Goal: Contribute content: Add original content to the website for others to see

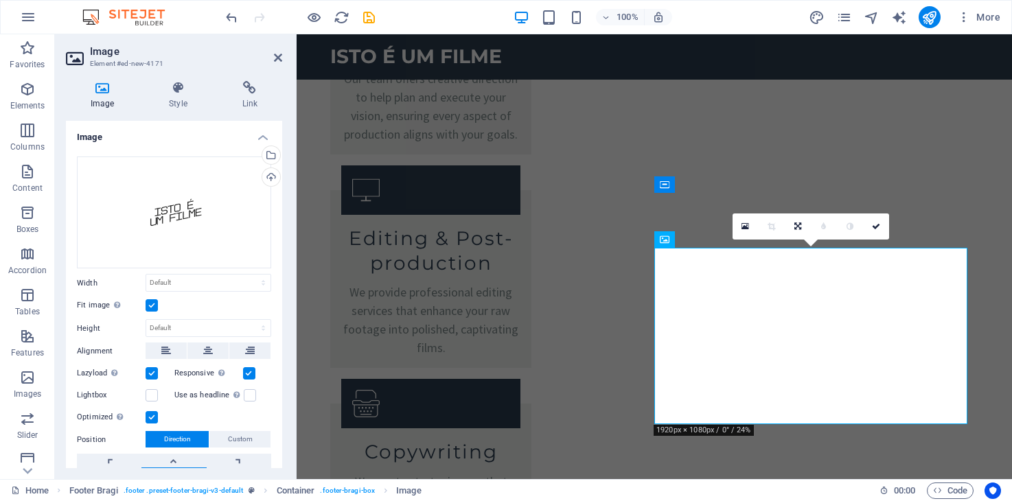
scroll to position [69, 0]
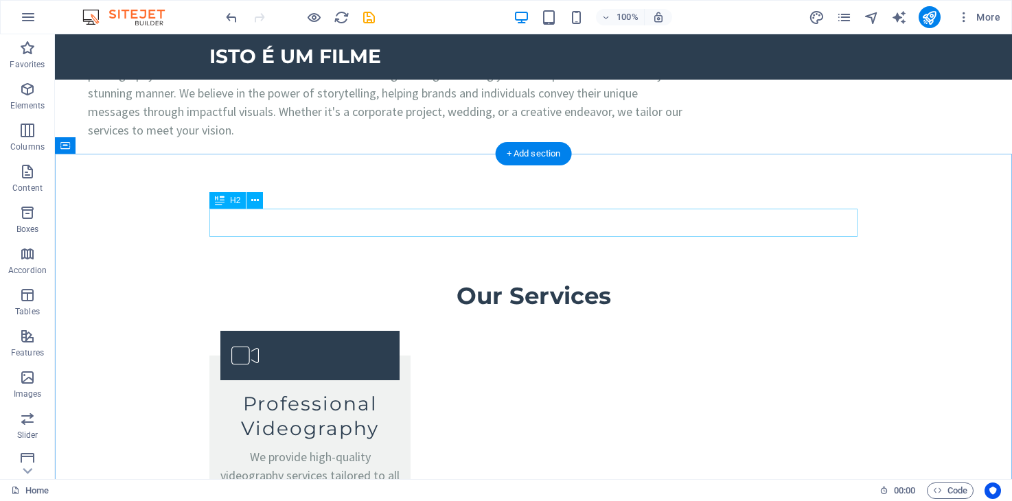
scroll to position [1565, 0]
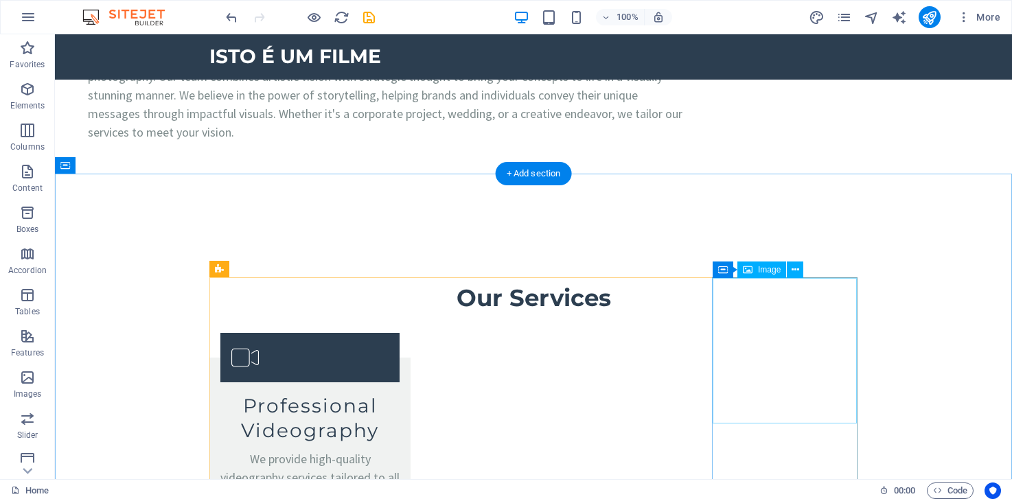
select select "px"
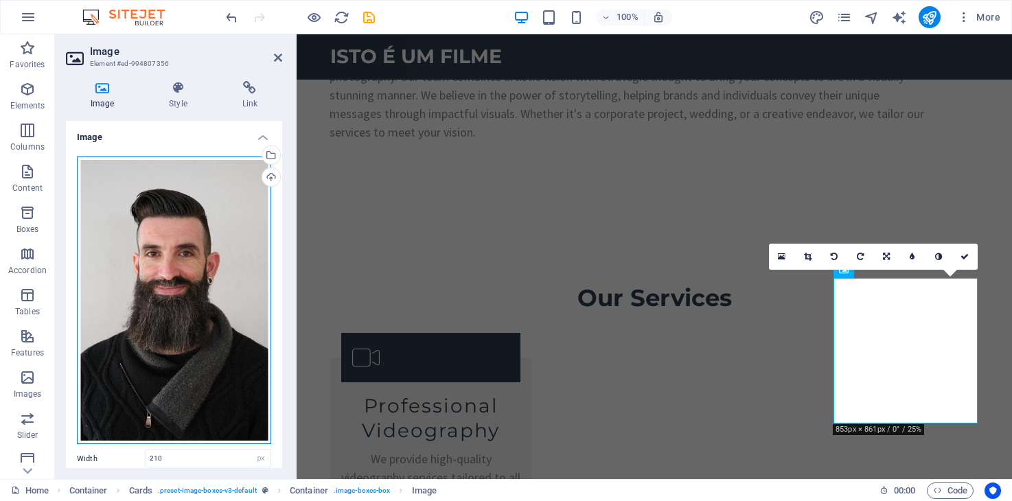
click at [194, 301] on div "Drag files here, click to choose files or select files from Files or our free s…" at bounding box center [174, 301] width 194 height 288
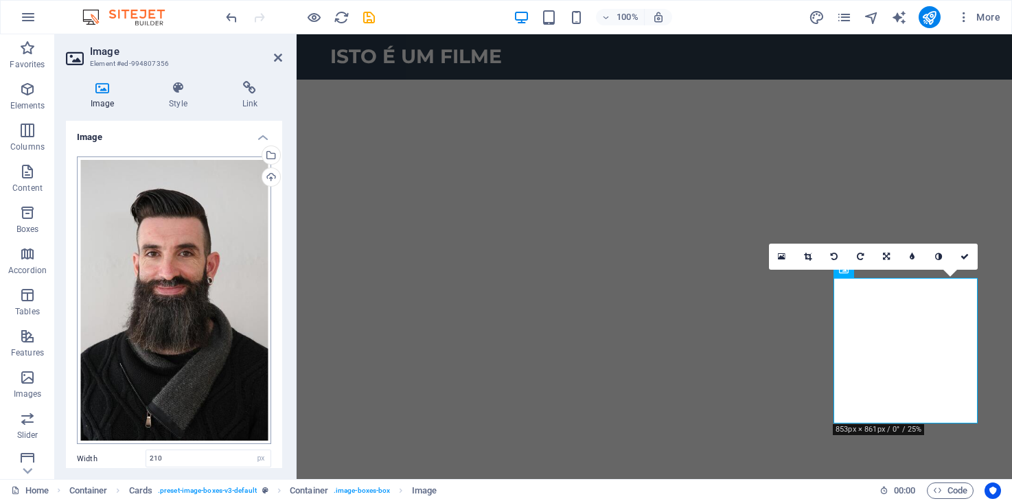
click at [194, 301] on body "ISTO É UM FILME Home (en) Favorites Elements Columns Content Boxes Accordion Ta…" at bounding box center [506, 250] width 1012 height 501
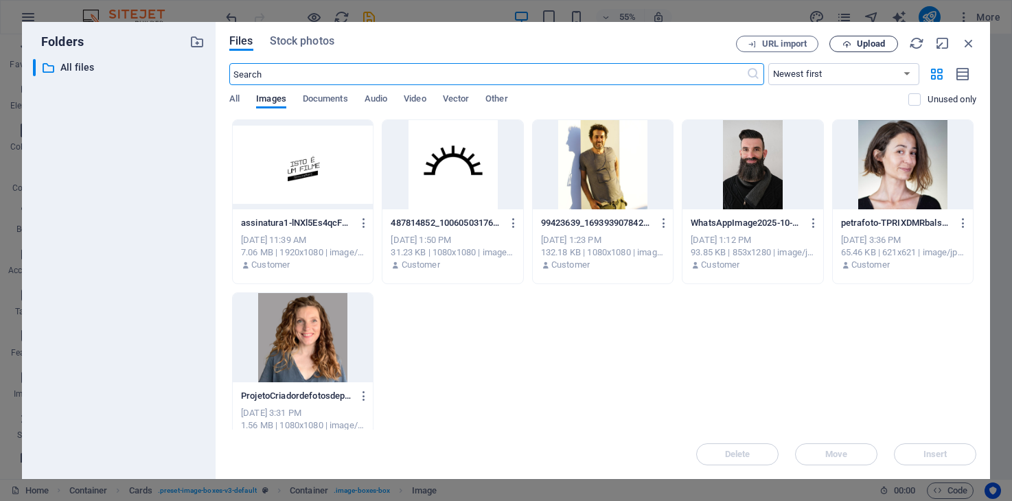
click at [864, 42] on span "Upload" at bounding box center [871, 44] width 28 height 8
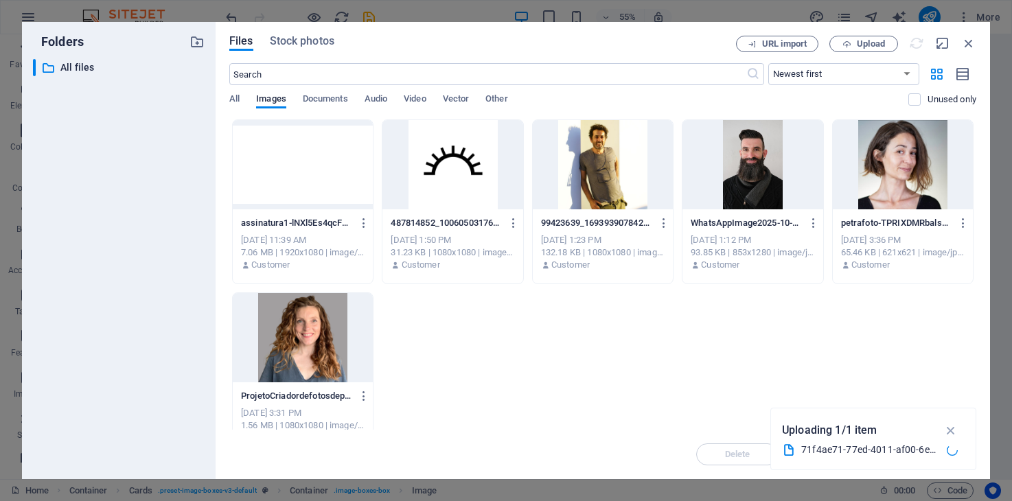
scroll to position [1659, 0]
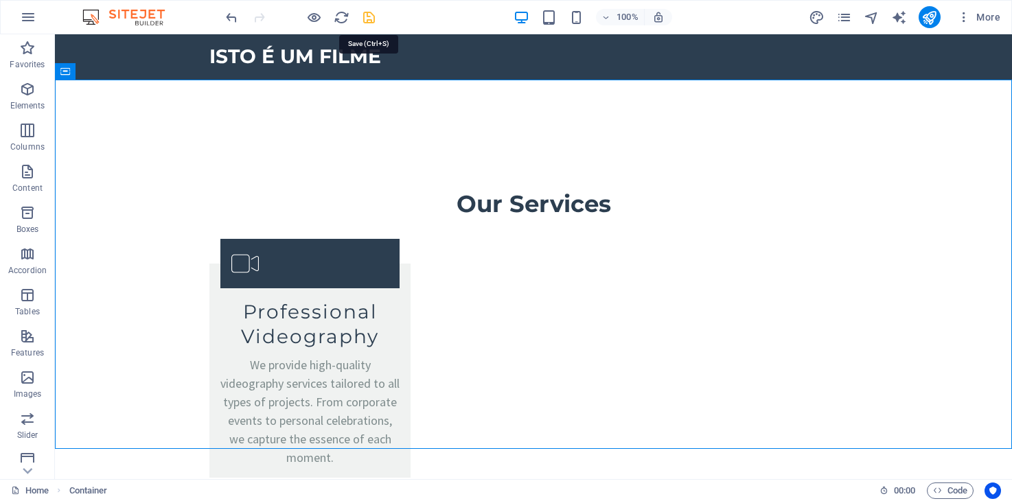
click at [367, 17] on icon "save" at bounding box center [369, 18] width 16 height 16
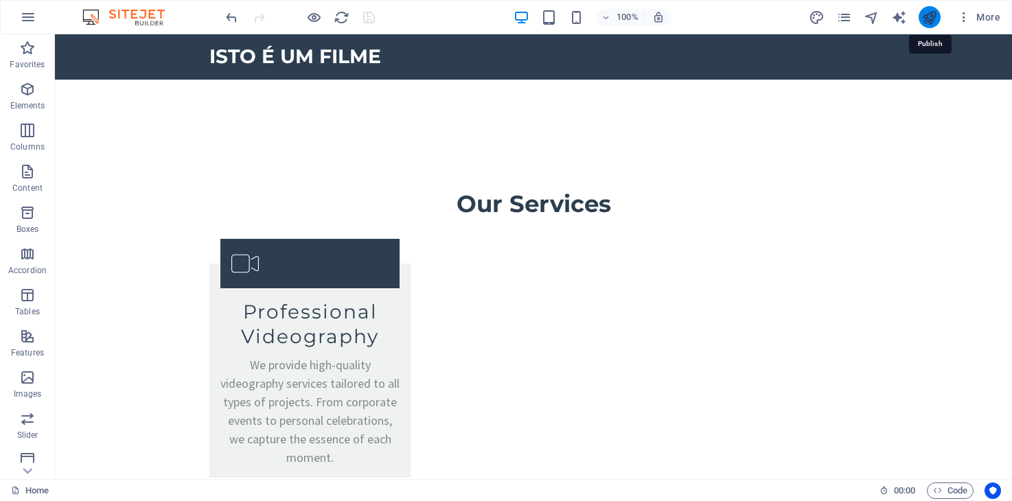
click at [931, 20] on icon "publish" at bounding box center [929, 18] width 16 height 16
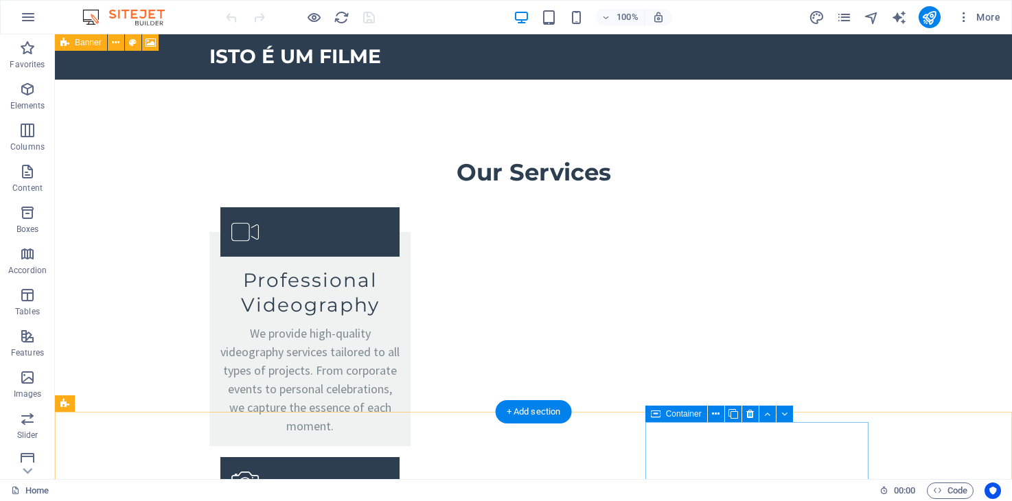
scroll to position [1602, 0]
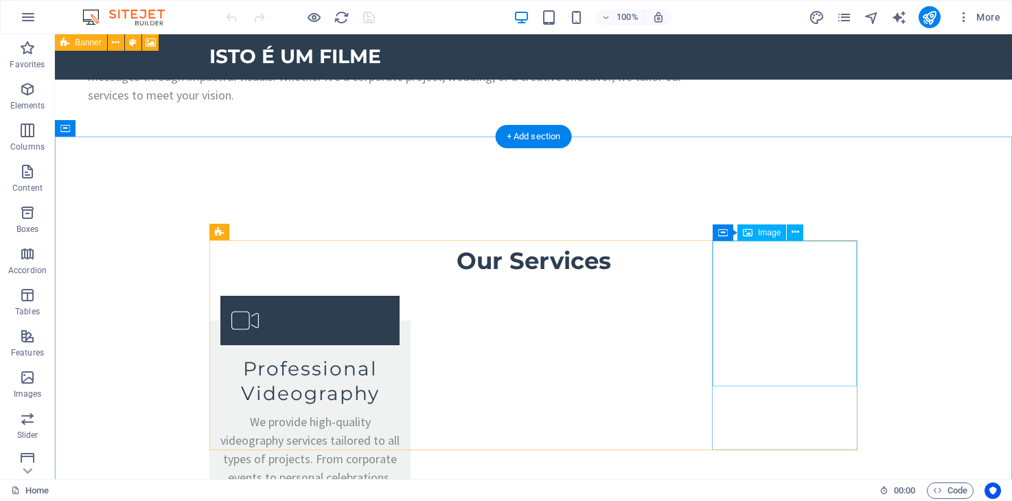
select select "px"
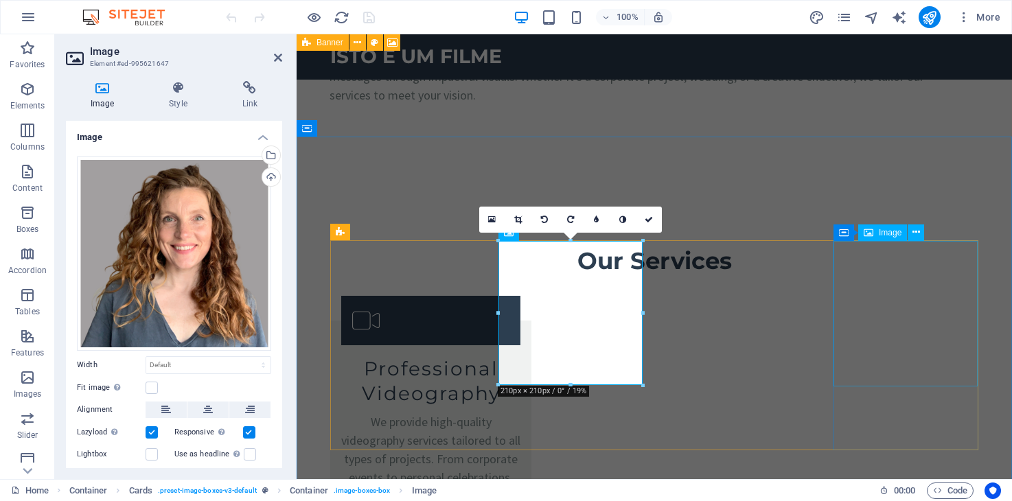
select select "px"
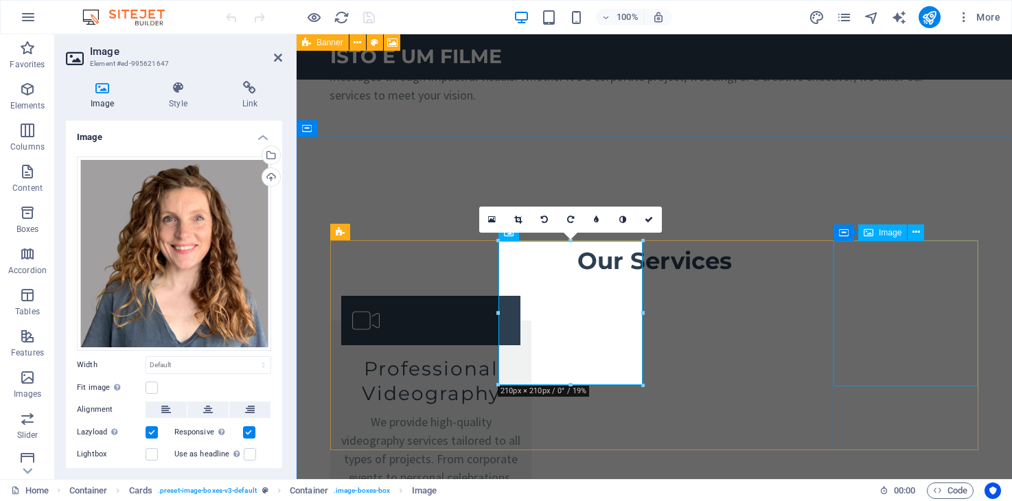
select select "px"
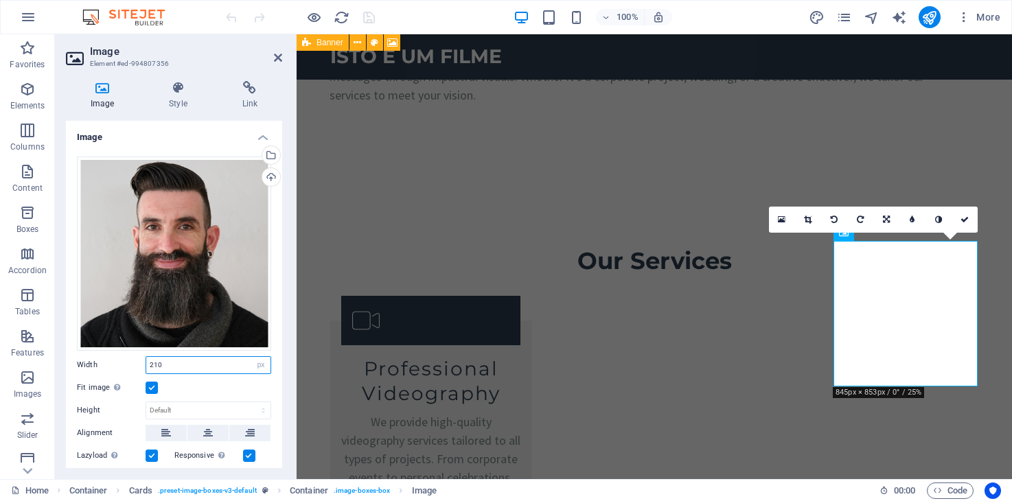
click at [206, 357] on input "210" at bounding box center [208, 365] width 124 height 16
click at [151, 387] on label at bounding box center [152, 388] width 12 height 12
click at [0, 0] on input "Fit image Automatically fit image to a fixed width and height" at bounding box center [0, 0] width 0 height 0
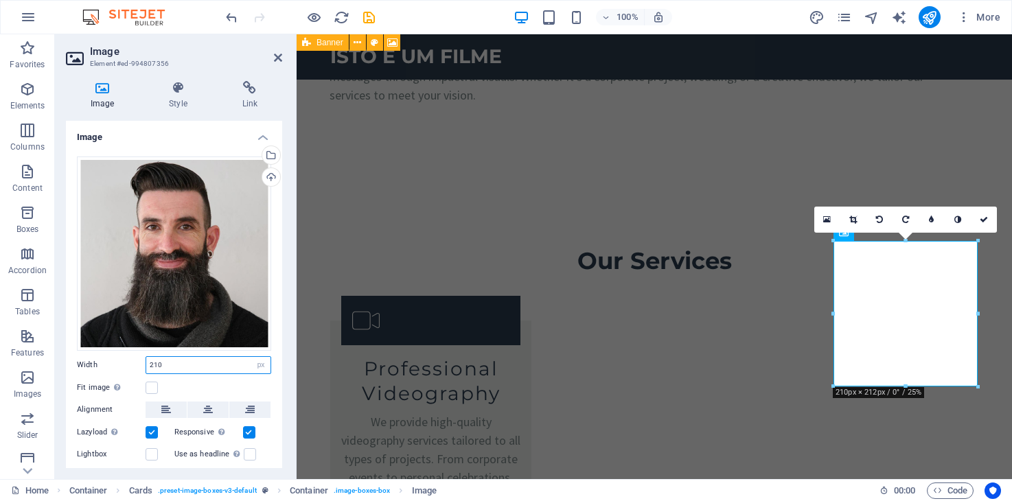
click at [164, 365] on input "210" at bounding box center [208, 365] width 124 height 16
click at [153, 384] on label at bounding box center [152, 388] width 12 height 12
click at [0, 0] on input "Fit image Automatically fit image to a fixed width and height" at bounding box center [0, 0] width 0 height 0
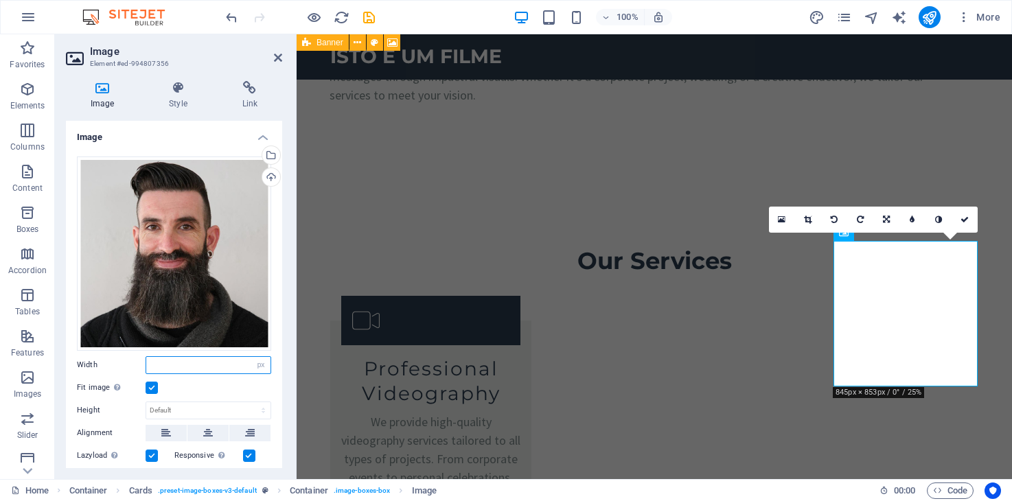
click at [212, 360] on input "number" at bounding box center [208, 365] width 124 height 16
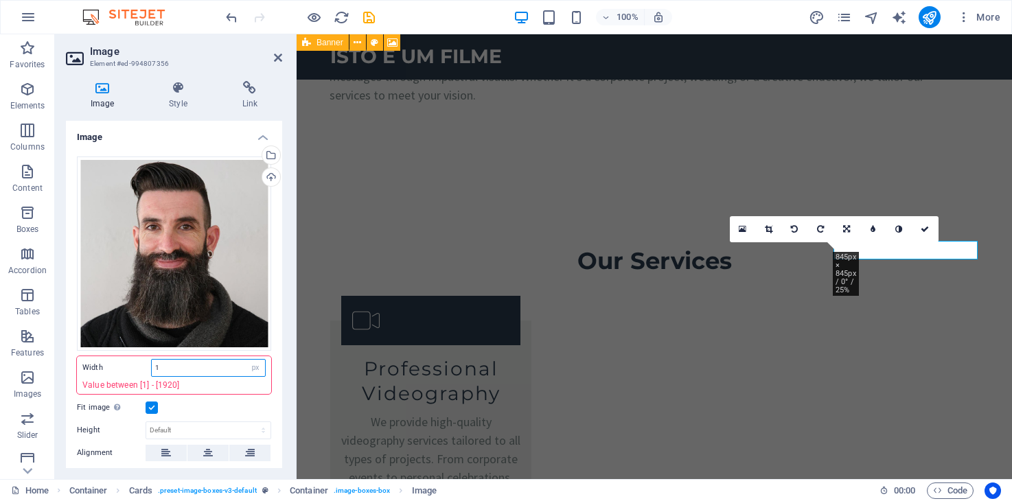
drag, startPoint x: 178, startPoint y: 371, endPoint x: 146, endPoint y: 371, distance: 32.3
click at [146, 371] on div "Width 1 Default auto px rem % em vh vw Value between [1] - [1920]" at bounding box center [174, 375] width 194 height 38
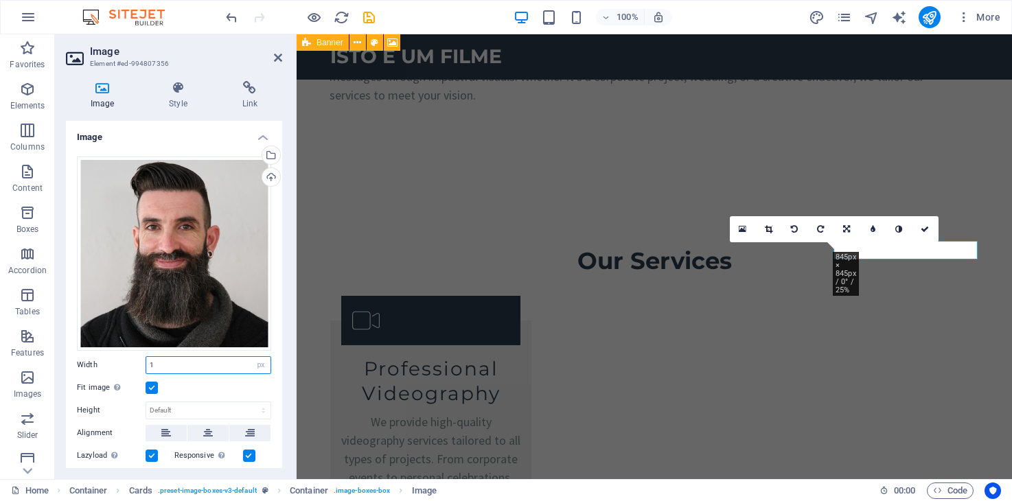
type input "210"
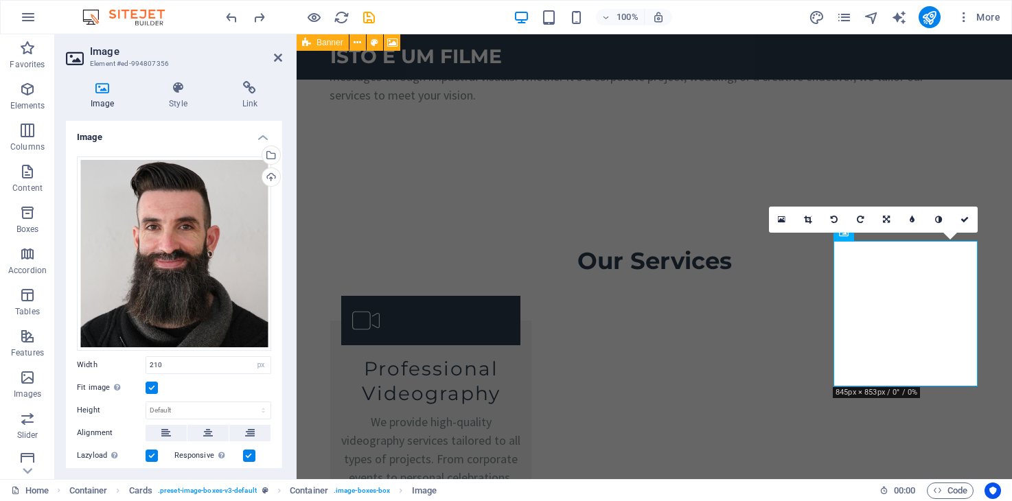
click at [214, 393] on div "Drag files here, click to choose files or select files from Files or our free s…" at bounding box center [174, 367] width 216 height 443
click at [209, 407] on select "Default auto px" at bounding box center [208, 410] width 124 height 16
click at [146, 402] on select "Default auto px" at bounding box center [208, 410] width 124 height 16
click at [209, 407] on select "Default auto px" at bounding box center [208, 410] width 124 height 16
select select "px"
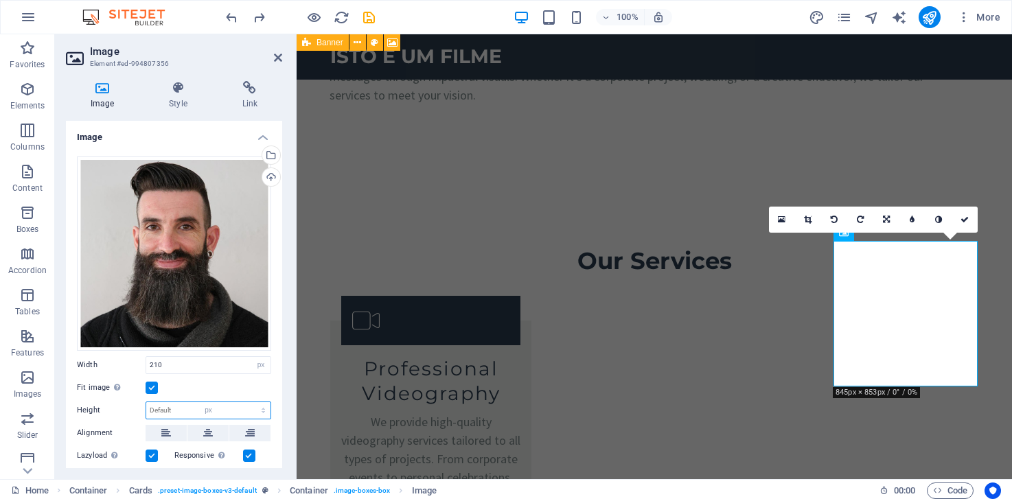
click at [249, 402] on select "Default auto px" at bounding box center [208, 410] width 124 height 16
type input "210"
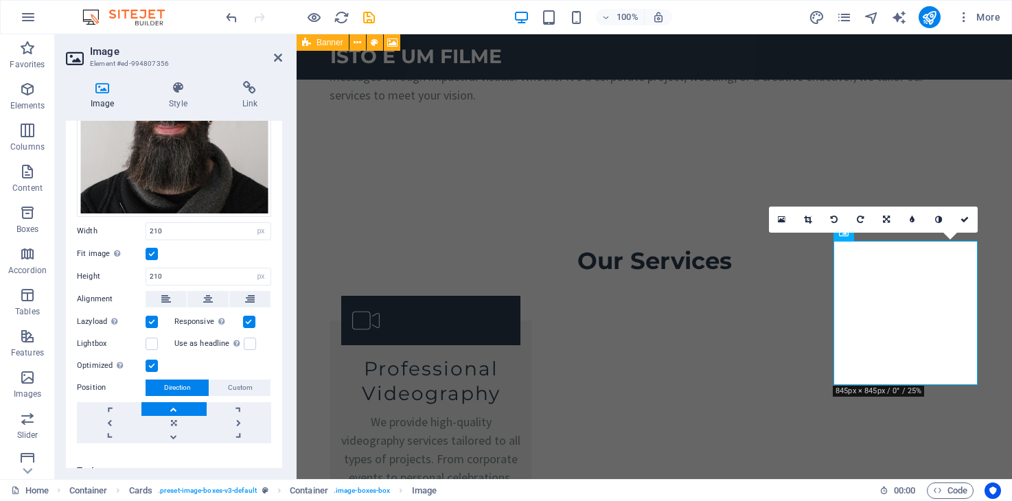
scroll to position [150, 0]
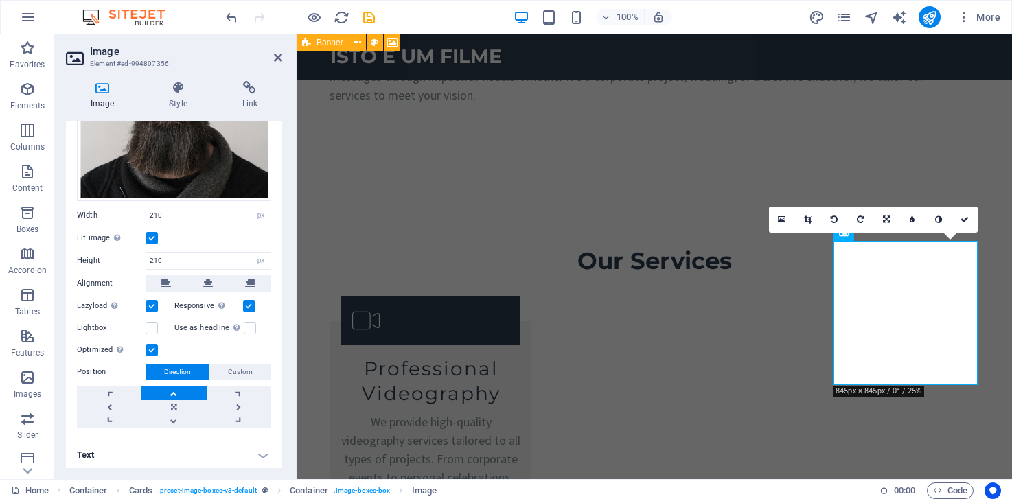
click at [286, 403] on div "Image Style Link Image Drag files here, click to choose files or select files f…" at bounding box center [174, 274] width 238 height 409
click at [280, 58] on icon at bounding box center [278, 57] width 8 height 11
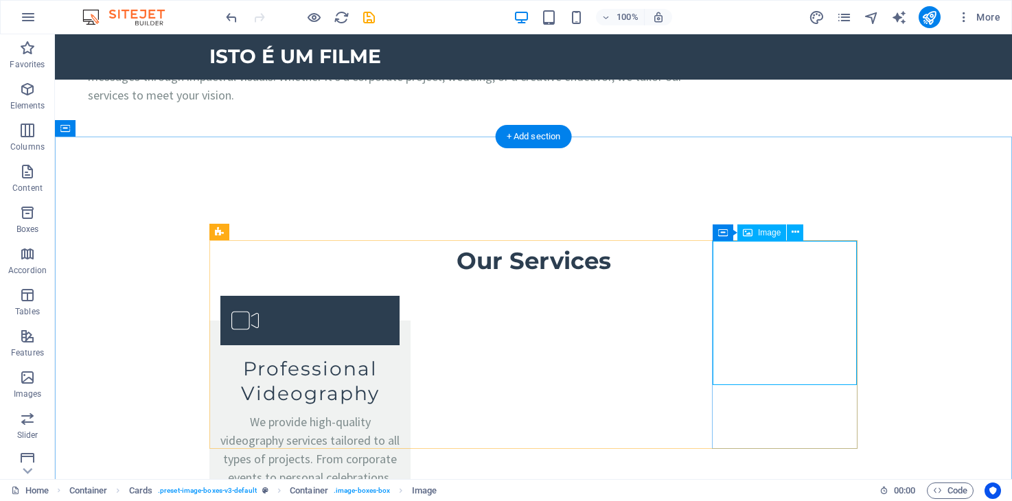
select select "px"
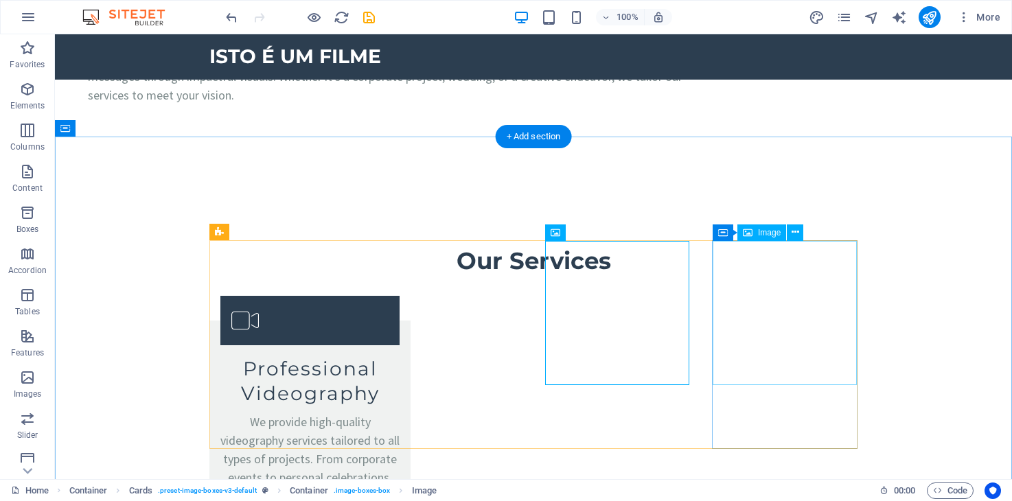
select select "px"
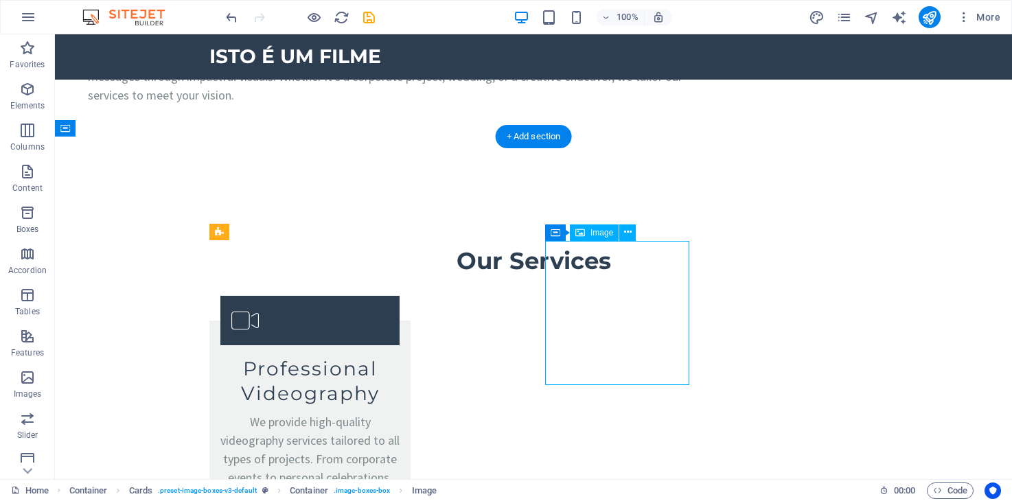
select select "px"
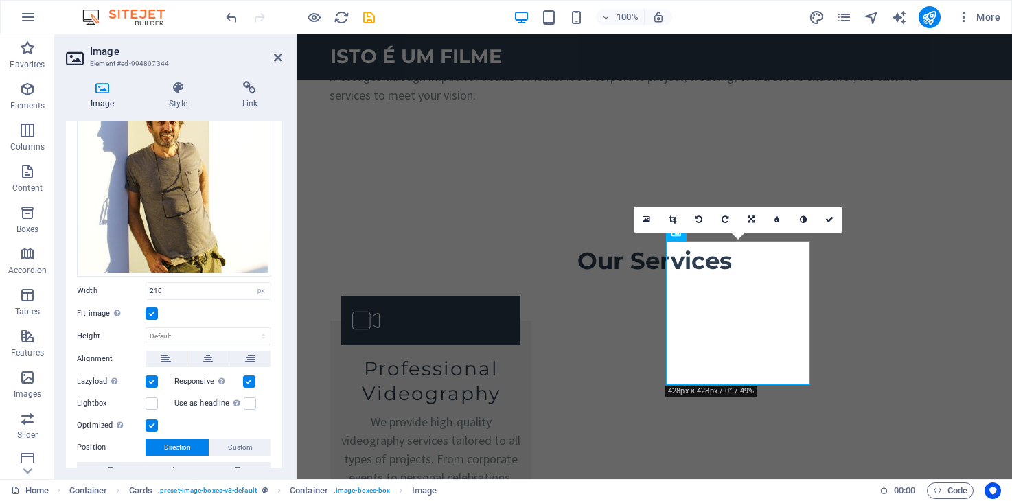
scroll to position [7, 0]
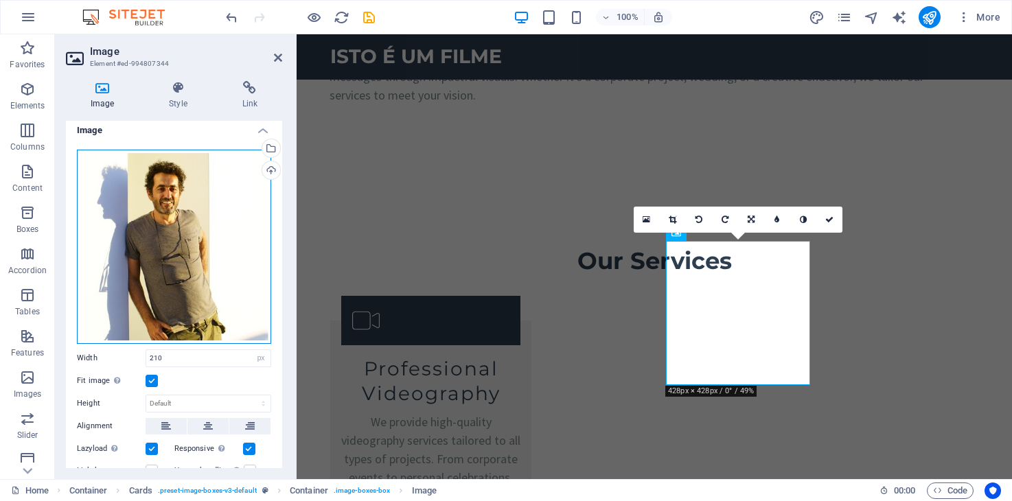
click at [183, 270] on div "Drag files here, click to choose files or select files from Files or our free s…" at bounding box center [174, 247] width 194 height 194
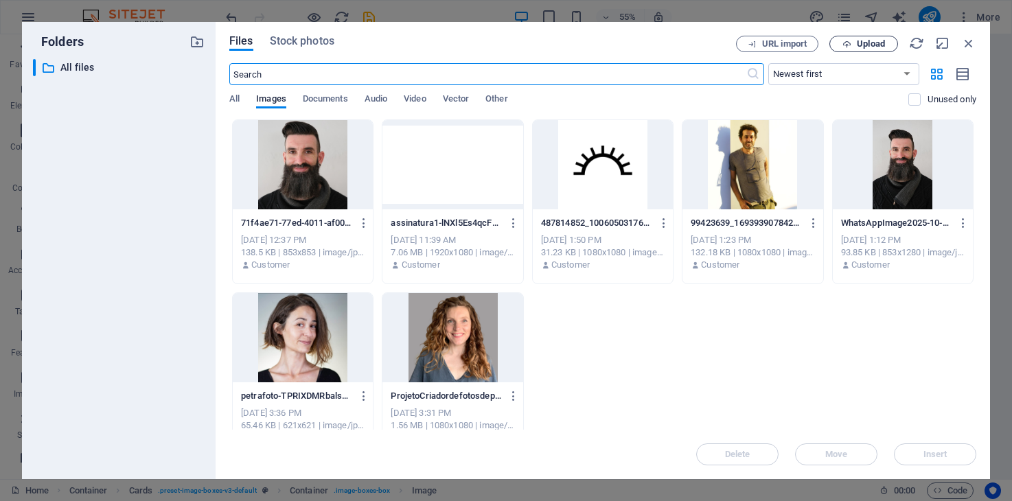
click at [854, 43] on span "Upload" at bounding box center [863, 44] width 56 height 9
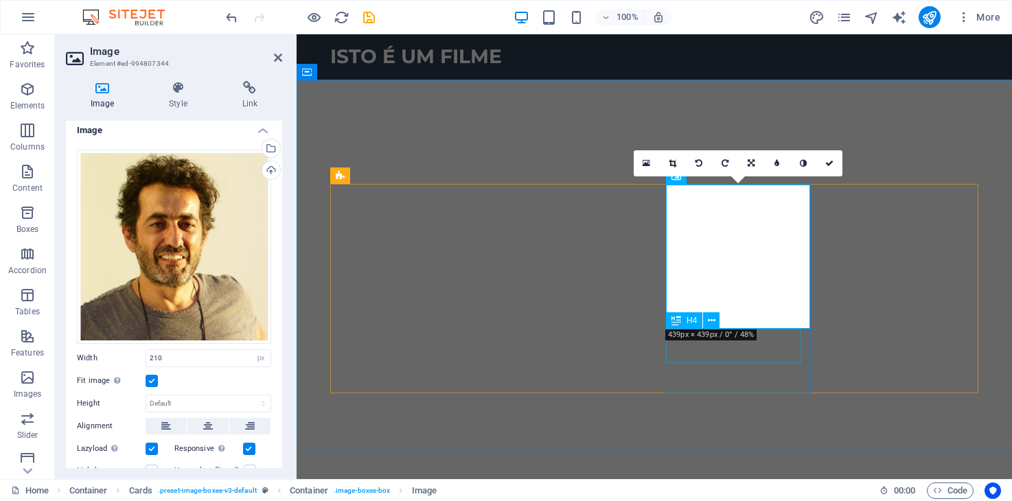
scroll to position [1658, 0]
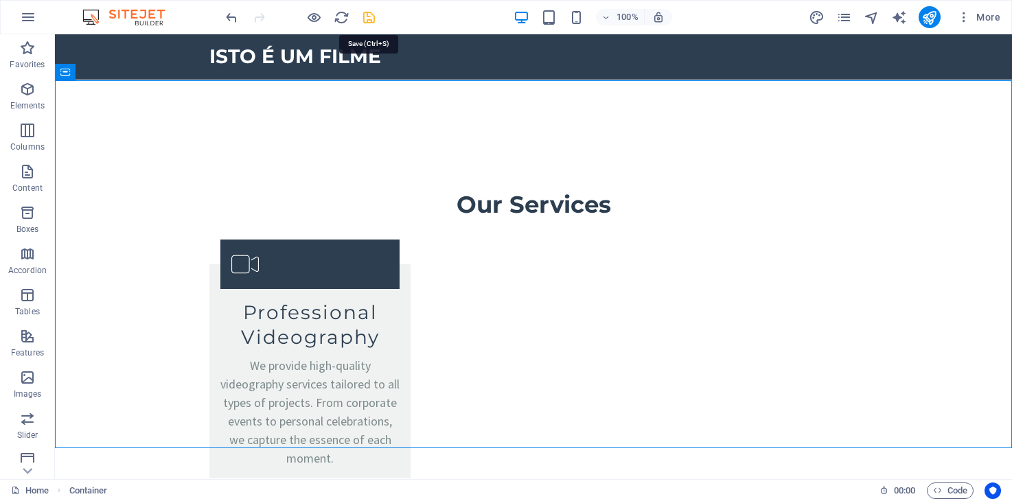
click at [369, 16] on icon "save" at bounding box center [369, 18] width 16 height 16
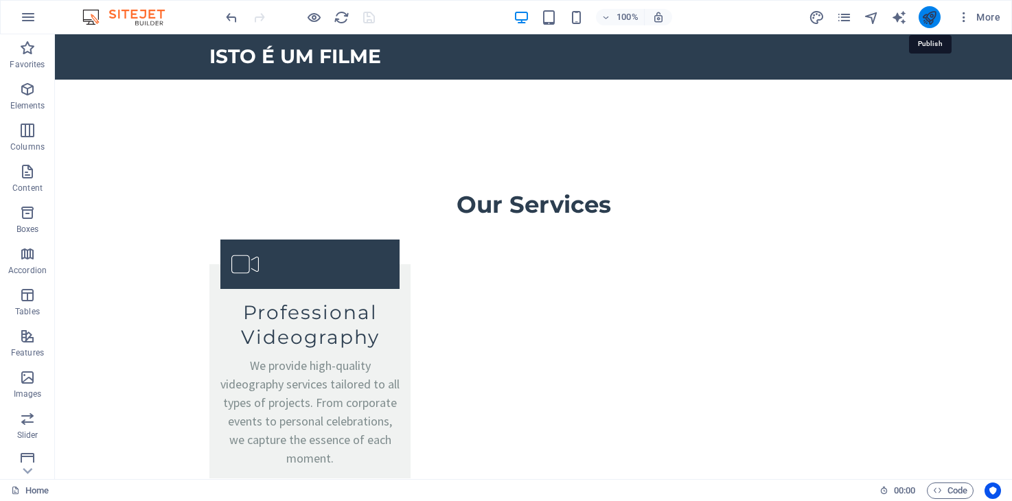
click at [932, 13] on icon "publish" at bounding box center [929, 18] width 16 height 16
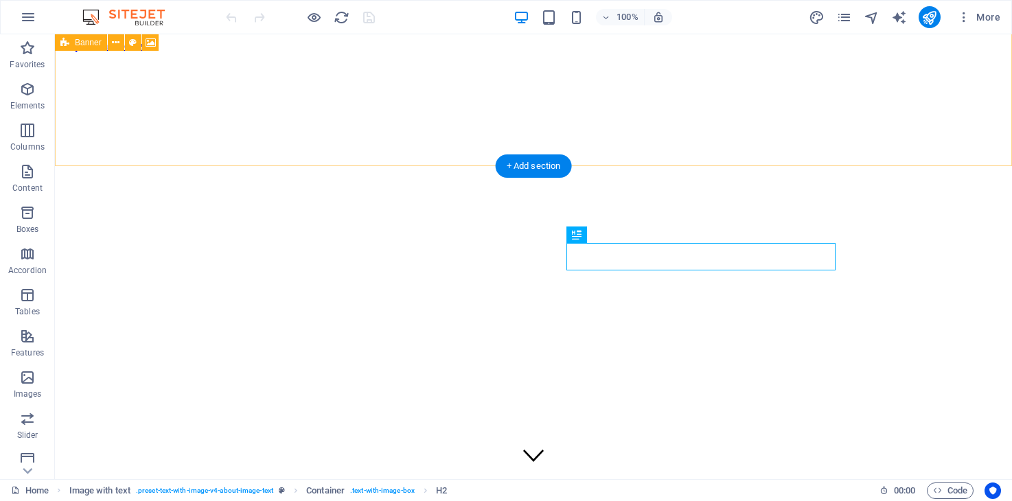
scroll to position [313, 0]
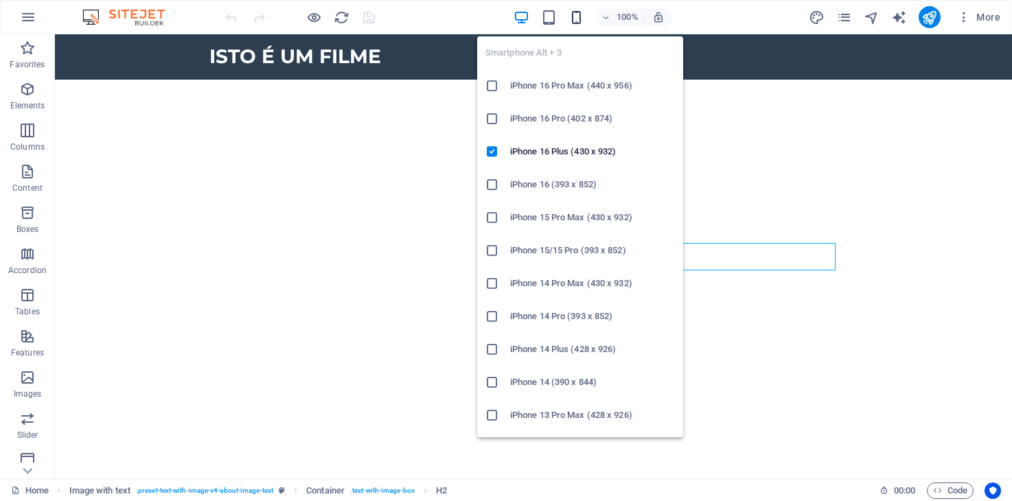
click at [574, 19] on icon "button" at bounding box center [576, 18] width 16 height 16
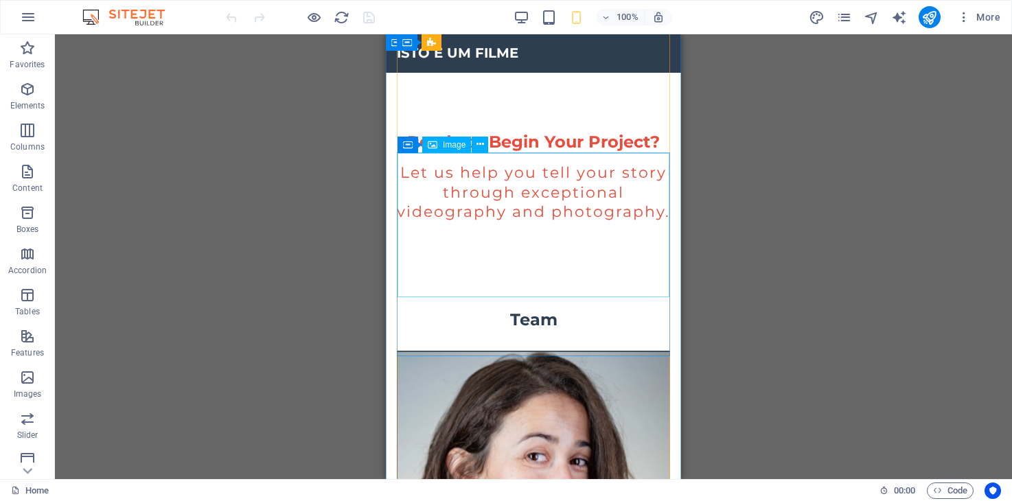
scroll to position [3063, 0]
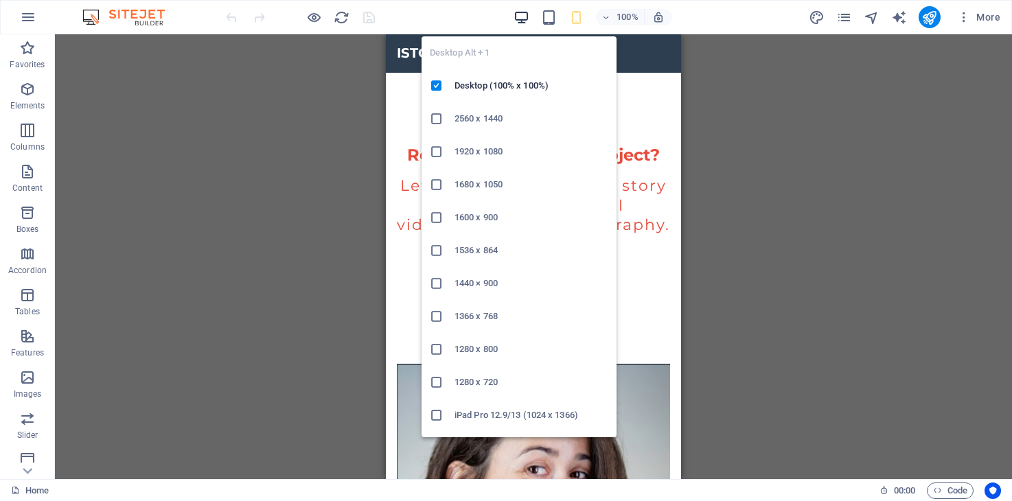
click at [520, 18] on icon "button" at bounding box center [522, 18] width 16 height 16
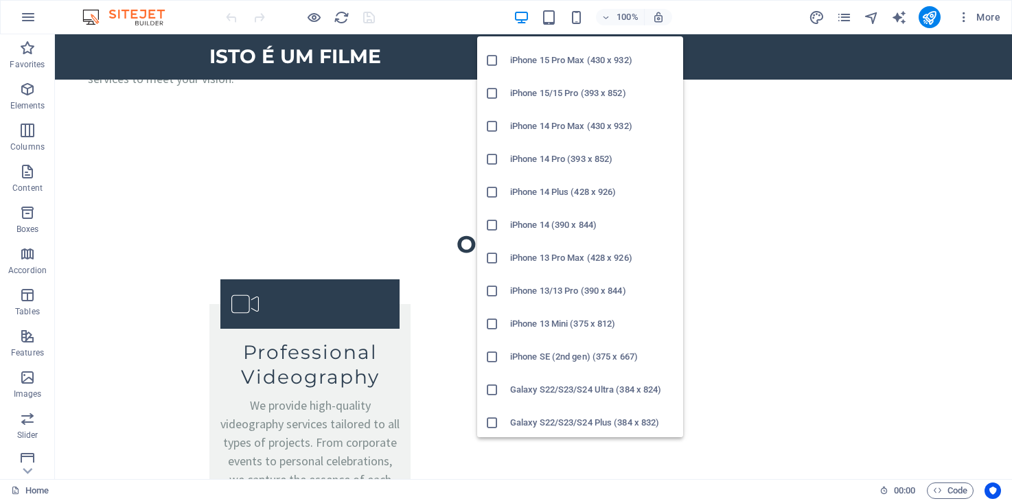
scroll to position [169, 0]
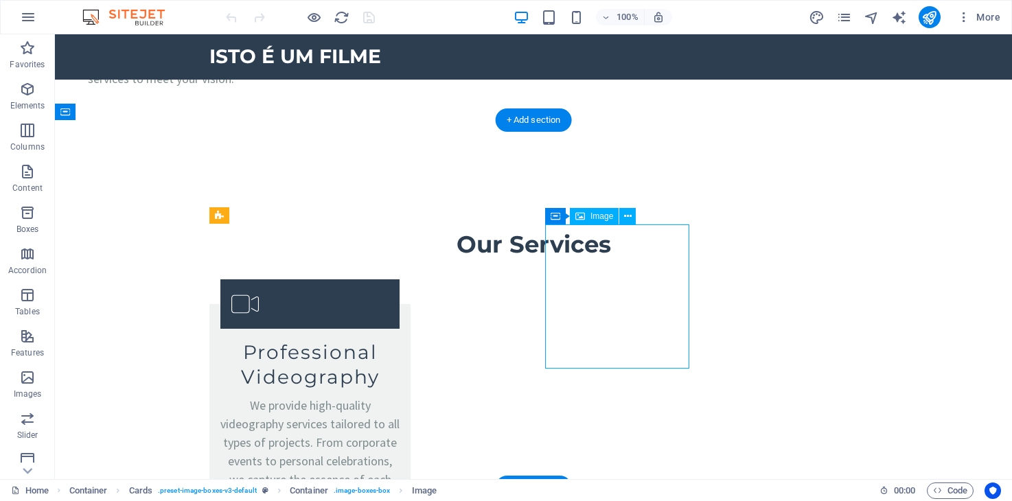
select select "px"
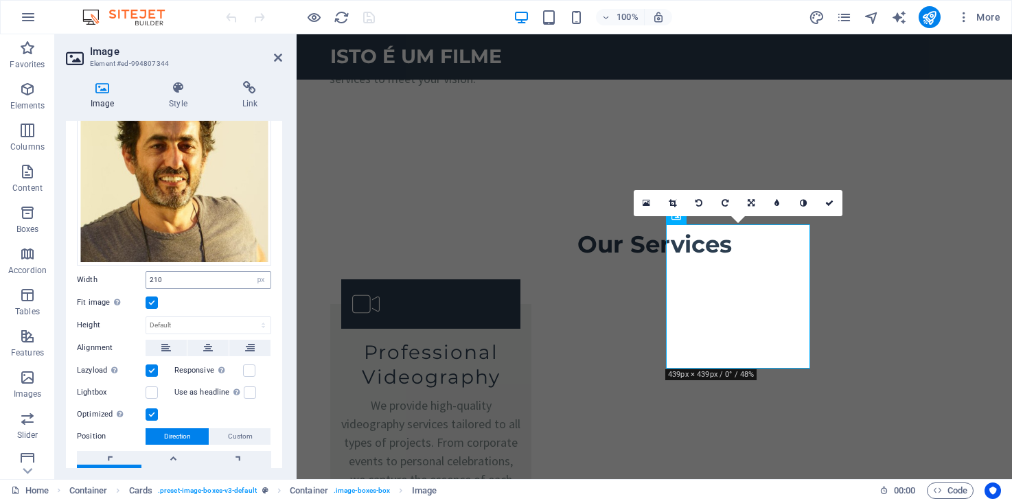
scroll to position [87, 0]
click at [151, 297] on label at bounding box center [152, 301] width 12 height 12
click at [0, 0] on input "Fit image Automatically fit image to a fixed width and height" at bounding box center [0, 0] width 0 height 0
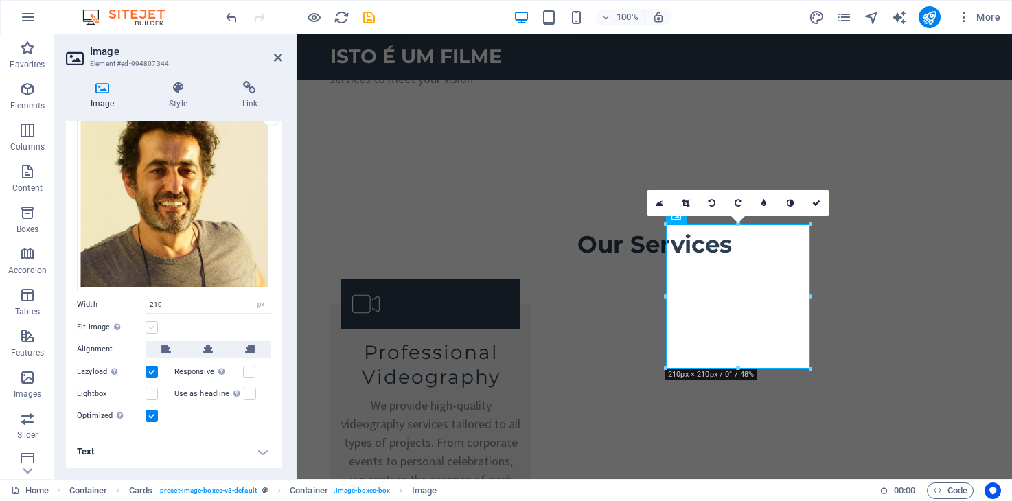
scroll to position [57, 0]
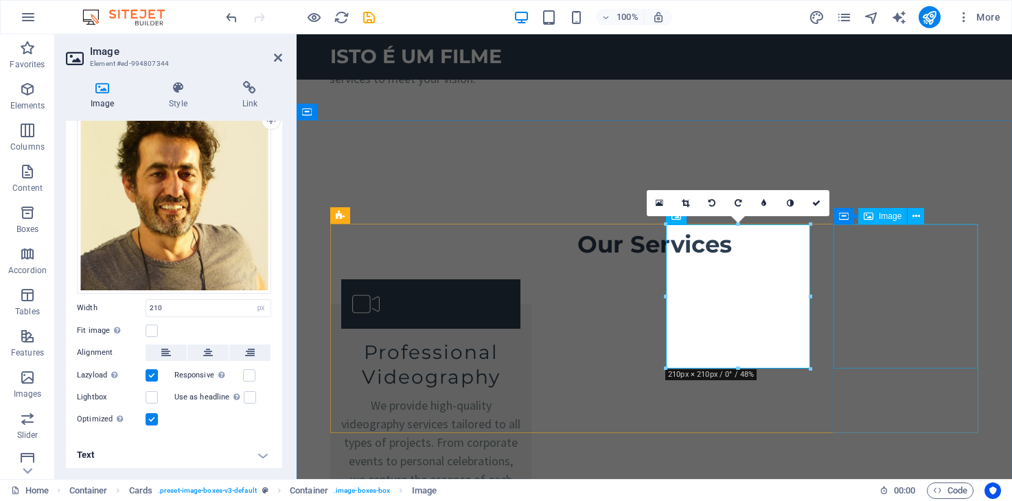
select select "px"
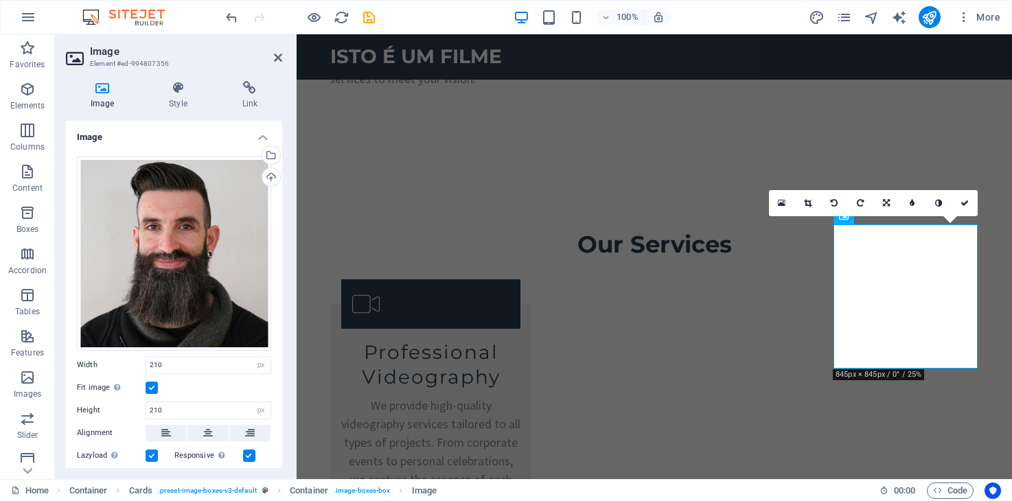
click at [149, 384] on label at bounding box center [152, 388] width 12 height 12
click at [0, 0] on input "Fit image Automatically fit image to a fixed width and height" at bounding box center [0, 0] width 0 height 0
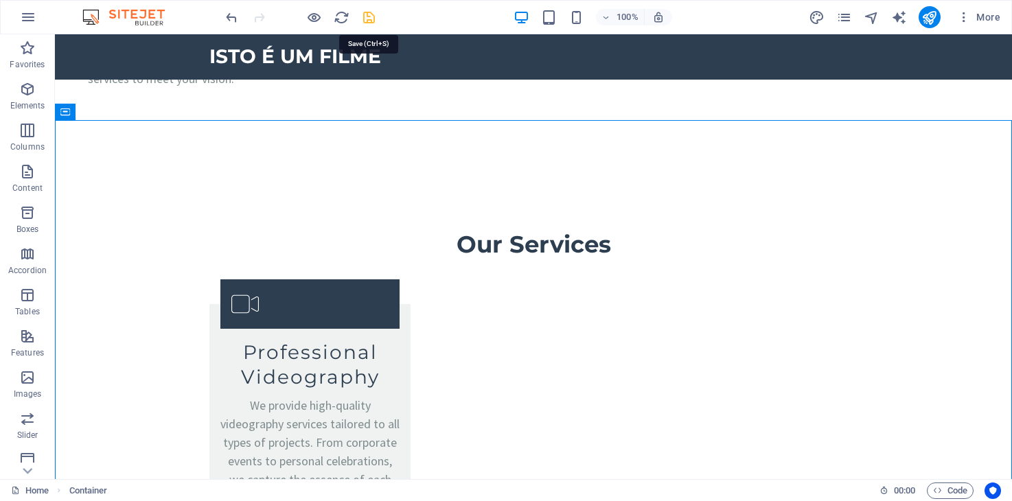
click at [370, 22] on icon "save" at bounding box center [369, 18] width 16 height 16
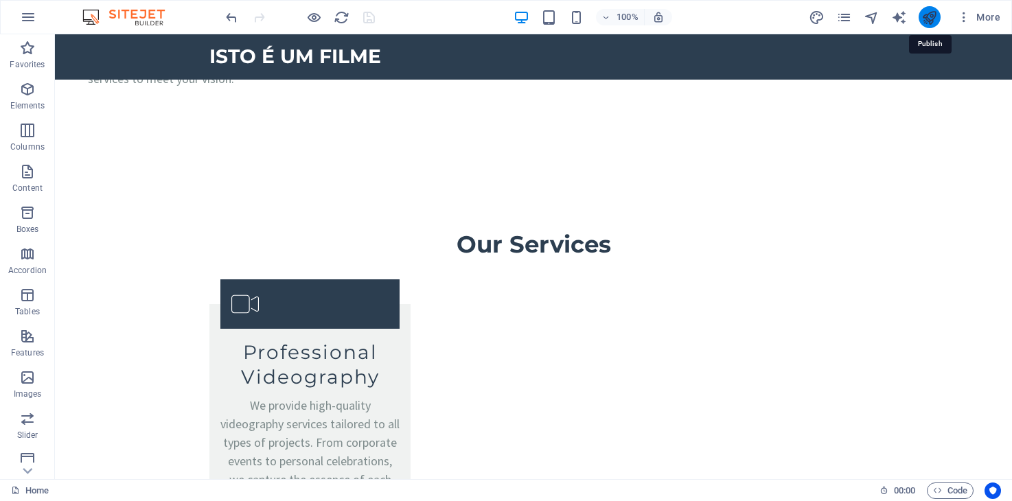
click at [930, 18] on icon "publish" at bounding box center [929, 18] width 16 height 16
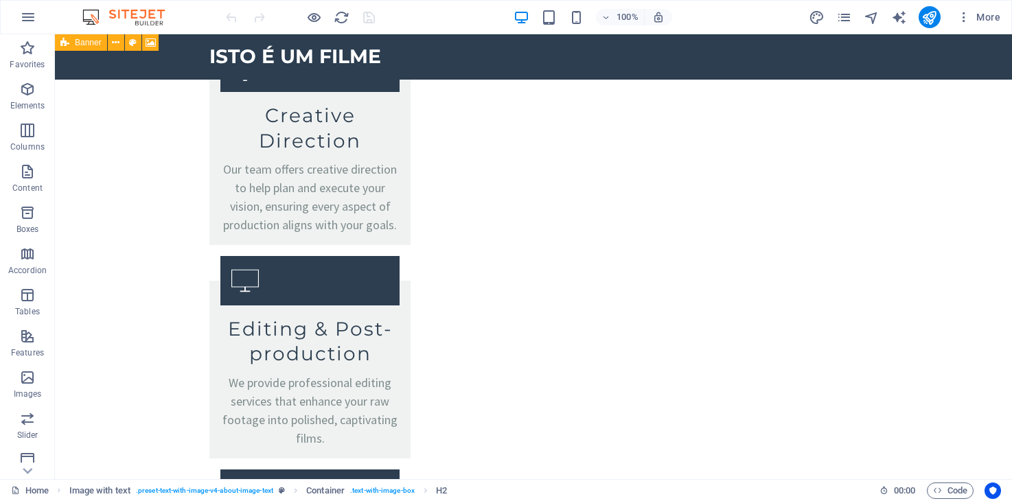
scroll to position [2381, 0]
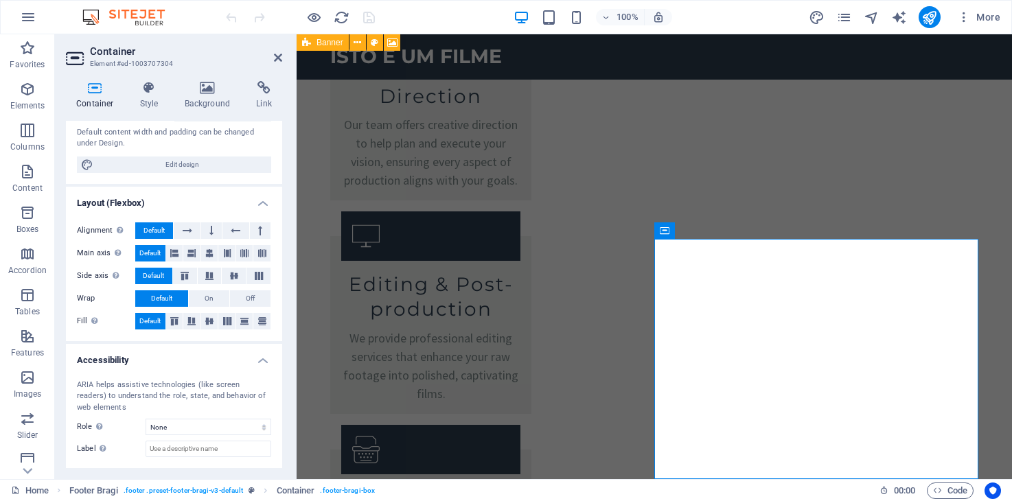
scroll to position [208, 0]
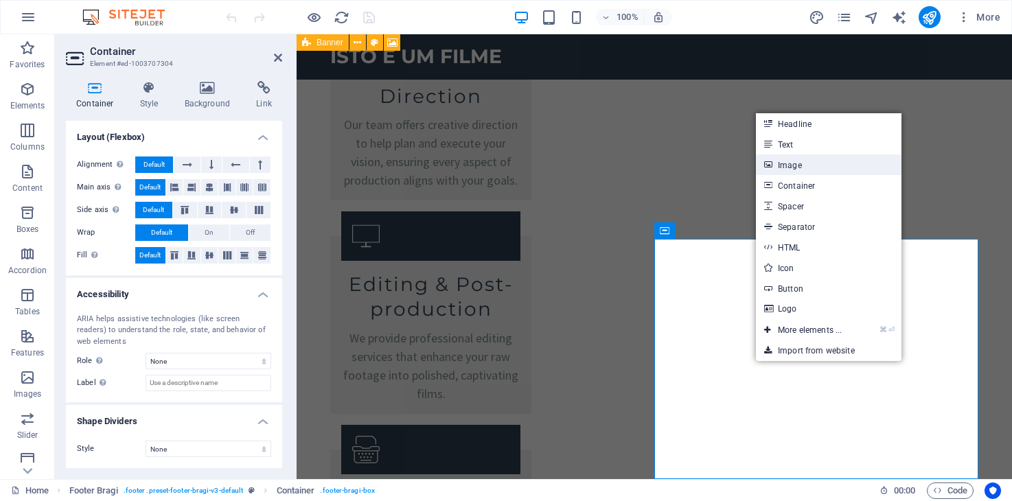
click at [817, 159] on link "Image" at bounding box center [829, 164] width 146 height 21
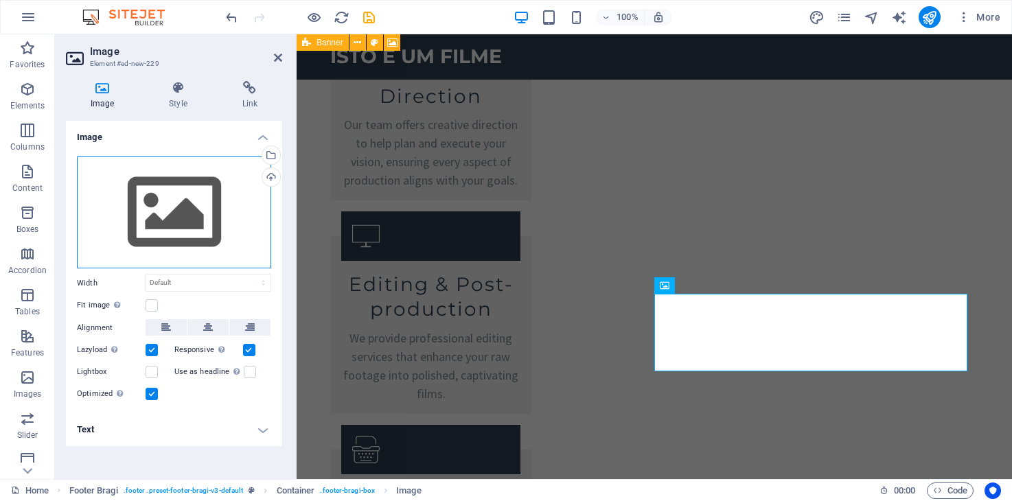
click at [178, 225] on div "Drag files here, click to choose files or select files from Files or our free s…" at bounding box center [174, 213] width 194 height 113
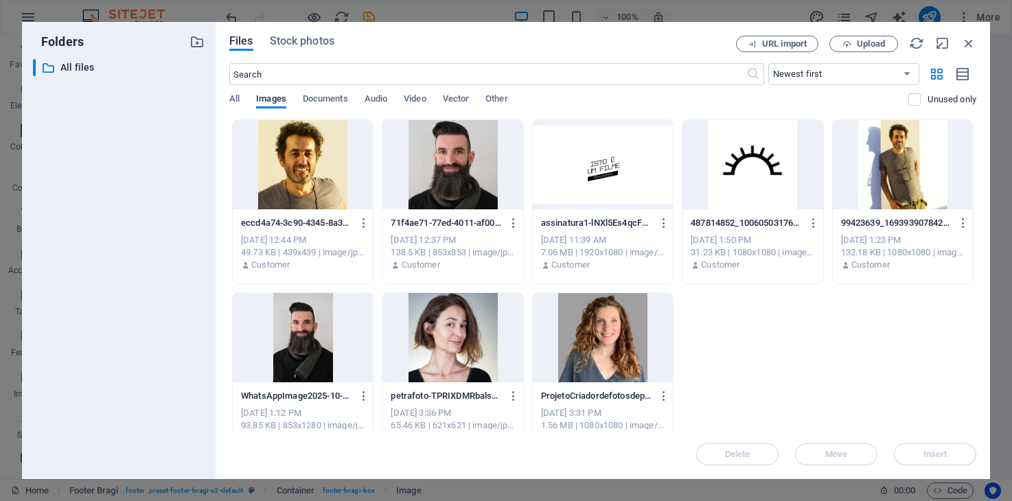
click at [178, 225] on div "​ All files All files" at bounding box center [119, 263] width 172 height 409
click at [862, 44] on span "Upload" at bounding box center [871, 44] width 28 height 8
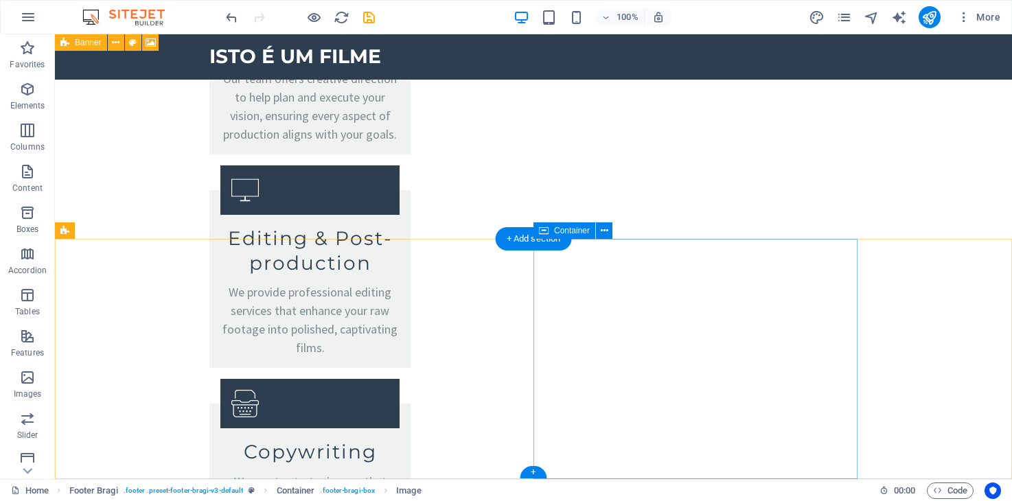
scroll to position [2381, 0]
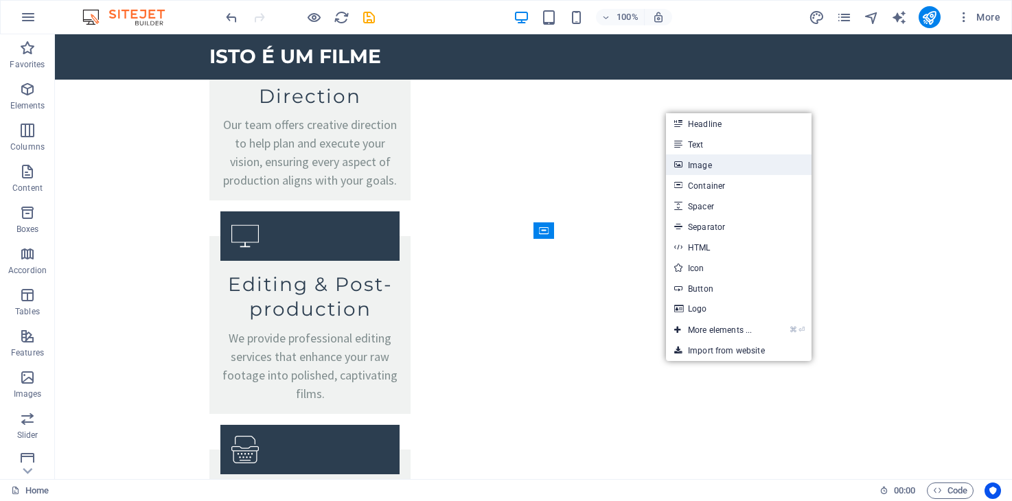
click at [726, 166] on link "Image" at bounding box center [739, 164] width 146 height 21
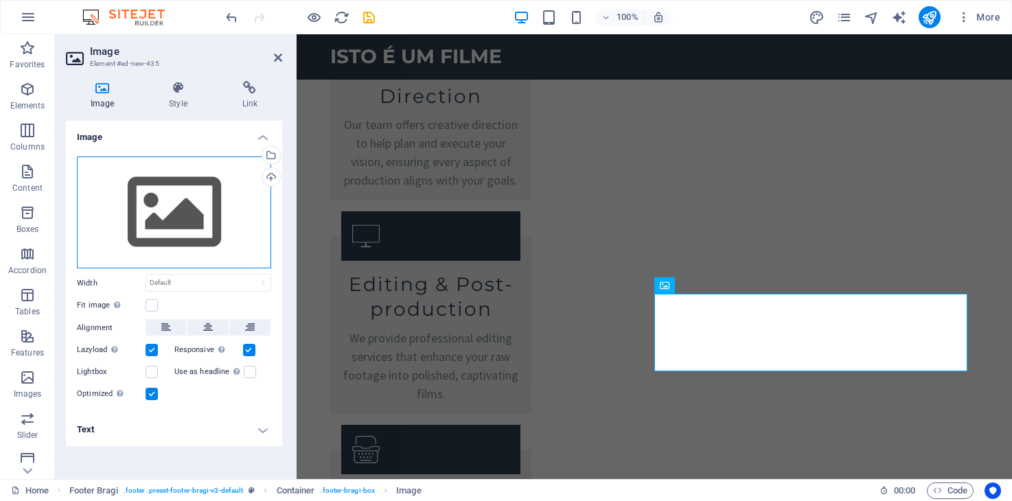
click at [196, 203] on div "Drag files here, click to choose files or select files from Files or our free s…" at bounding box center [174, 213] width 194 height 113
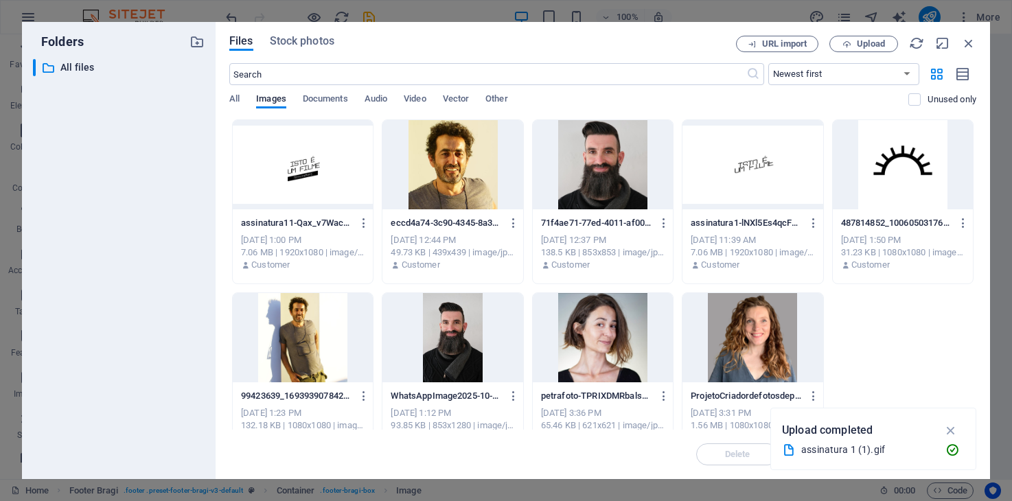
click at [196, 203] on div "​ All files All files" at bounding box center [119, 263] width 172 height 409
click at [854, 45] on span "Upload" at bounding box center [863, 44] width 56 height 9
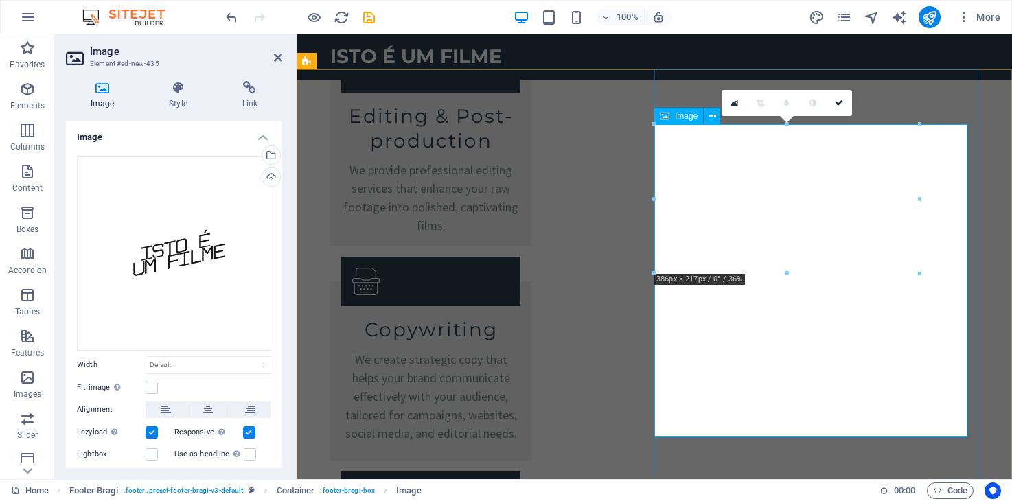
scroll to position [2556, 0]
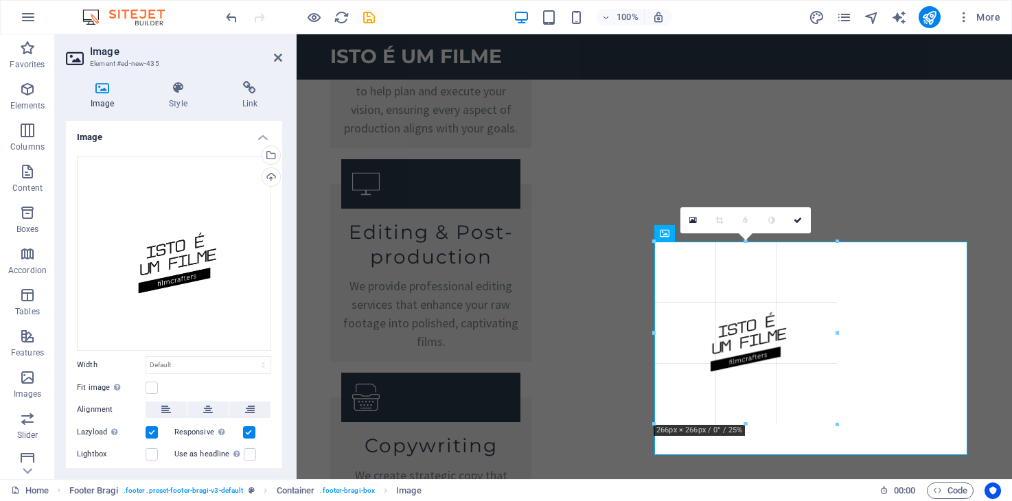
scroll to position [2429, 0]
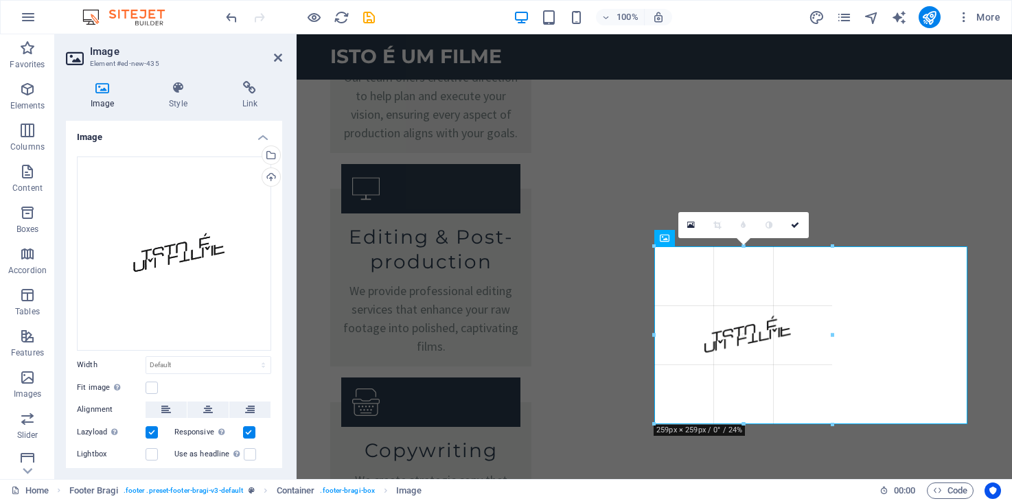
drag, startPoint x: 811, startPoint y: 432, endPoint x: 803, endPoint y: 294, distance: 138.2
type input "259"
select select "px"
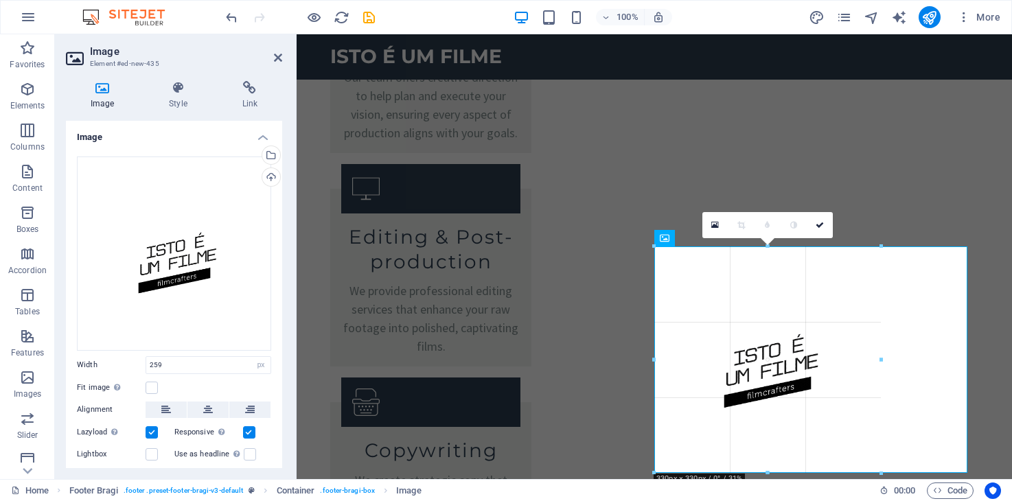
drag, startPoint x: 831, startPoint y: 336, endPoint x: 884, endPoint y: 330, distance: 52.5
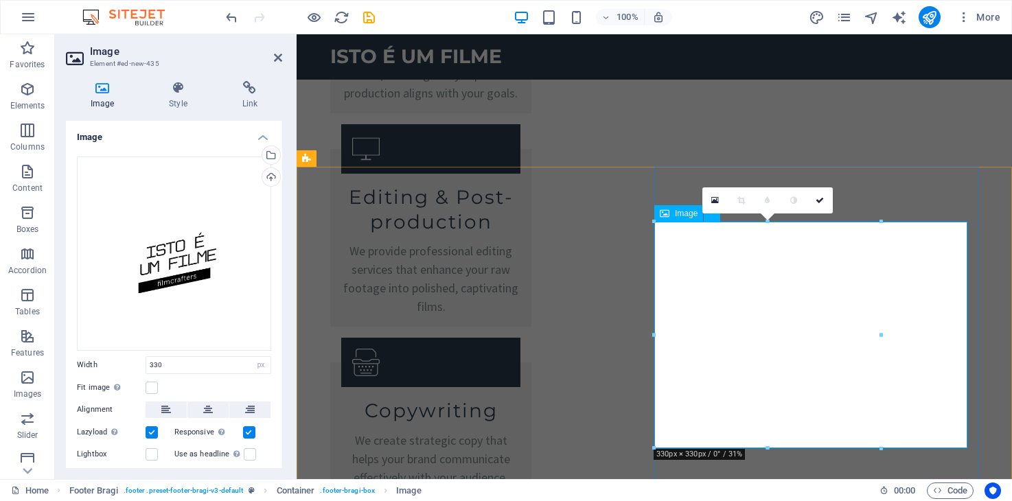
scroll to position [2478, 0]
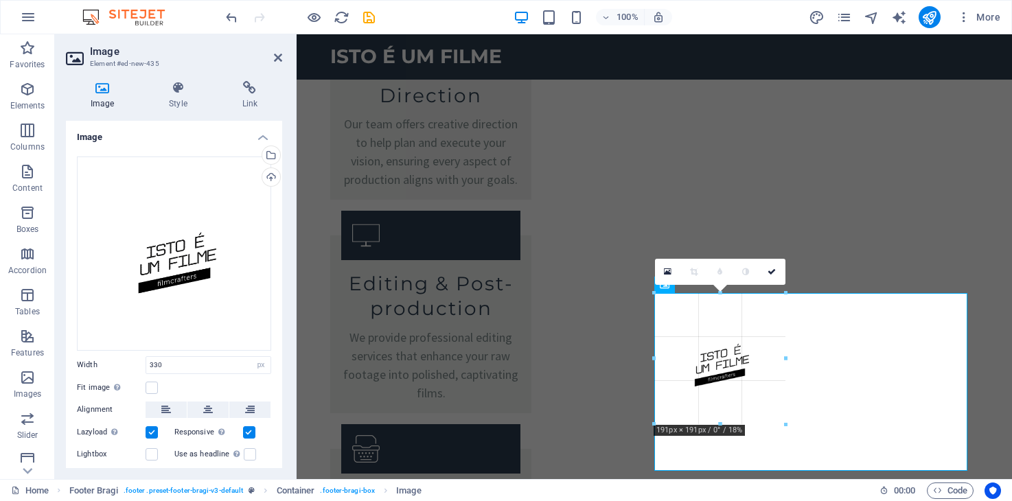
drag, startPoint x: 768, startPoint y: 424, endPoint x: 804, endPoint y: 305, distance: 124.9
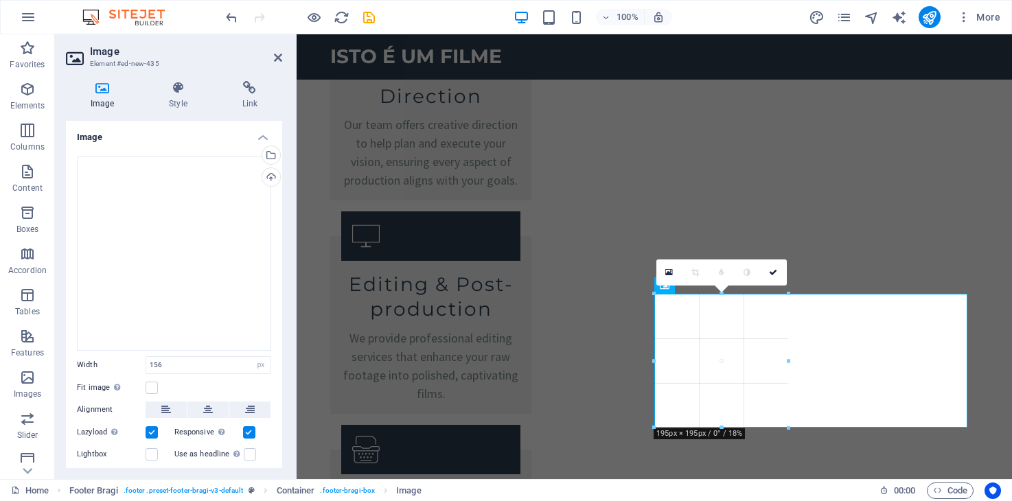
drag, startPoint x: 762, startPoint y: 346, endPoint x: 790, endPoint y: 345, distance: 28.2
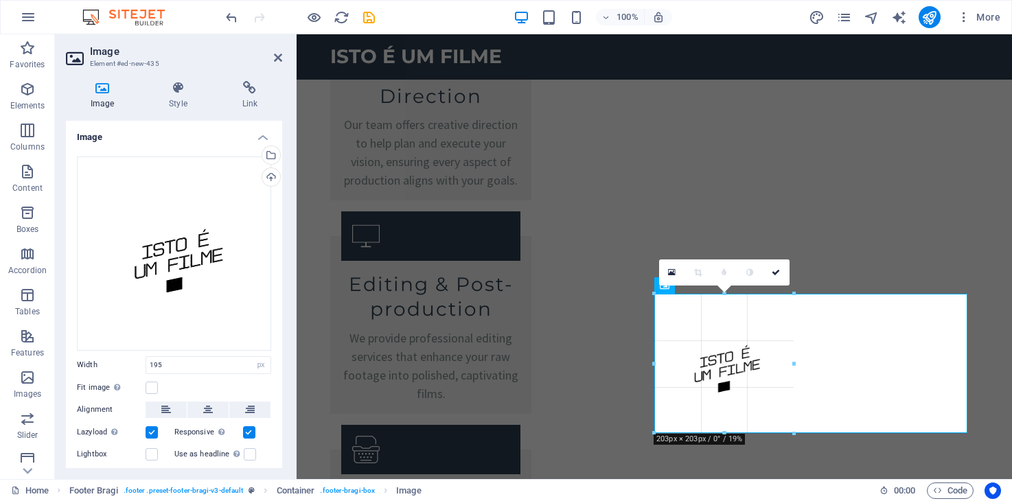
drag, startPoint x: 787, startPoint y: 429, endPoint x: 790, endPoint y: 404, distance: 24.9
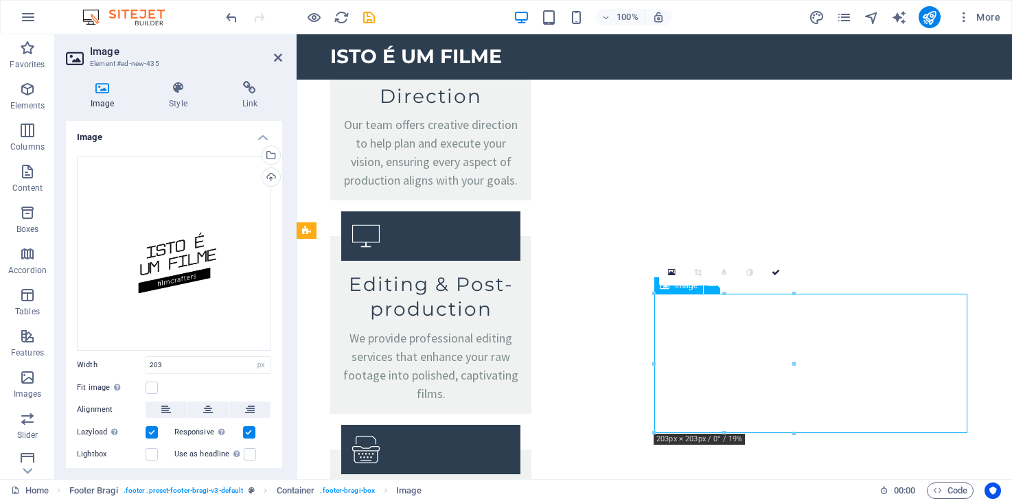
drag, startPoint x: 724, startPoint y: 357, endPoint x: 769, endPoint y: 358, distance: 44.6
drag, startPoint x: 733, startPoint y: 358, endPoint x: 796, endPoint y: 358, distance: 63.2
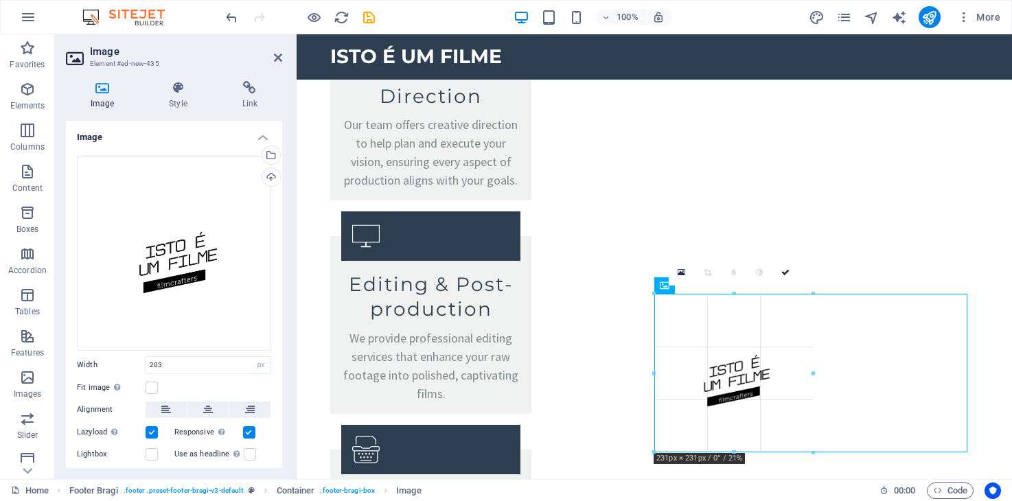
drag, startPoint x: 794, startPoint y: 366, endPoint x: 814, endPoint y: 360, distance: 21.5
type input "231"
click at [211, 405] on icon at bounding box center [208, 410] width 10 height 16
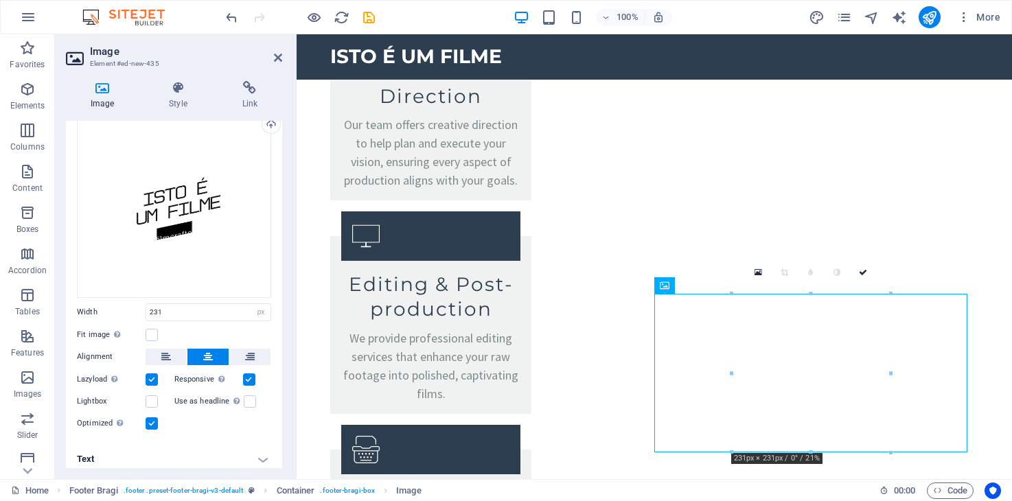
scroll to position [57, 0]
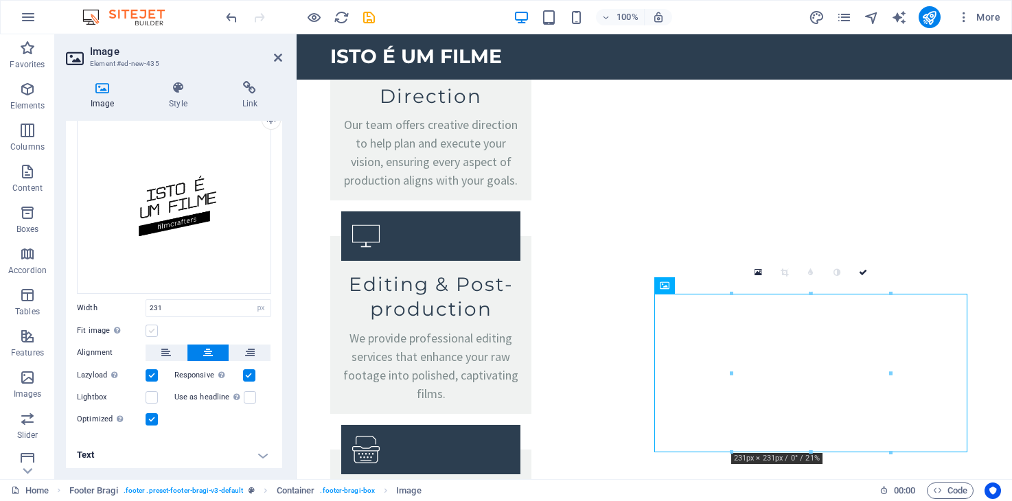
click at [152, 327] on label at bounding box center [152, 331] width 12 height 12
click at [0, 0] on input "Fit image Automatically fit image to a fixed width and height" at bounding box center [0, 0] width 0 height 0
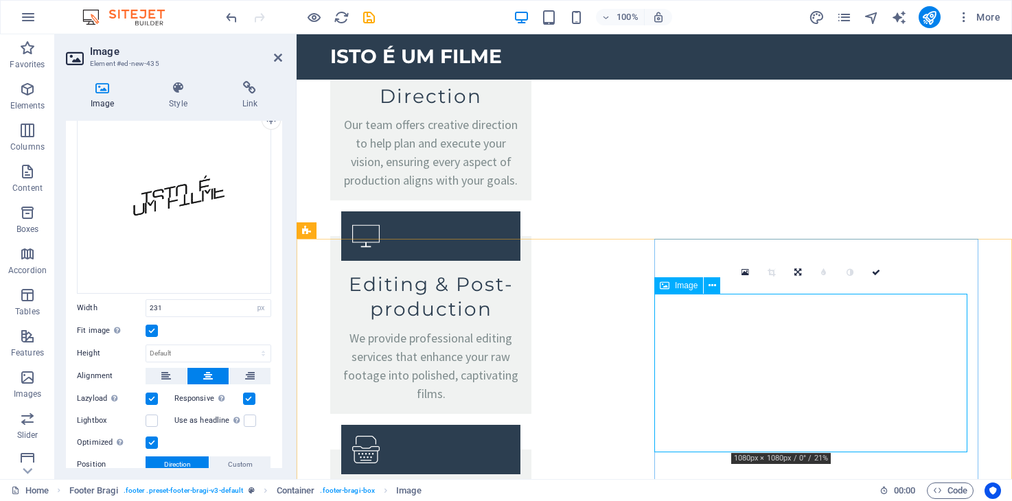
click at [800, 273] on icon at bounding box center [797, 272] width 7 height 8
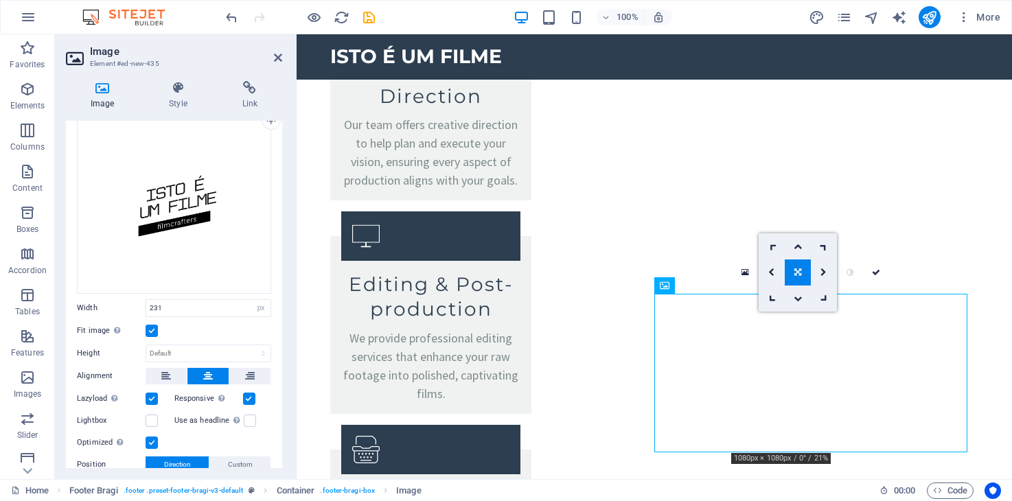
click at [800, 273] on icon at bounding box center [797, 272] width 7 height 8
click at [745, 271] on icon at bounding box center [745, 273] width 8 height 10
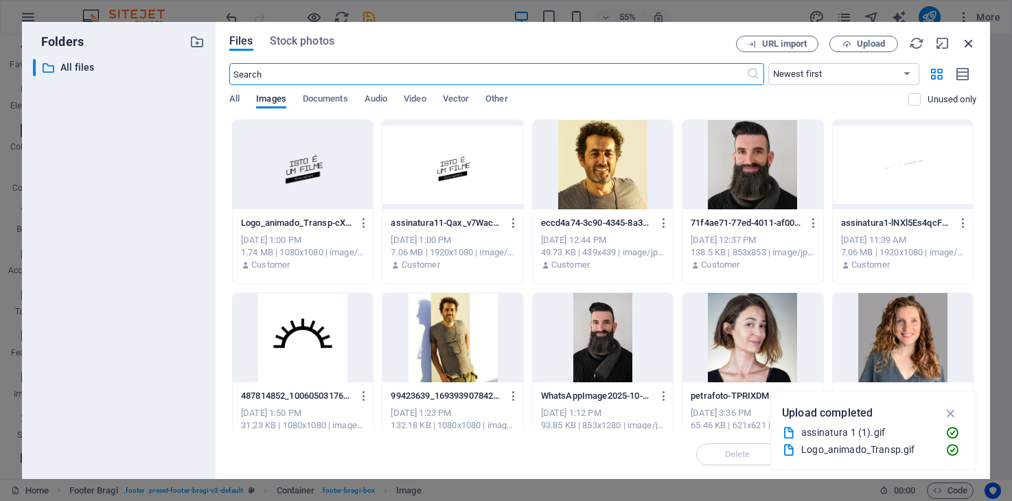
click at [964, 43] on icon "button" at bounding box center [968, 43] width 15 height 15
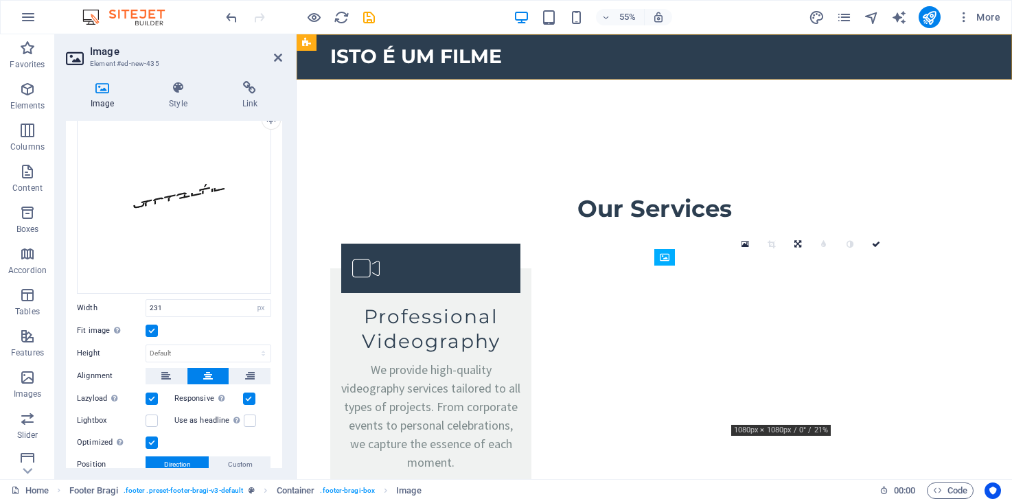
scroll to position [2410, 0]
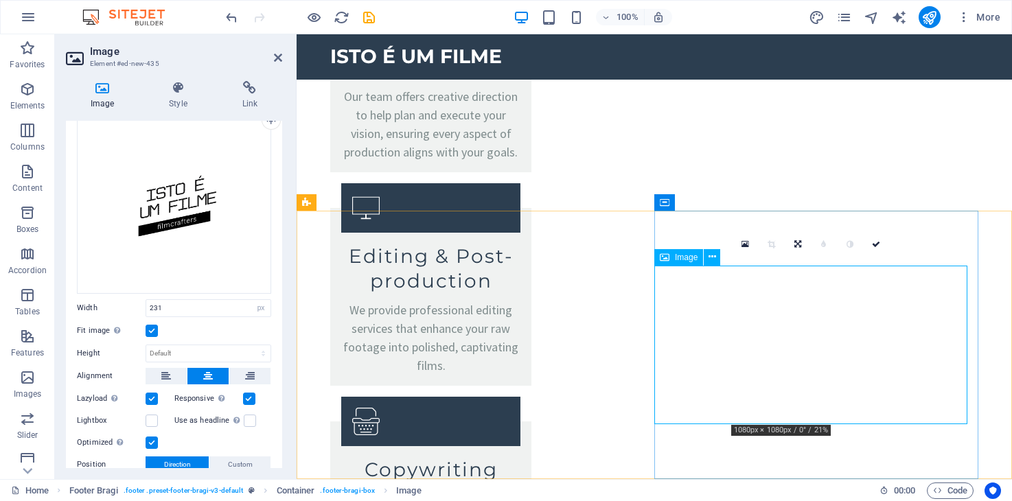
click at [149, 328] on label at bounding box center [152, 331] width 12 height 12
click at [0, 0] on input "Fit image Automatically fit image to a fixed width and height" at bounding box center [0, 0] width 0 height 0
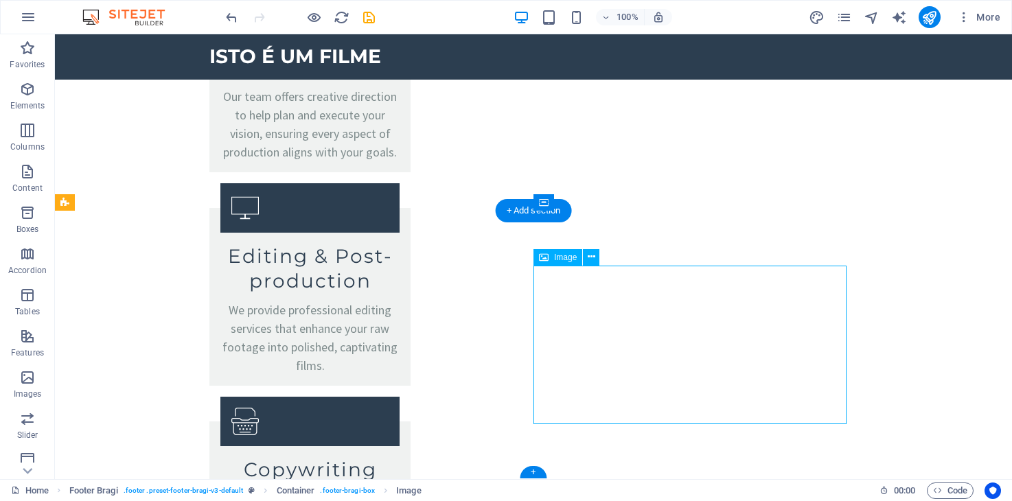
select select "px"
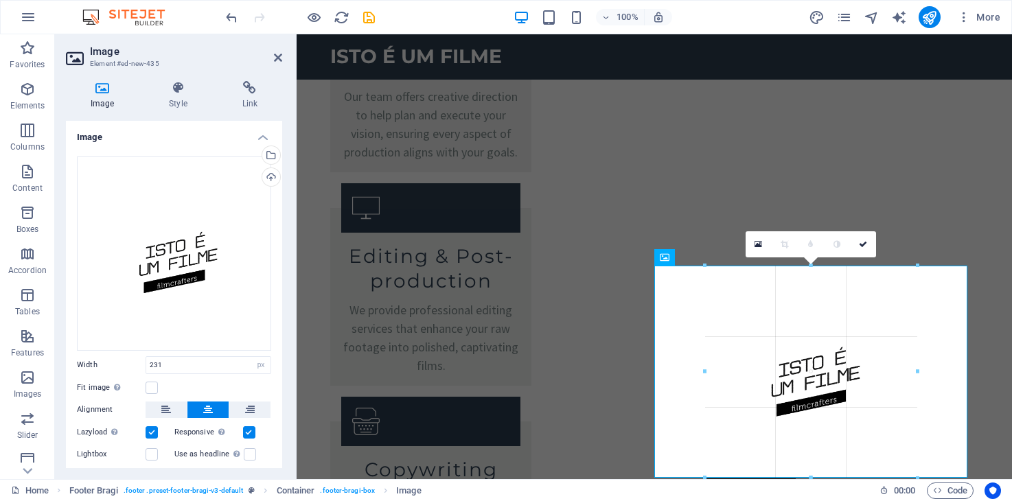
drag, startPoint x: 891, startPoint y: 264, endPoint x: 945, endPoint y: 234, distance: 62.1
type input "309"
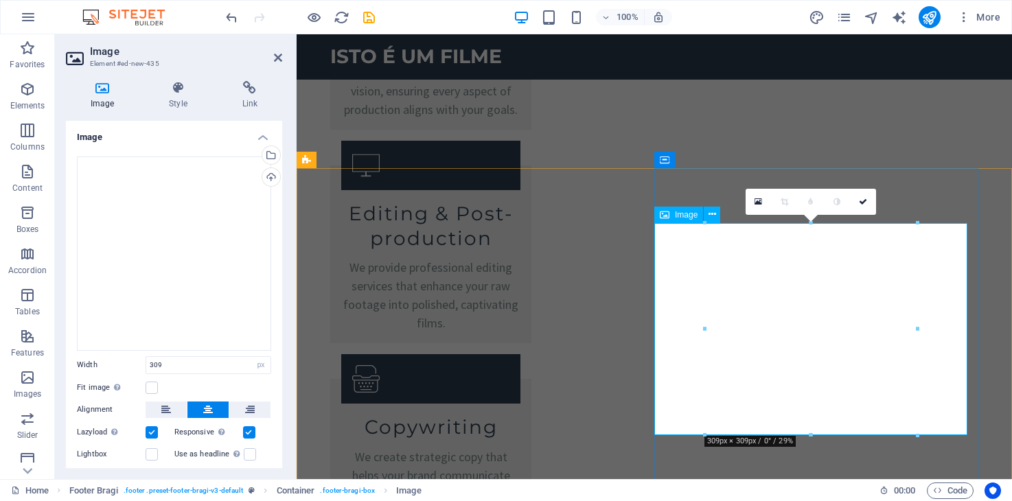
scroll to position [2463, 0]
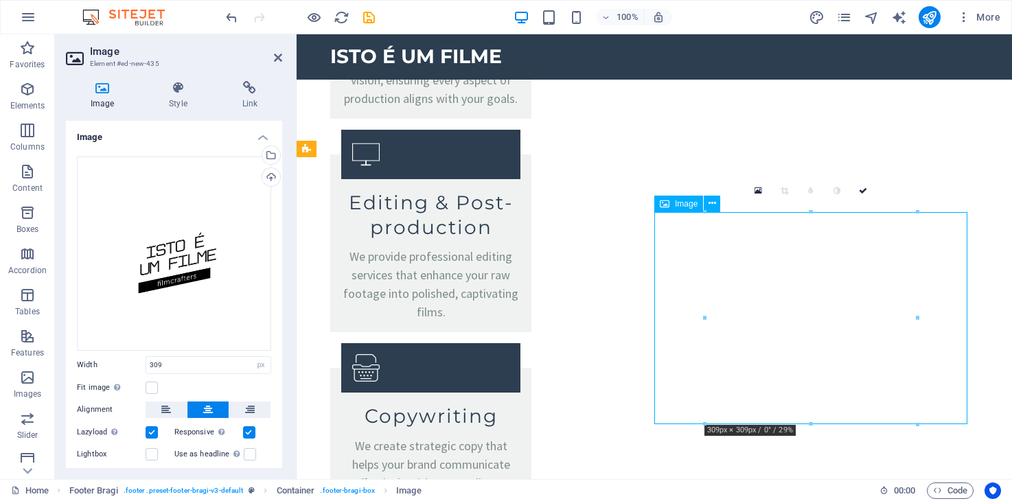
drag, startPoint x: 816, startPoint y: 336, endPoint x: 816, endPoint y: 297, distance: 39.8
drag, startPoint x: 1106, startPoint y: 245, endPoint x: 809, endPoint y: 237, distance: 296.7
drag, startPoint x: 1106, startPoint y: 246, endPoint x: 809, endPoint y: 230, distance: 297.0
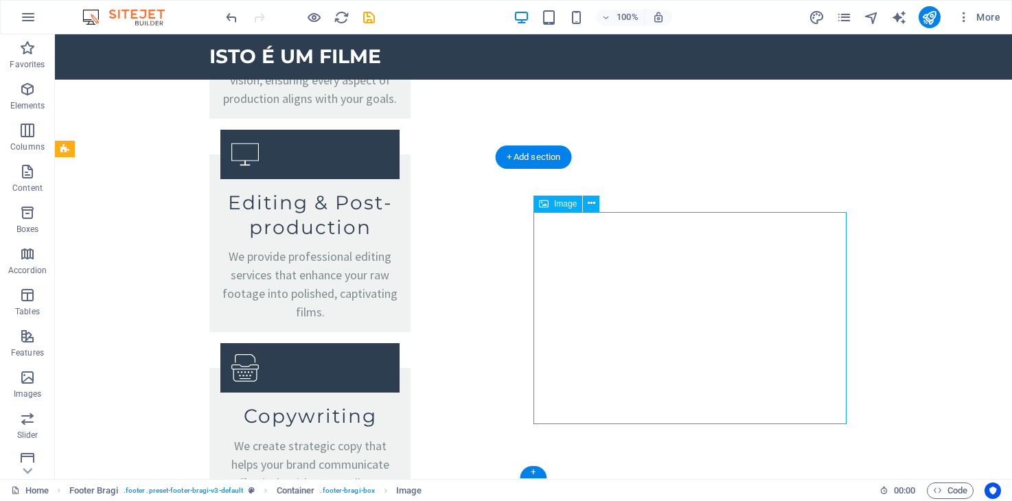
select select "px"
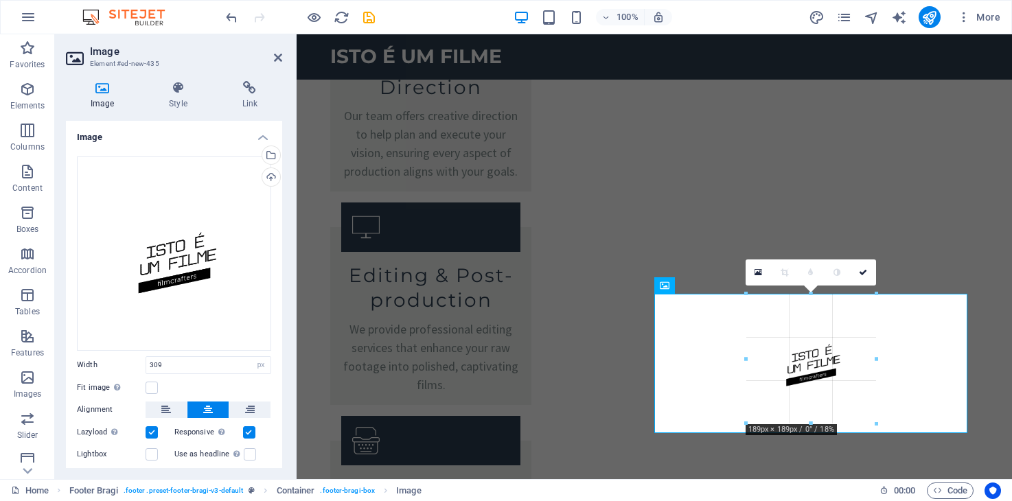
scroll to position [2381, 0]
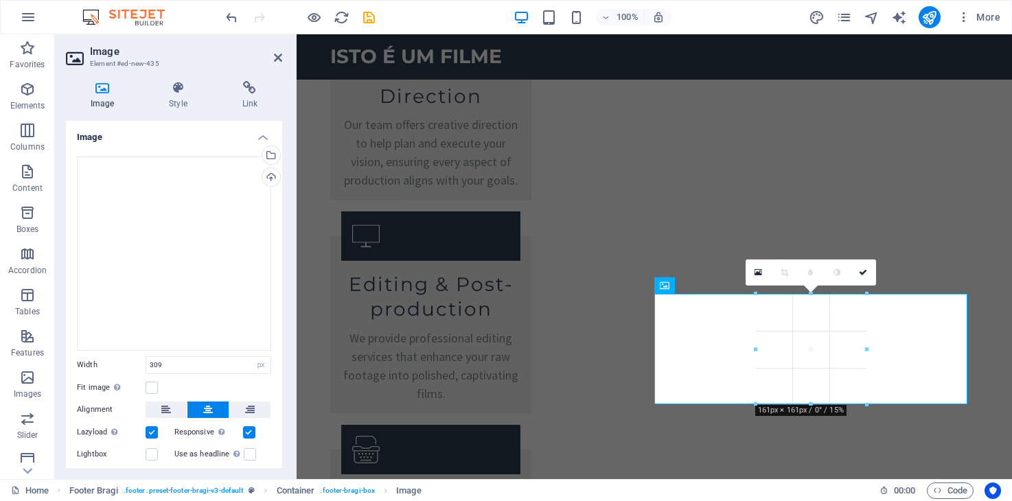
drag, startPoint x: 918, startPoint y: 212, endPoint x: 814, endPoint y: 417, distance: 230.0
type input "161"
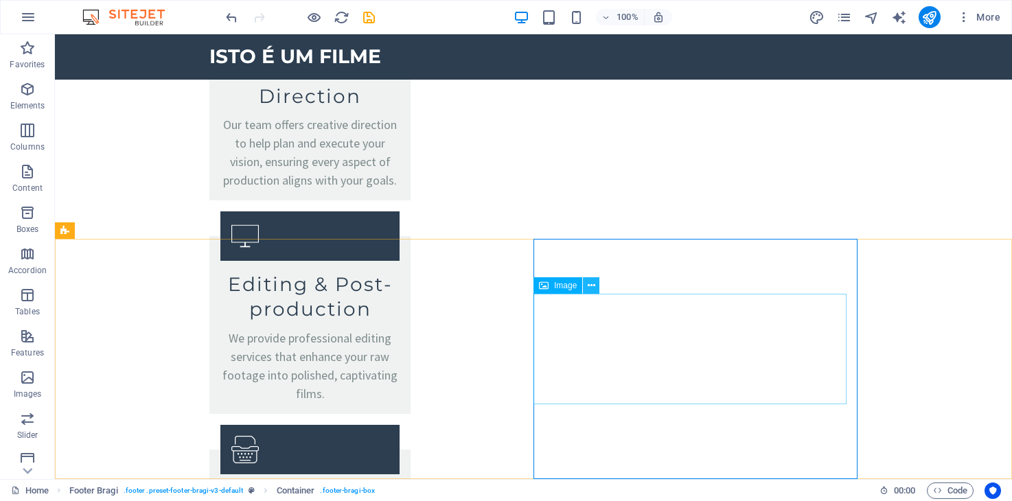
click at [586, 288] on button at bounding box center [591, 285] width 16 height 16
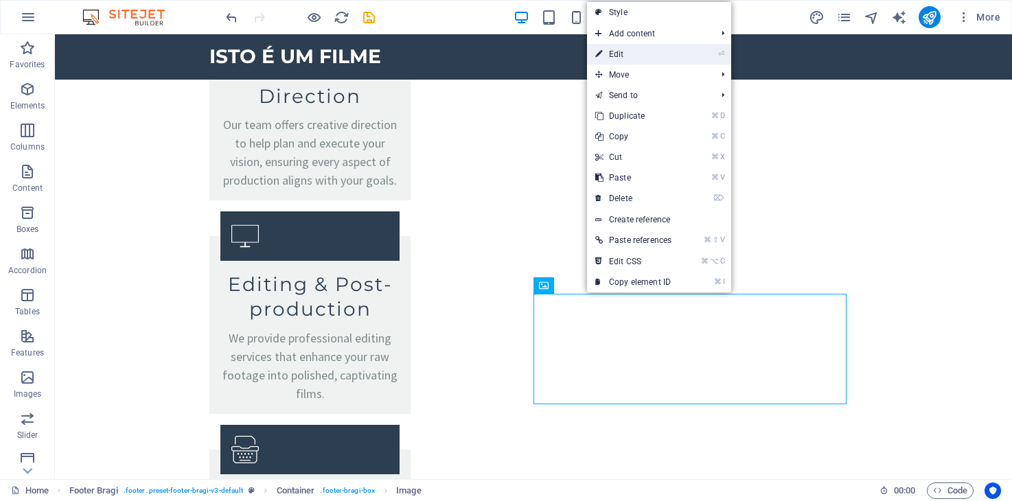
click at [651, 54] on link "⏎ Edit" at bounding box center [633, 54] width 93 height 21
select select "px"
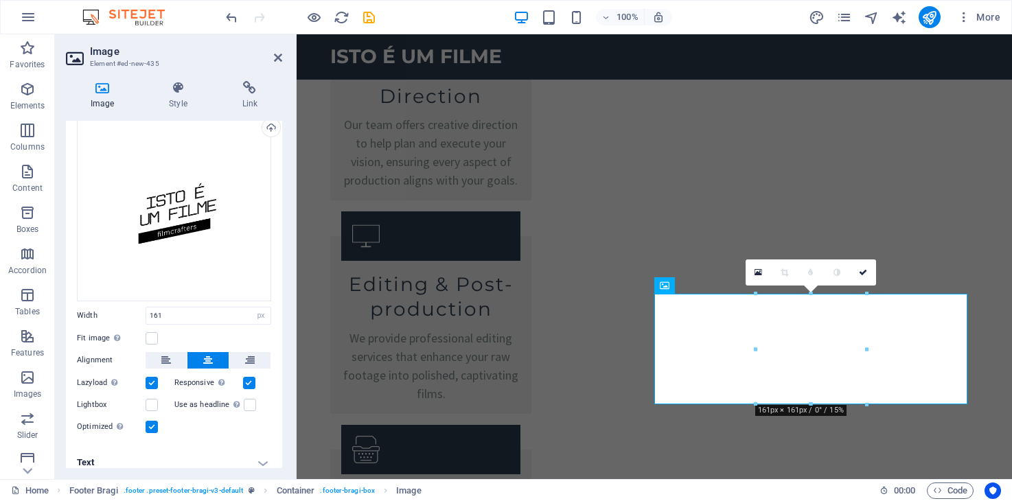
scroll to position [57, 0]
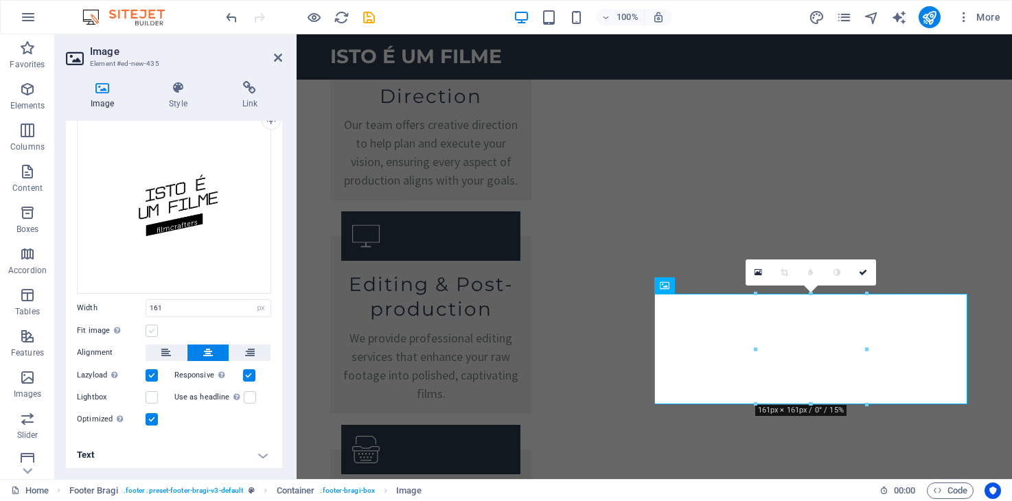
click at [154, 326] on label at bounding box center [152, 331] width 12 height 12
click at [0, 0] on input "Fit image Automatically fit image to a fixed width and height" at bounding box center [0, 0] width 0 height 0
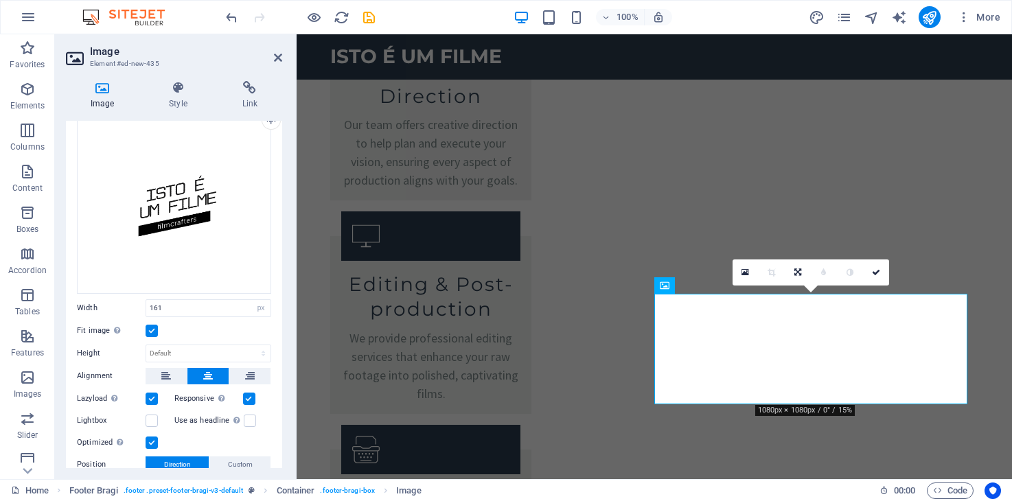
click at [154, 326] on label at bounding box center [152, 331] width 12 height 12
click at [0, 0] on input "Fit image Automatically fit image to a fixed width and height" at bounding box center [0, 0] width 0 height 0
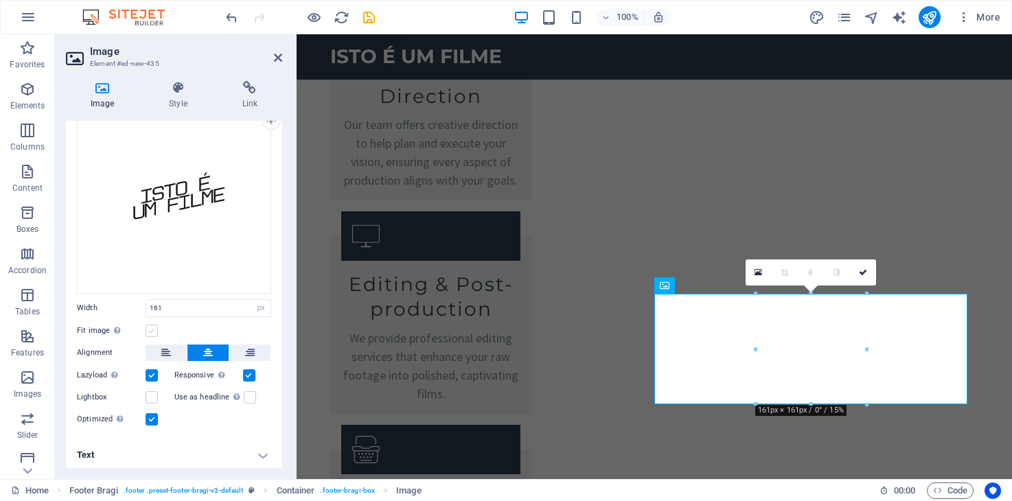
click at [154, 326] on label at bounding box center [152, 331] width 12 height 12
click at [0, 0] on input "Fit image Automatically fit image to a fixed width and height" at bounding box center [0, 0] width 0 height 0
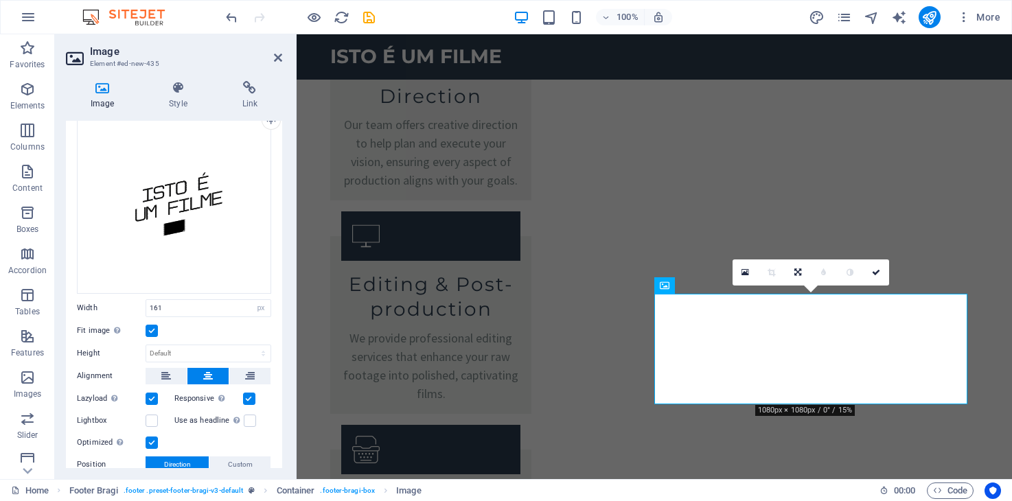
click at [154, 326] on label at bounding box center [152, 331] width 12 height 12
click at [0, 0] on input "Fit image Automatically fit image to a fixed width and height" at bounding box center [0, 0] width 0 height 0
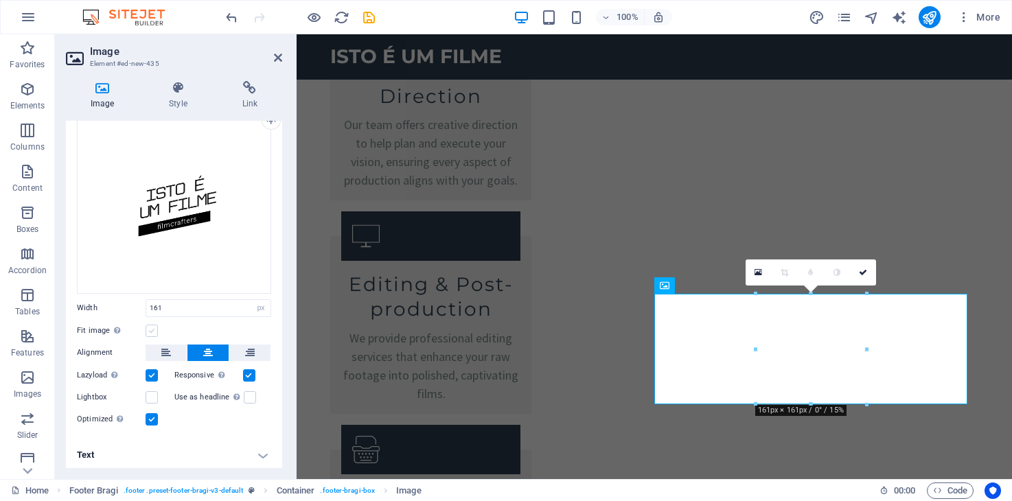
click at [154, 326] on label at bounding box center [152, 331] width 12 height 12
click at [0, 0] on input "Fit image Automatically fit image to a fixed width and height" at bounding box center [0, 0] width 0 height 0
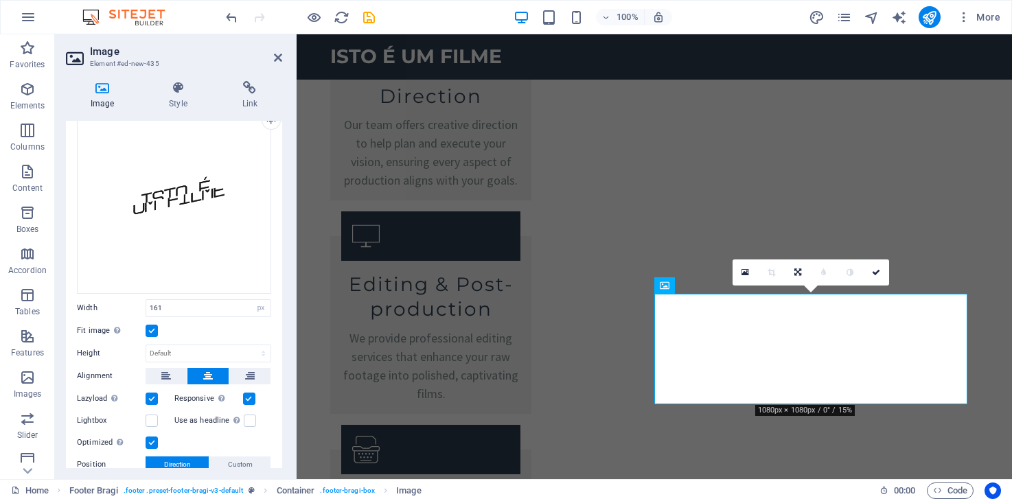
click at [154, 326] on label at bounding box center [152, 331] width 12 height 12
click at [0, 0] on input "Fit image Automatically fit image to a fixed width and height" at bounding box center [0, 0] width 0 height 0
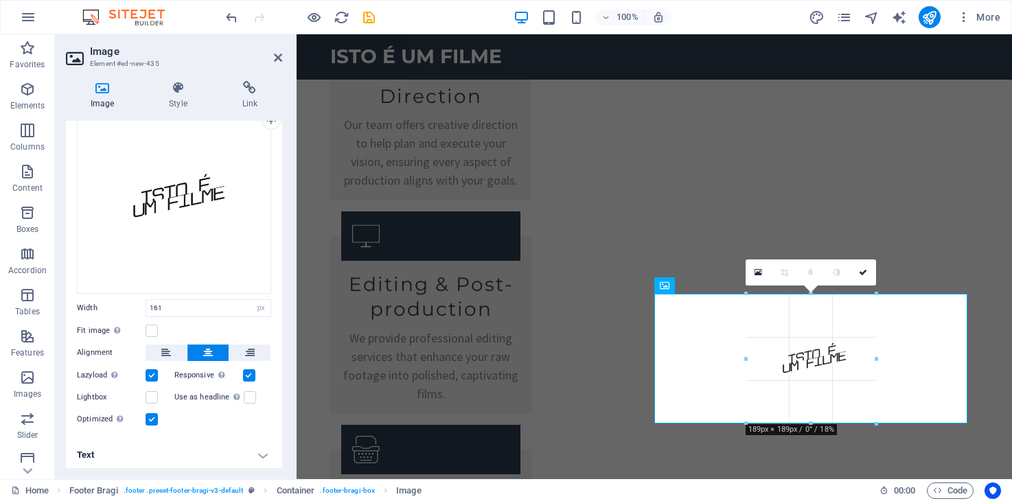
drag, startPoint x: 754, startPoint y: 348, endPoint x: 730, endPoint y: 351, distance: 23.6
click at [877, 357] on div at bounding box center [876, 359] width 5 height 130
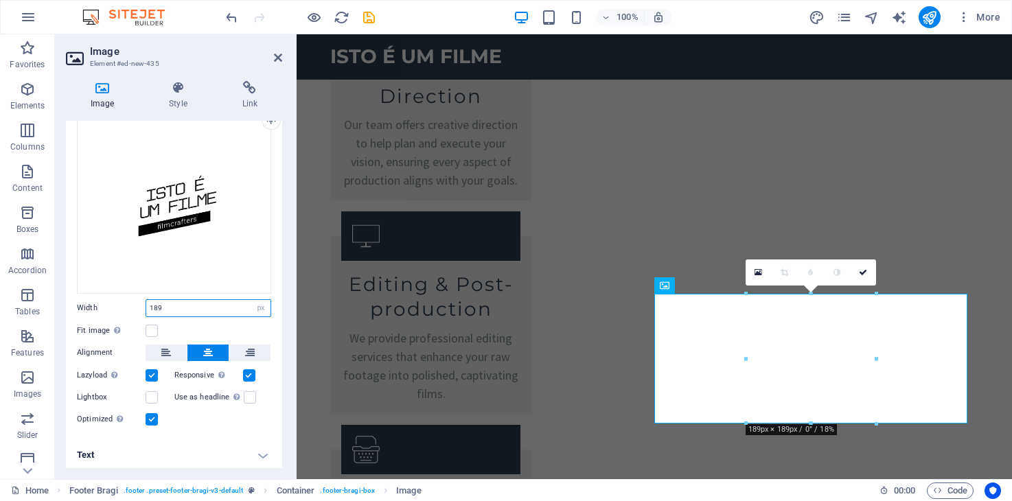
click at [182, 301] on input "189" at bounding box center [208, 308] width 124 height 16
type input "300"
click at [163, 239] on div "Drag files here, click to choose files or select files from Files or our free s…" at bounding box center [174, 197] width 194 height 194
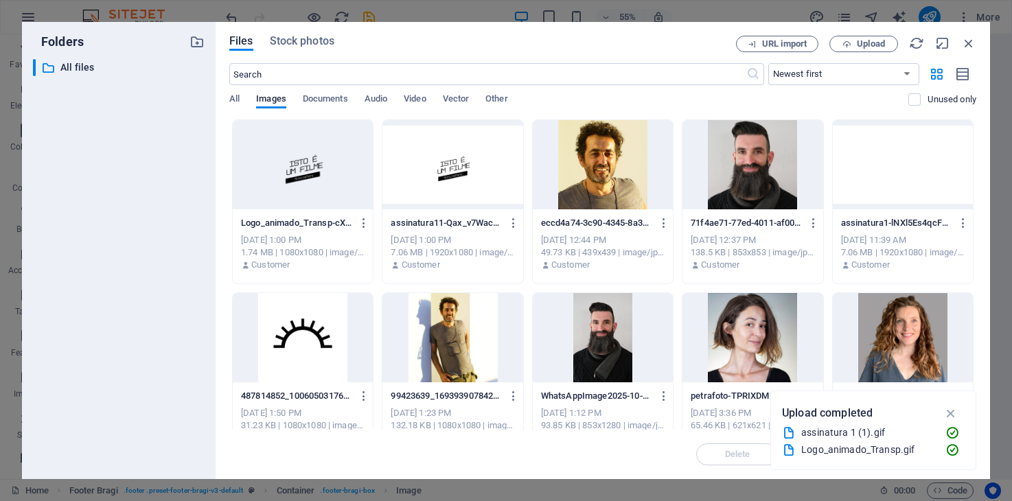
click at [163, 239] on div "​ All files All files" at bounding box center [119, 263] width 172 height 409
click at [973, 40] on icon "button" at bounding box center [968, 43] width 15 height 15
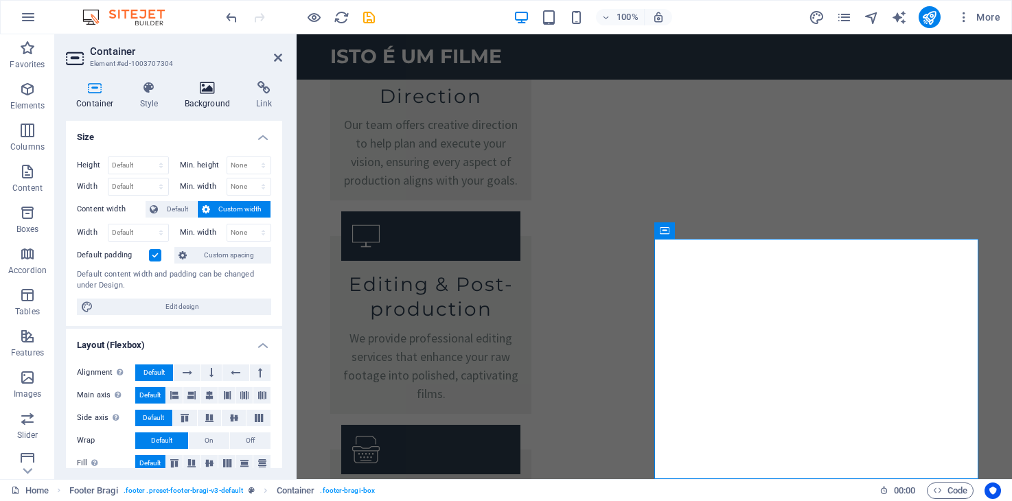
click at [195, 99] on h4 "Background" at bounding box center [210, 95] width 72 height 29
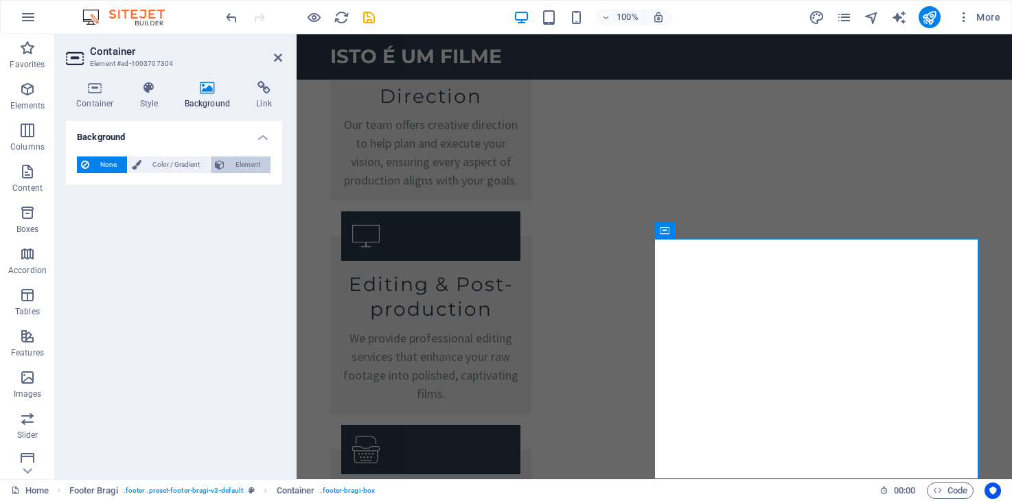
click at [226, 166] on button "Element" at bounding box center [241, 165] width 60 height 16
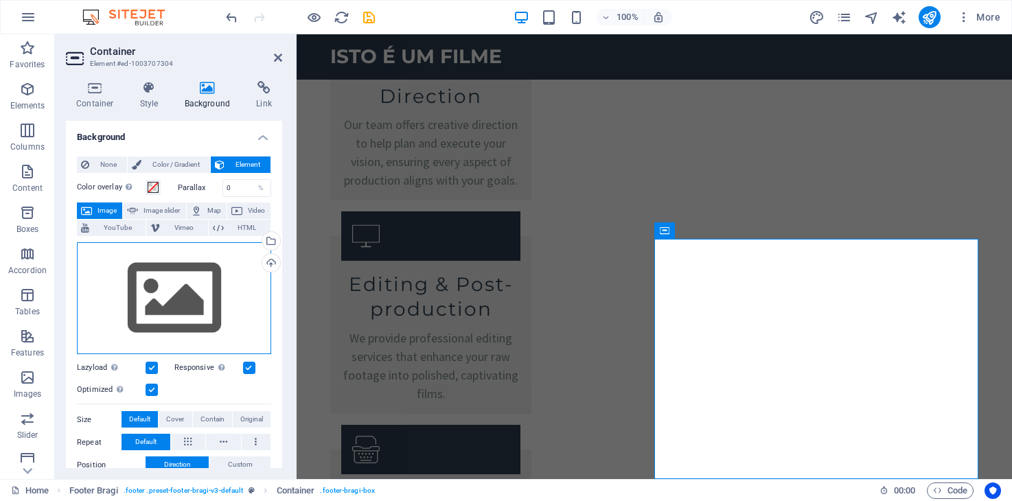
click at [197, 290] on div "Drag files here, click to choose files or select files from Files or our free s…" at bounding box center [174, 298] width 194 height 113
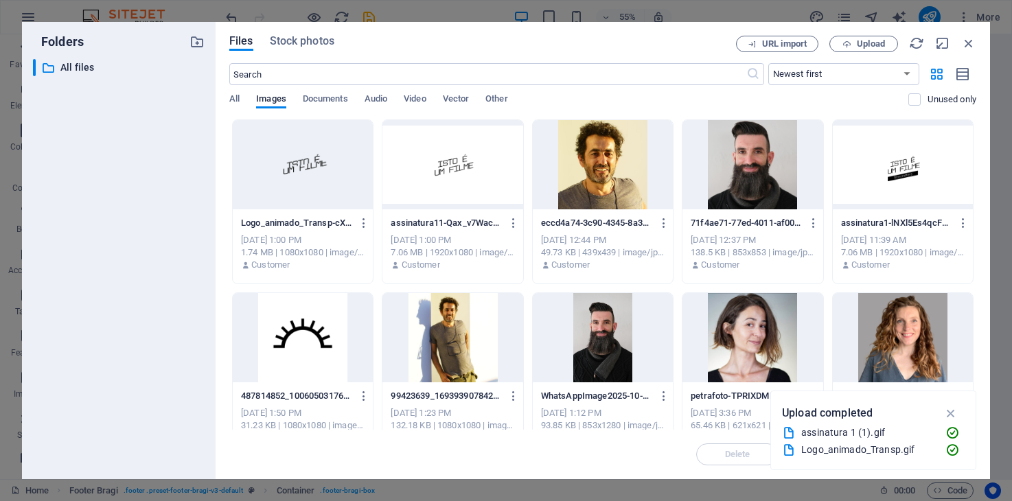
click at [301, 189] on div at bounding box center [303, 164] width 140 height 89
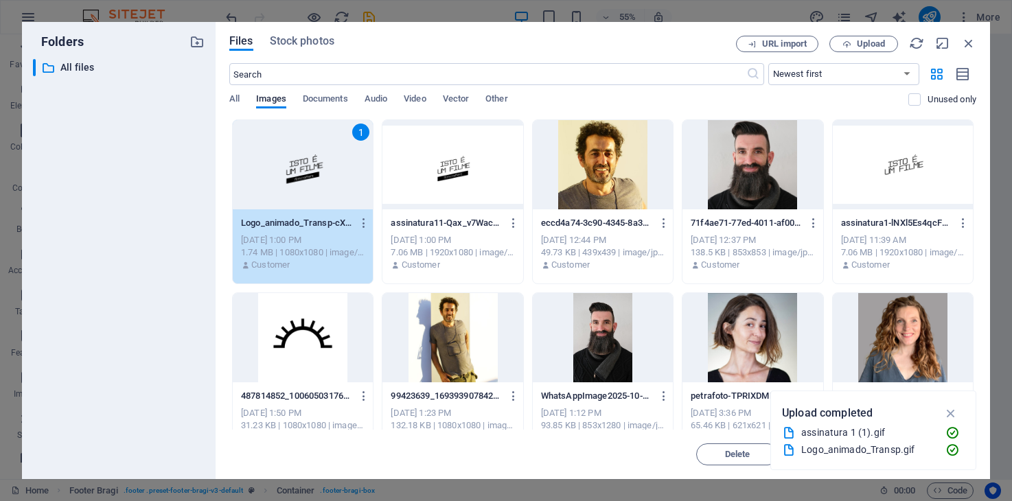
scroll to position [27, 0]
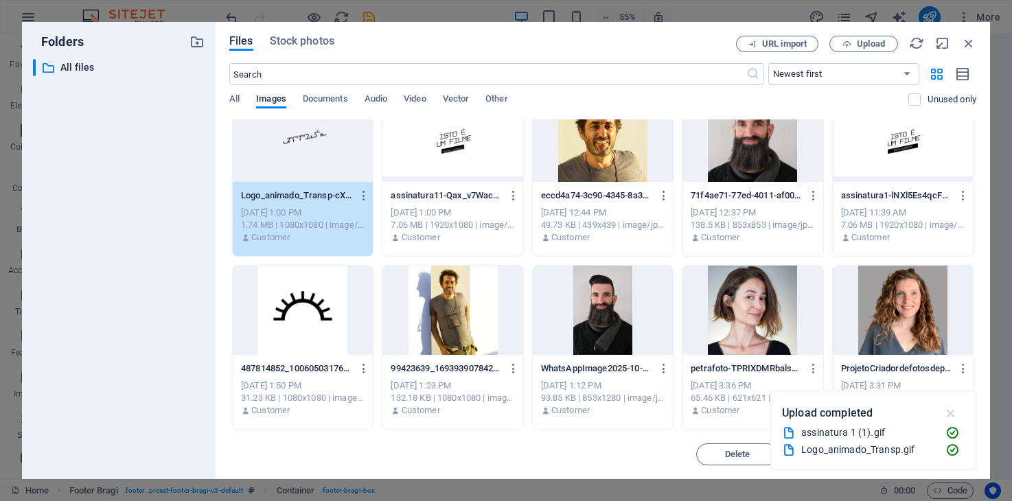
click at [949, 414] on icon "button" at bounding box center [951, 413] width 16 height 15
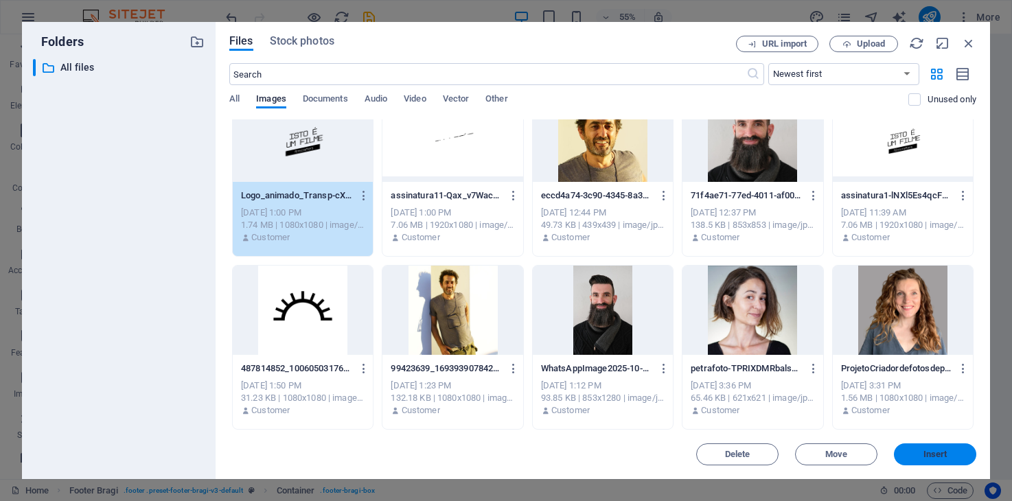
click at [927, 450] on span "Insert" at bounding box center [935, 454] width 24 height 8
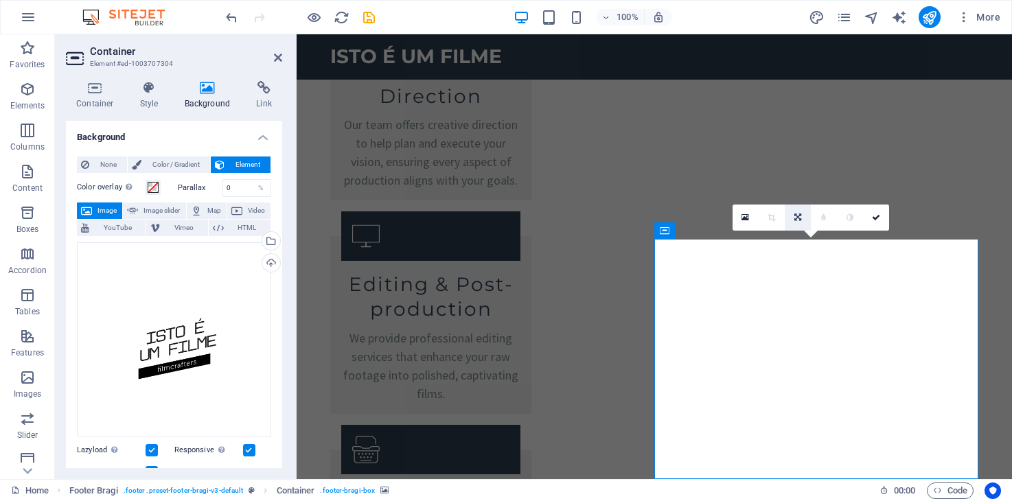
click at [800, 217] on icon at bounding box center [797, 218] width 7 height 8
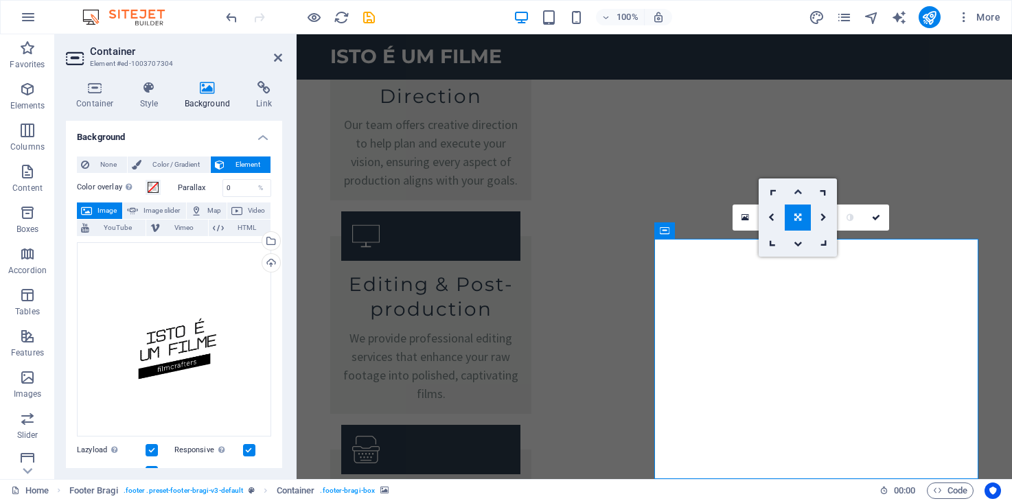
click at [797, 189] on icon at bounding box center [798, 191] width 8 height 8
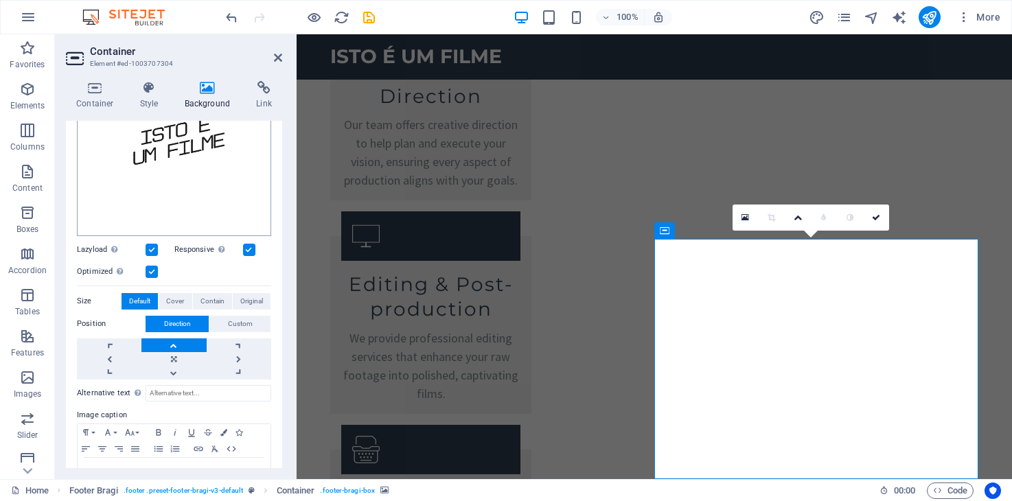
scroll to position [220, 0]
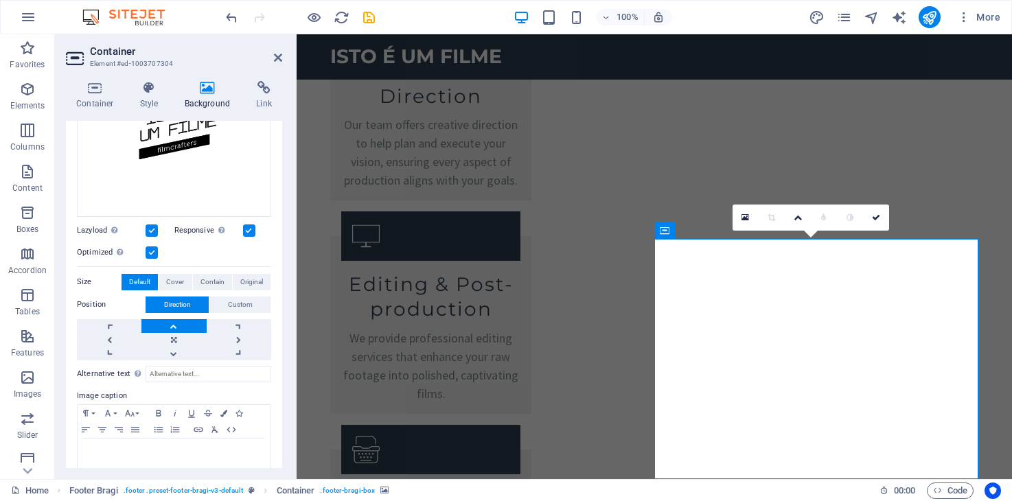
click at [174, 323] on link at bounding box center [173, 326] width 65 height 14
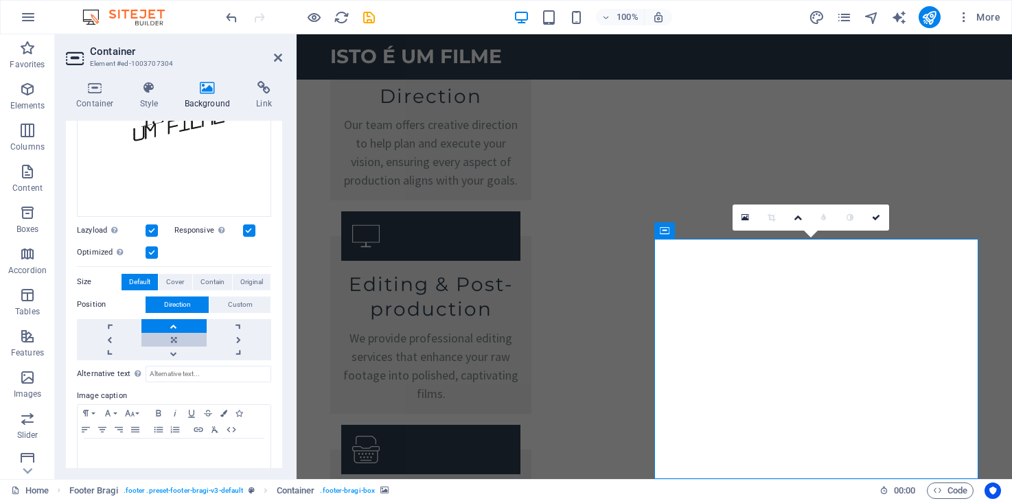
click at [172, 337] on link at bounding box center [173, 340] width 65 height 14
click at [174, 323] on link at bounding box center [173, 326] width 65 height 14
click at [174, 351] on link at bounding box center [173, 354] width 65 height 14
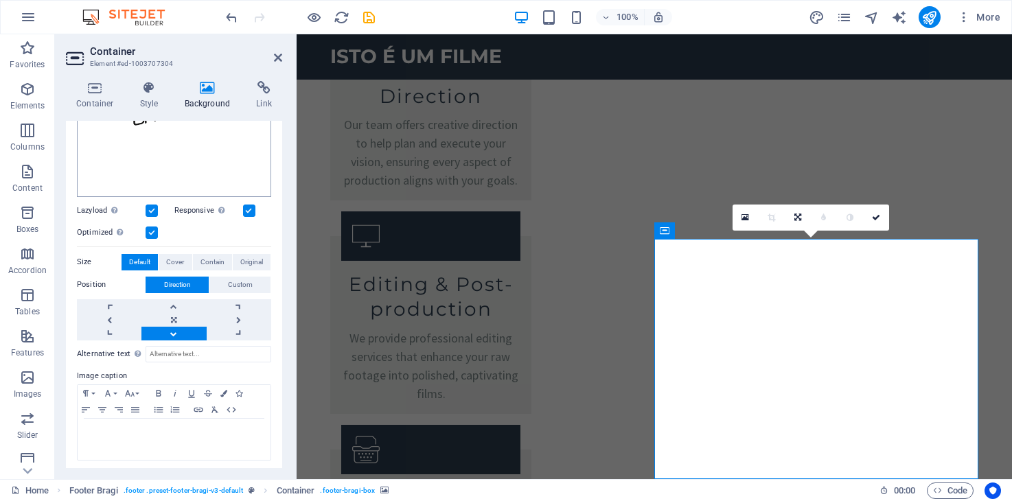
scroll to position [240, 0]
click at [203, 261] on span "Contain" at bounding box center [212, 261] width 24 height 16
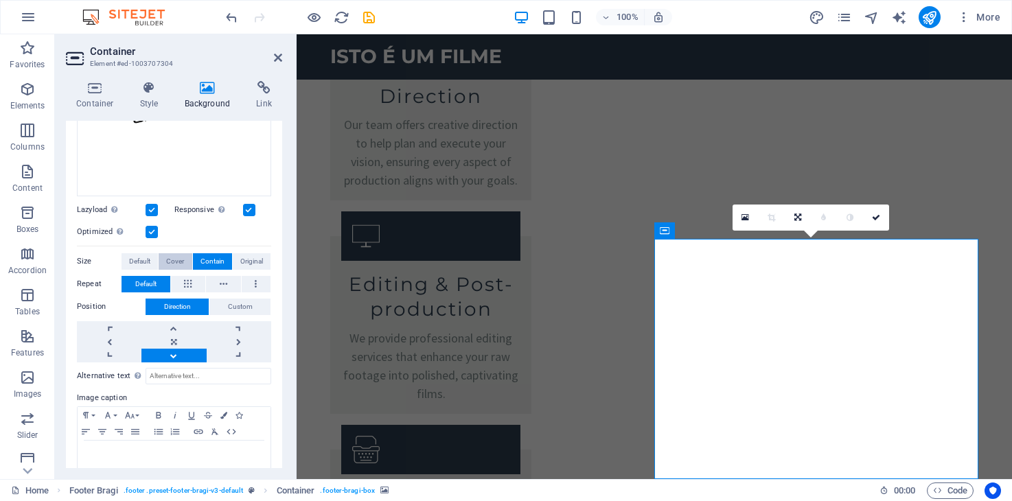
click at [181, 262] on span "Cover" at bounding box center [175, 261] width 18 height 16
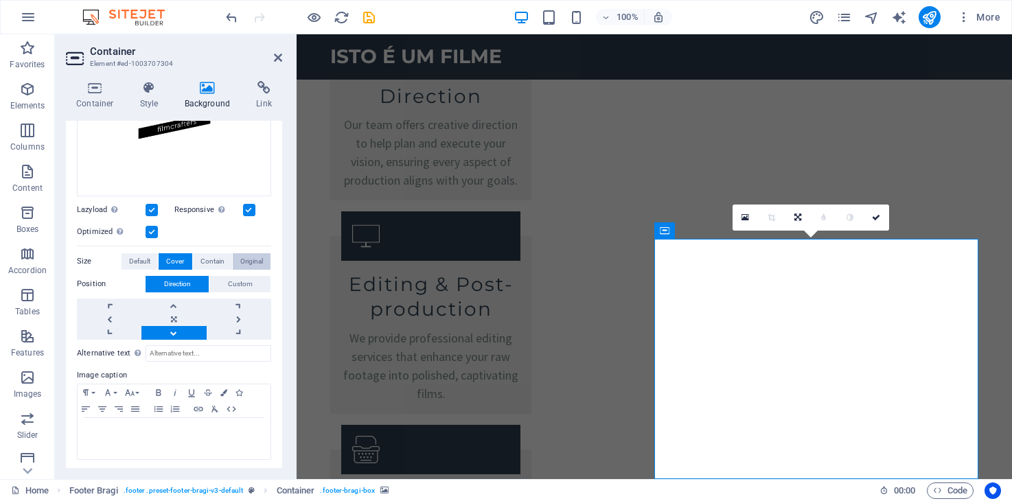
click at [245, 257] on span "Original" at bounding box center [251, 261] width 23 height 16
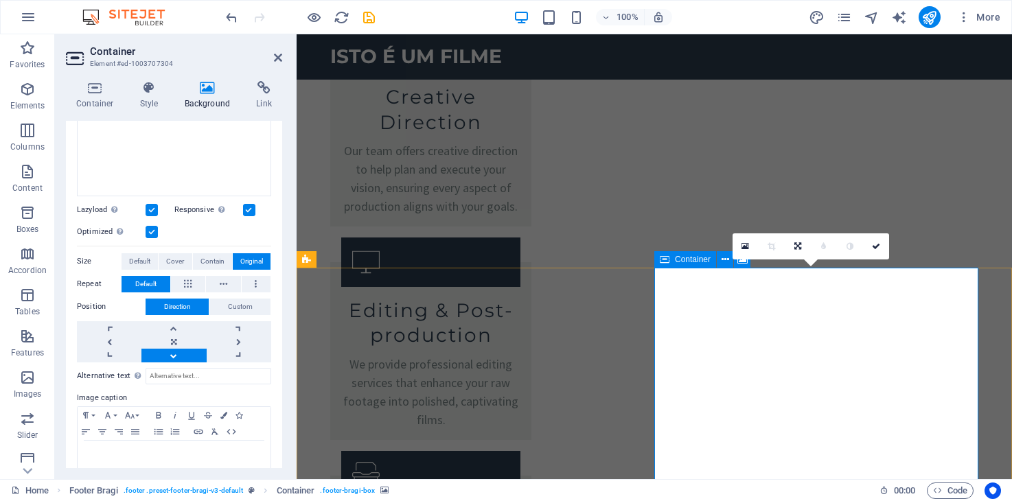
scroll to position [2381, 0]
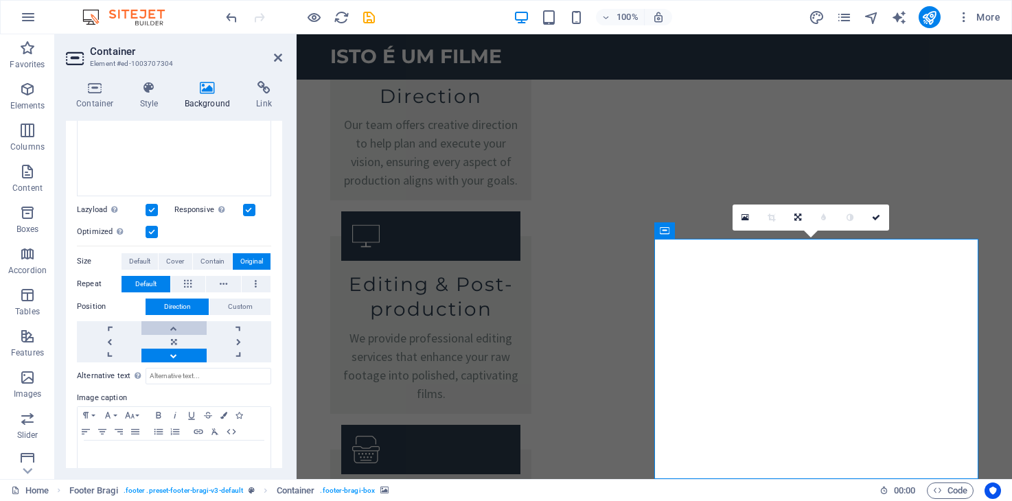
click at [174, 325] on link at bounding box center [173, 328] width 65 height 14
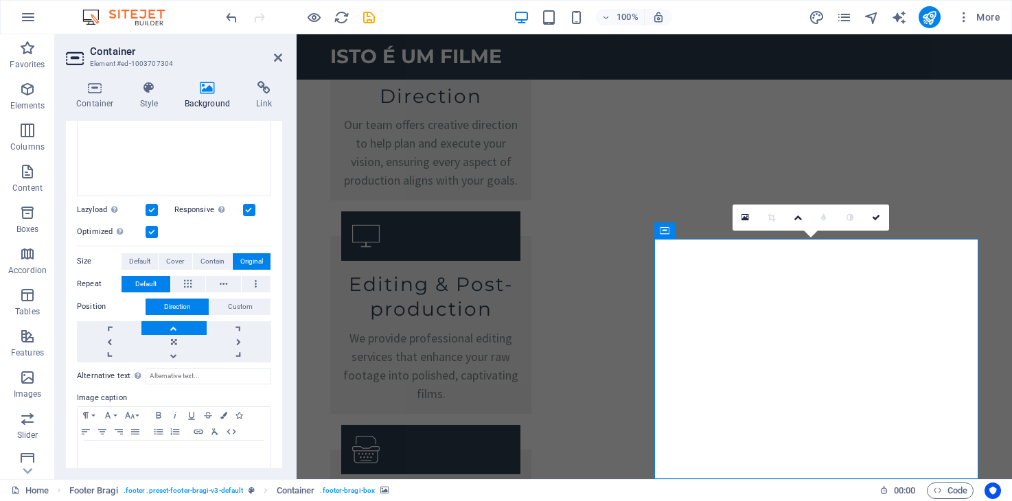
click at [174, 325] on link at bounding box center [173, 328] width 65 height 14
click at [174, 337] on link at bounding box center [173, 342] width 65 height 14
click at [170, 262] on span "Cover" at bounding box center [175, 261] width 18 height 16
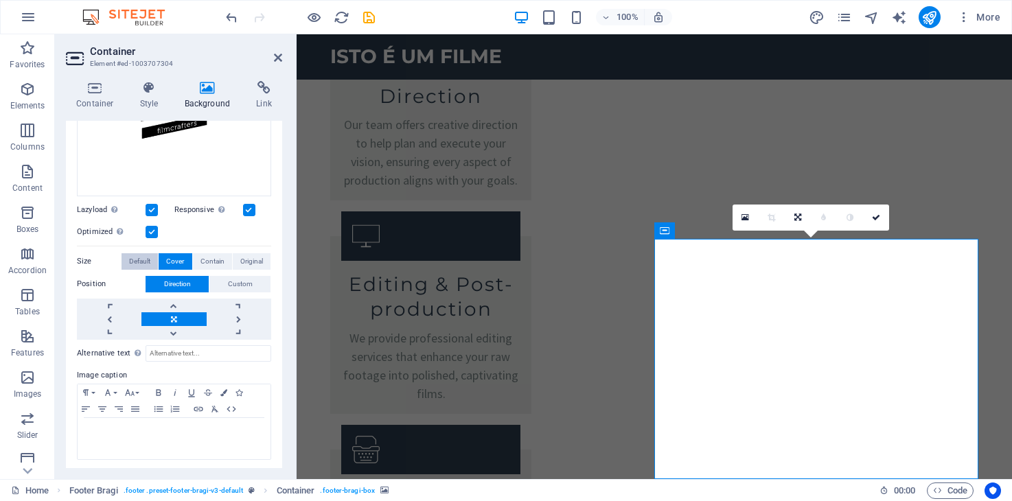
click at [144, 258] on span "Default" at bounding box center [139, 261] width 21 height 16
click at [164, 257] on button "Cover" at bounding box center [175, 261] width 33 height 16
click at [211, 253] on span "Contain" at bounding box center [212, 261] width 24 height 16
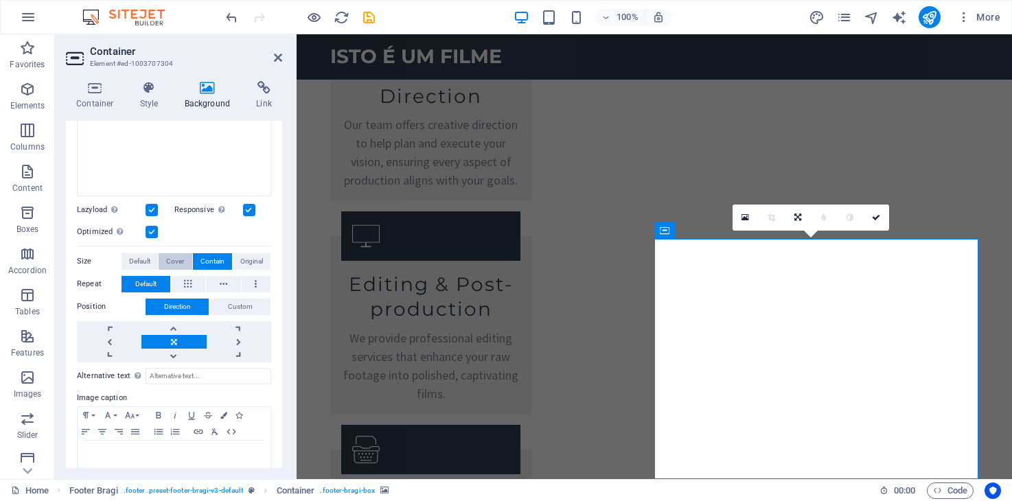
click at [182, 256] on span "Cover" at bounding box center [175, 261] width 18 height 16
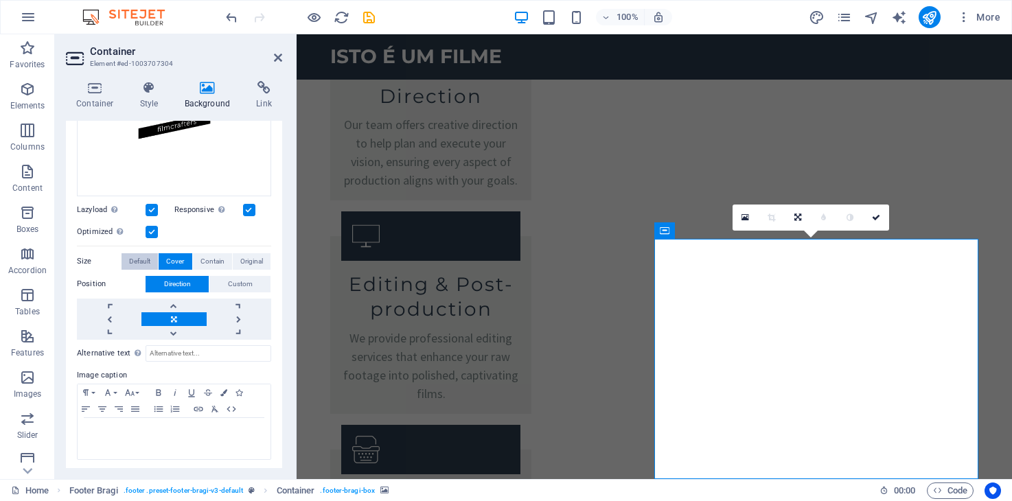
click at [145, 257] on span "Default" at bounding box center [139, 261] width 21 height 16
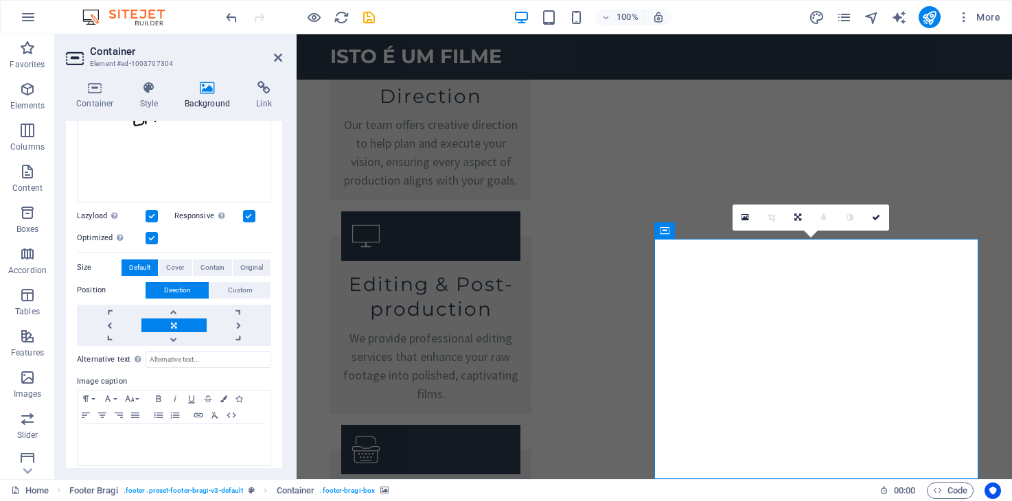
scroll to position [240, 0]
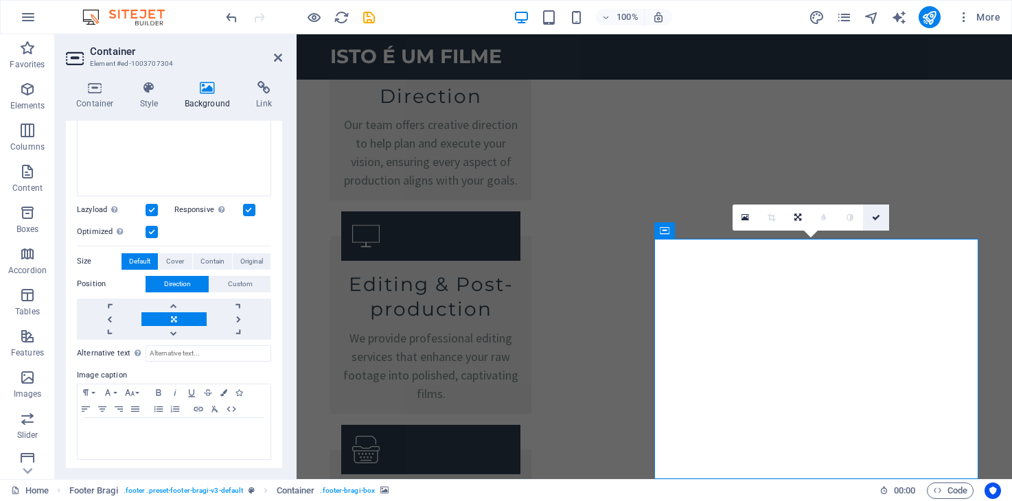
click at [877, 220] on icon at bounding box center [876, 218] width 8 height 8
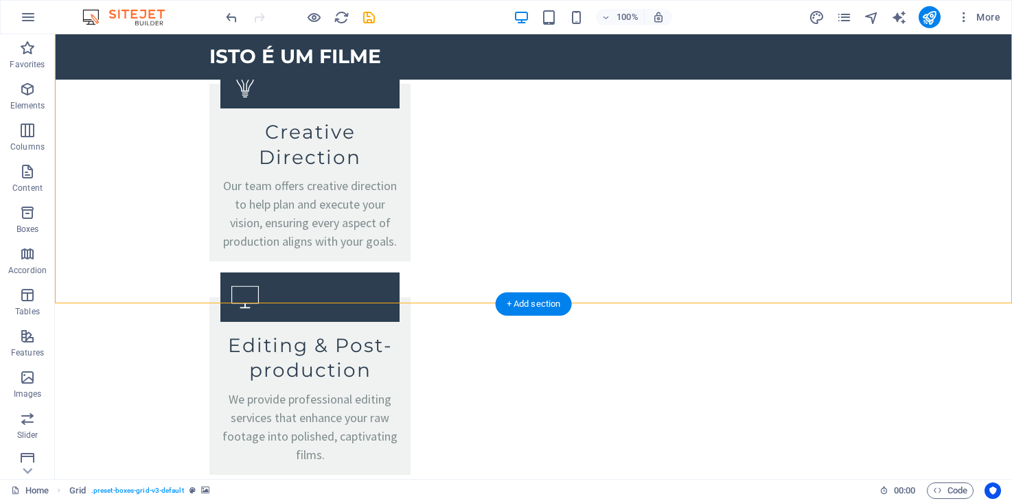
scroll to position [2314, 0]
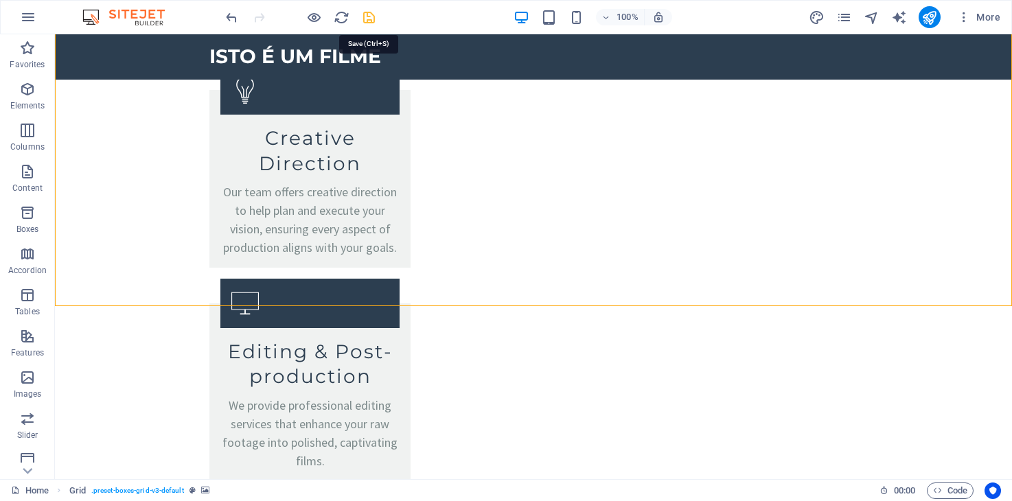
click at [372, 16] on icon "save" at bounding box center [369, 18] width 16 height 16
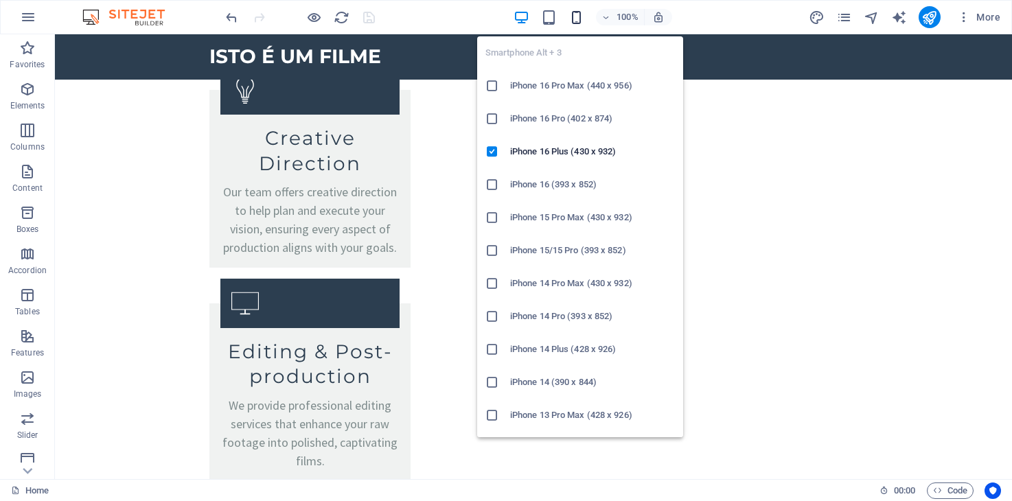
click at [580, 18] on icon "button" at bounding box center [576, 18] width 16 height 16
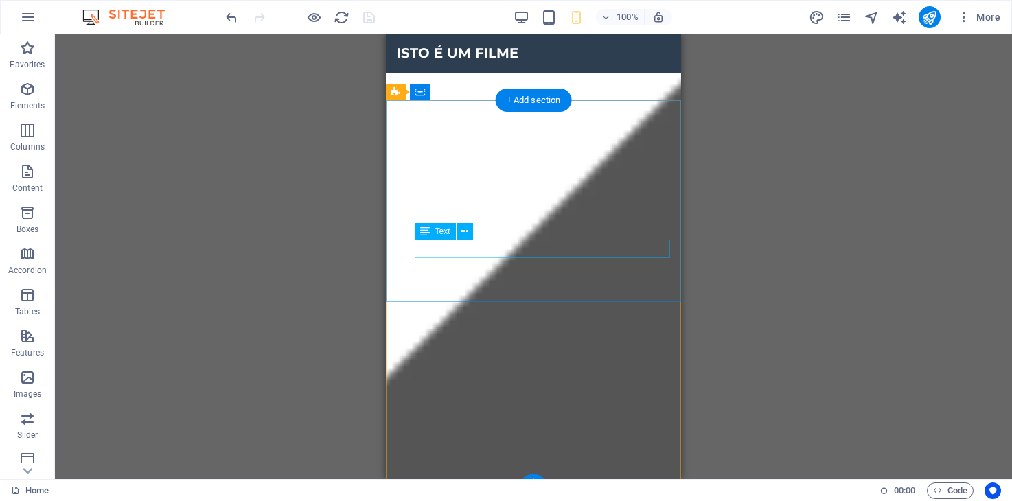
scroll to position [5113, 0]
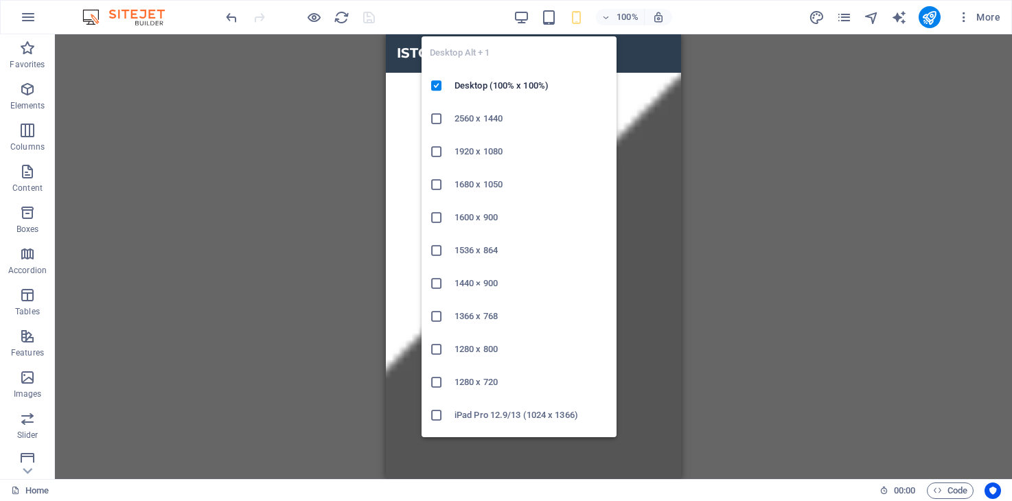
click at [522, 25] on div "Desktop Alt + 1 Desktop (100% x 100%) 2560 x 1440 1920 x 1080 1680 x 1050 1600 …" at bounding box center [519, 231] width 195 height 412
click at [520, 13] on icon "button" at bounding box center [522, 18] width 16 height 16
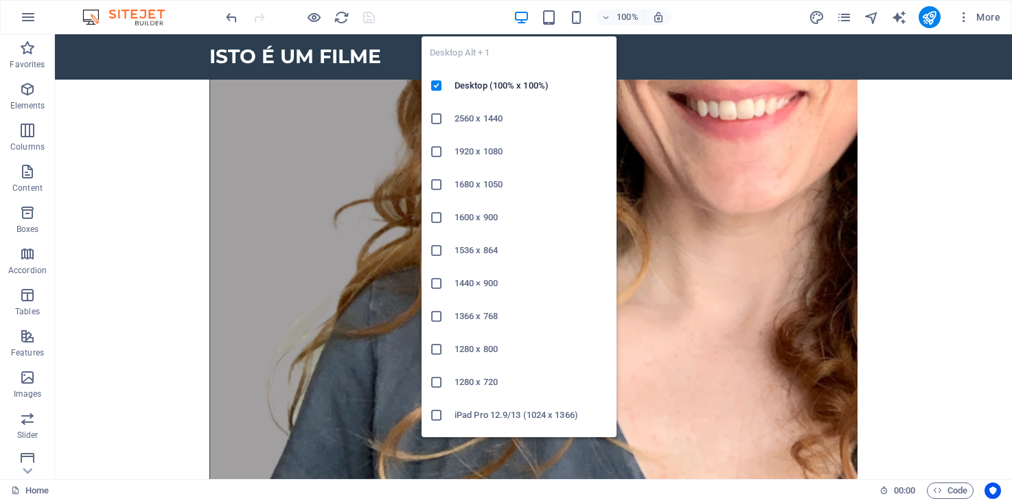
scroll to position [2381, 0]
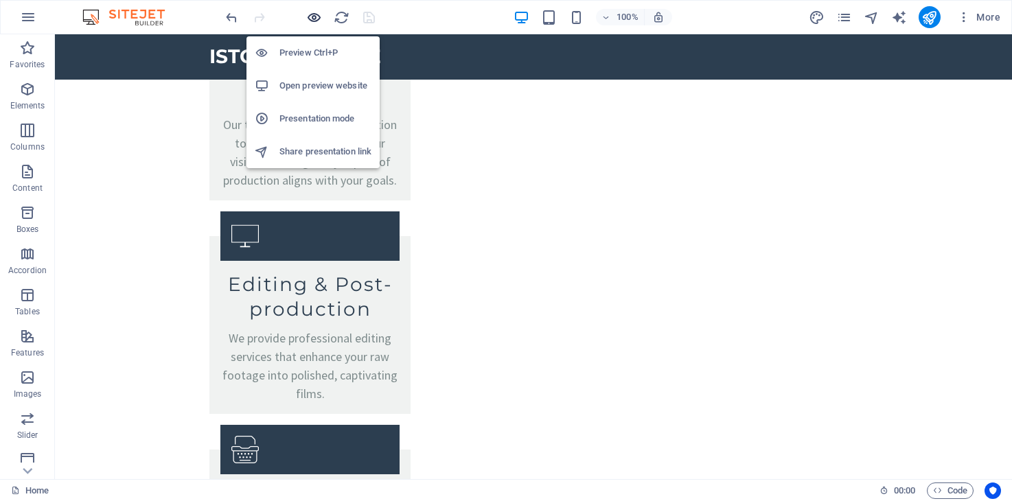
click at [314, 16] on icon "button" at bounding box center [314, 18] width 16 height 16
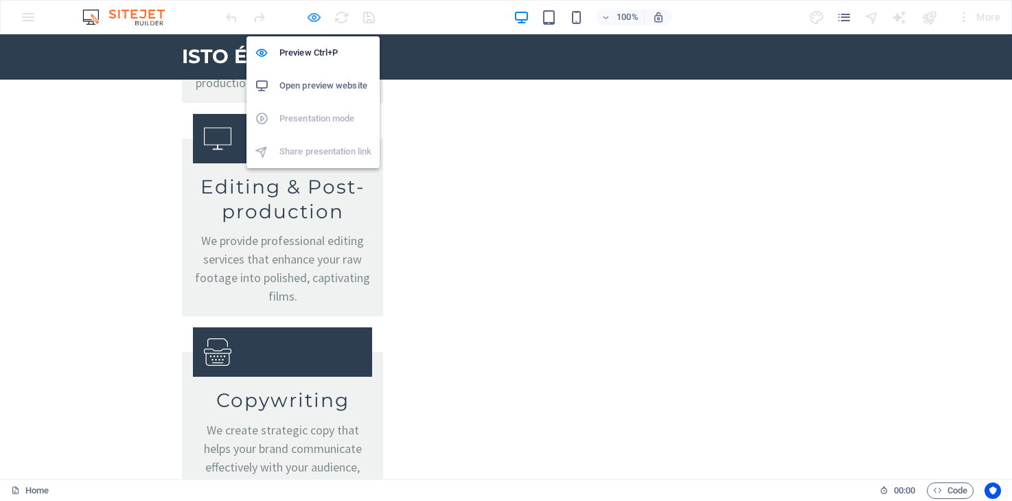
click at [314, 20] on icon "button" at bounding box center [314, 18] width 16 height 16
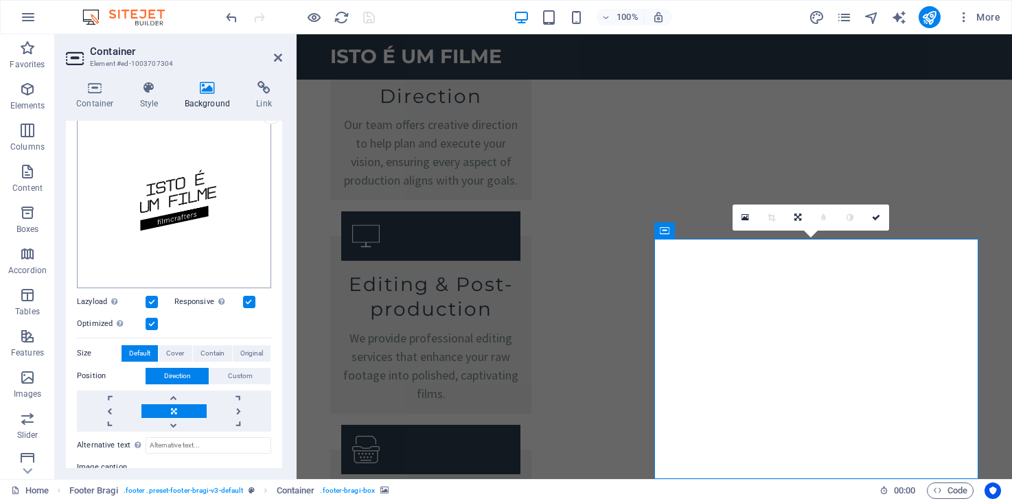
scroll to position [150, 0]
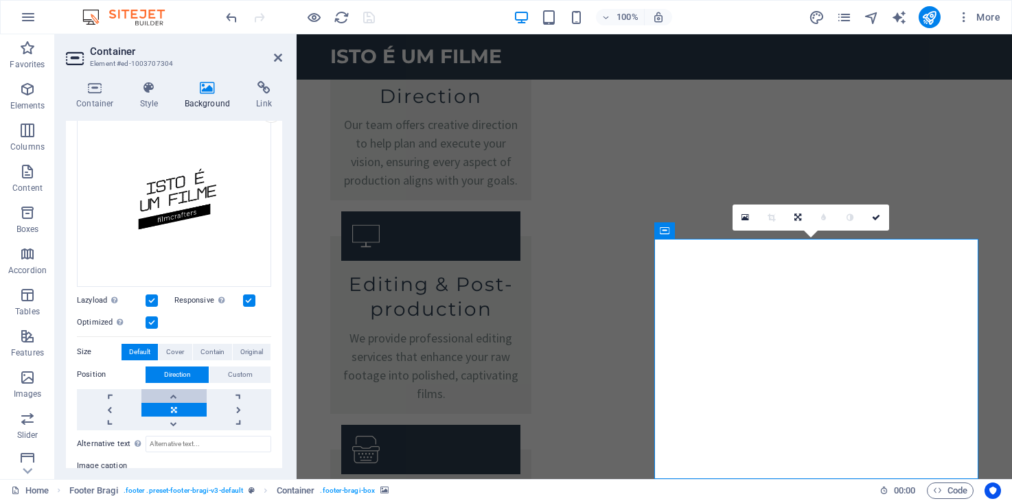
click at [174, 395] on link at bounding box center [173, 396] width 65 height 14
click at [172, 422] on link at bounding box center [173, 424] width 65 height 14
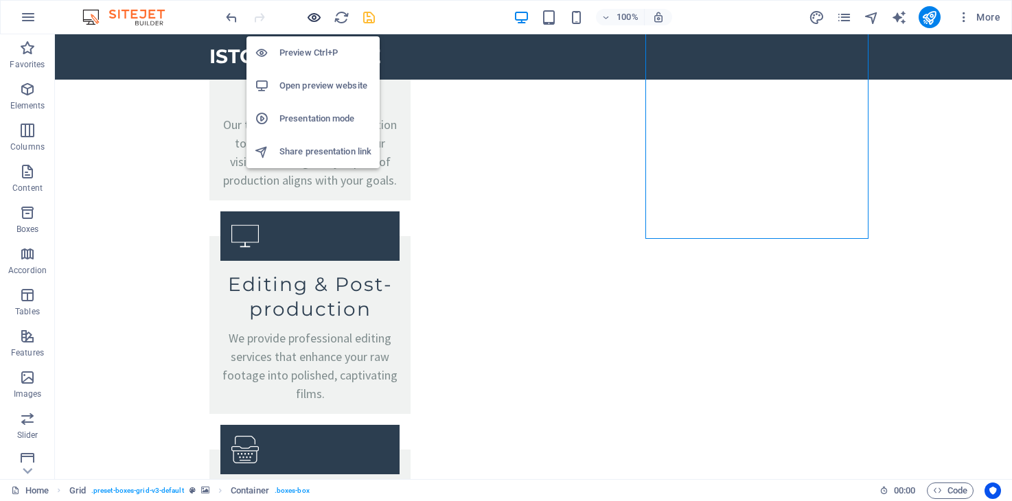
click at [318, 19] on icon "button" at bounding box center [314, 18] width 16 height 16
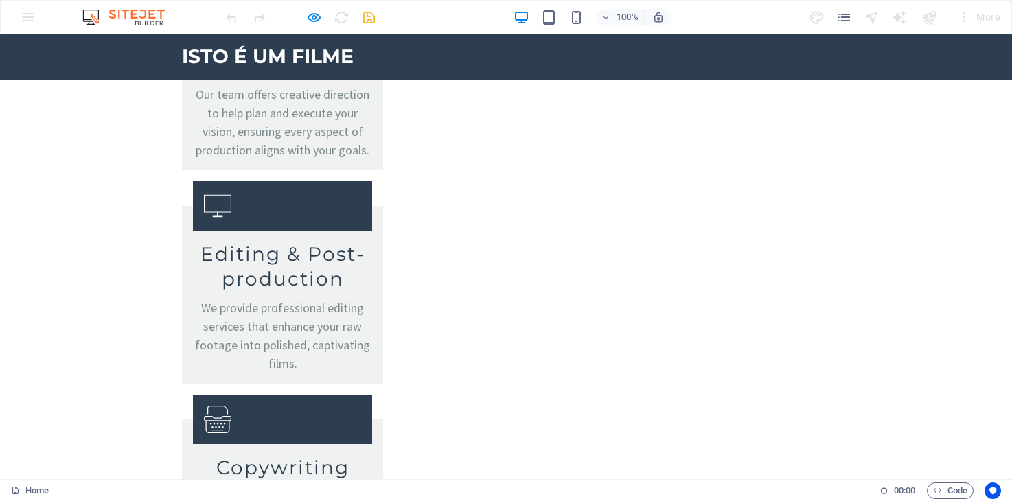
scroll to position [2381, 0]
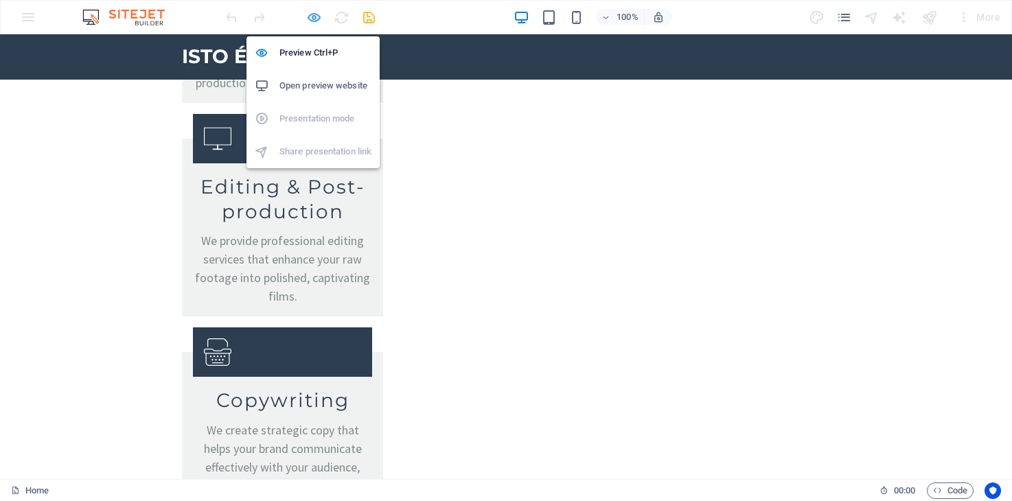
click at [312, 16] on icon "button" at bounding box center [314, 18] width 16 height 16
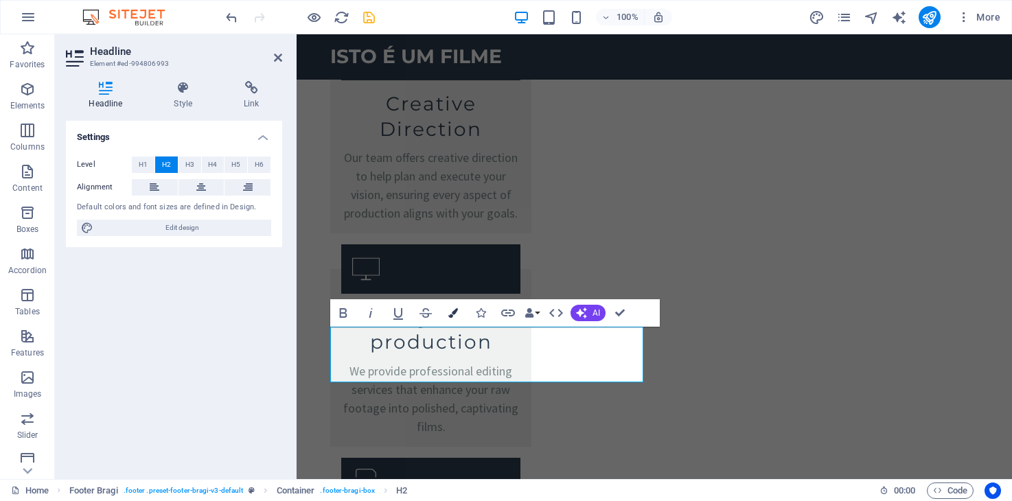
click at [452, 315] on icon "button" at bounding box center [453, 313] width 10 height 10
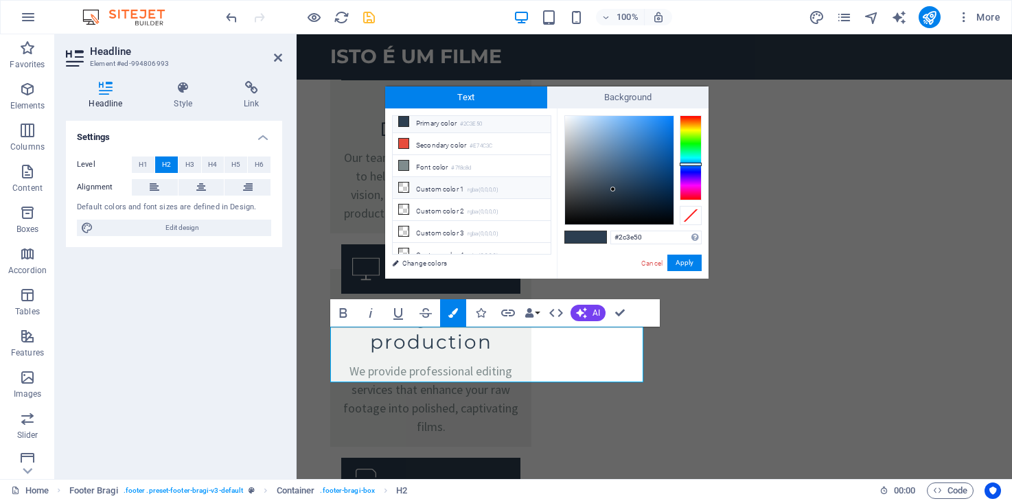
scroll to position [0, 0]
click at [568, 221] on div at bounding box center [619, 170] width 108 height 108
type input "#000000"
click at [568, 225] on div at bounding box center [567, 223] width 5 height 5
click at [688, 263] on button "Apply" at bounding box center [684, 263] width 34 height 16
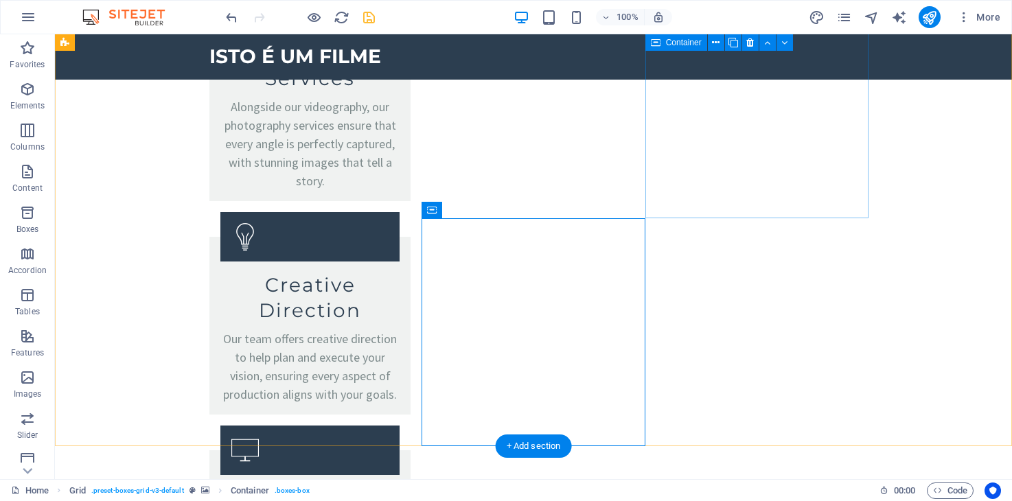
scroll to position [2183, 0]
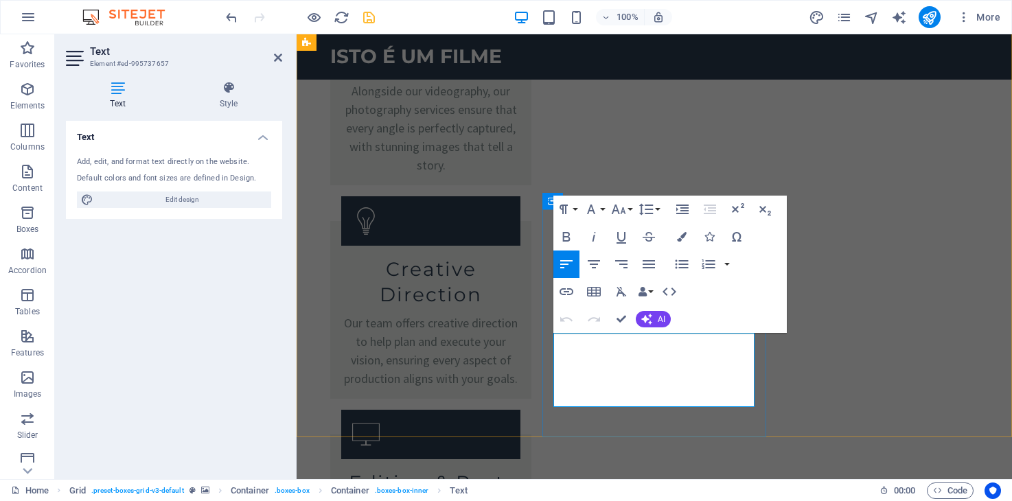
drag, startPoint x: 601, startPoint y: 363, endPoint x: 618, endPoint y: 363, distance: 16.5
click at [679, 241] on icon "button" at bounding box center [682, 237] width 10 height 10
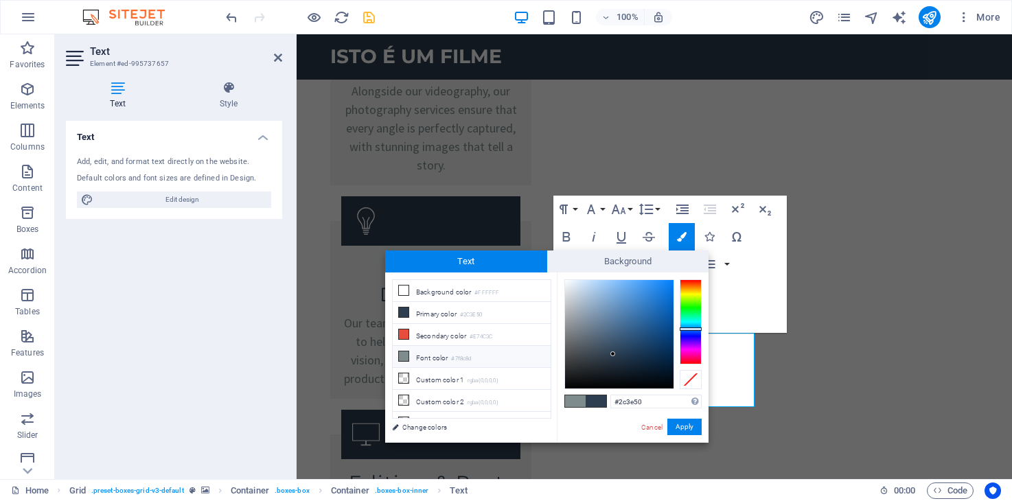
click at [464, 358] on small "#7f8c8d" at bounding box center [461, 359] width 20 height 10
type input "#7f8c8d"
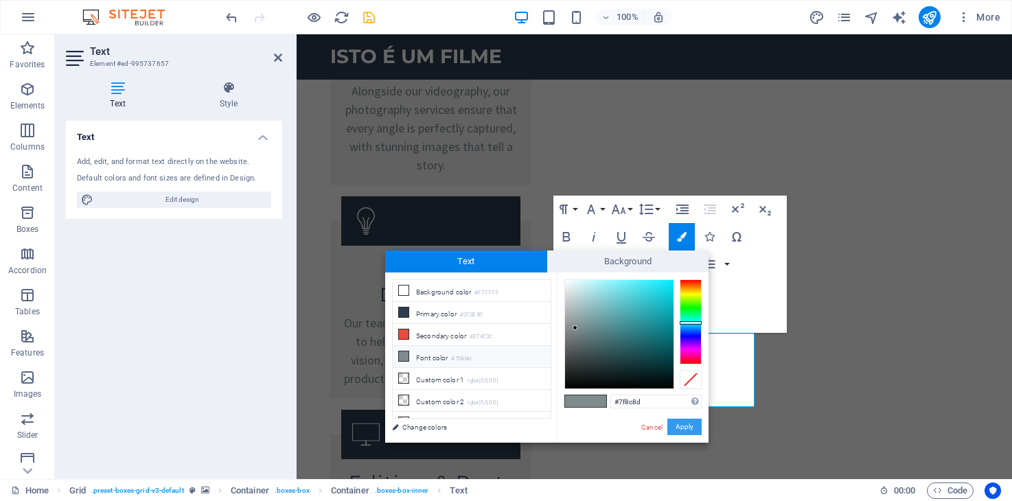
click at [695, 425] on button "Apply" at bounding box center [684, 427] width 34 height 16
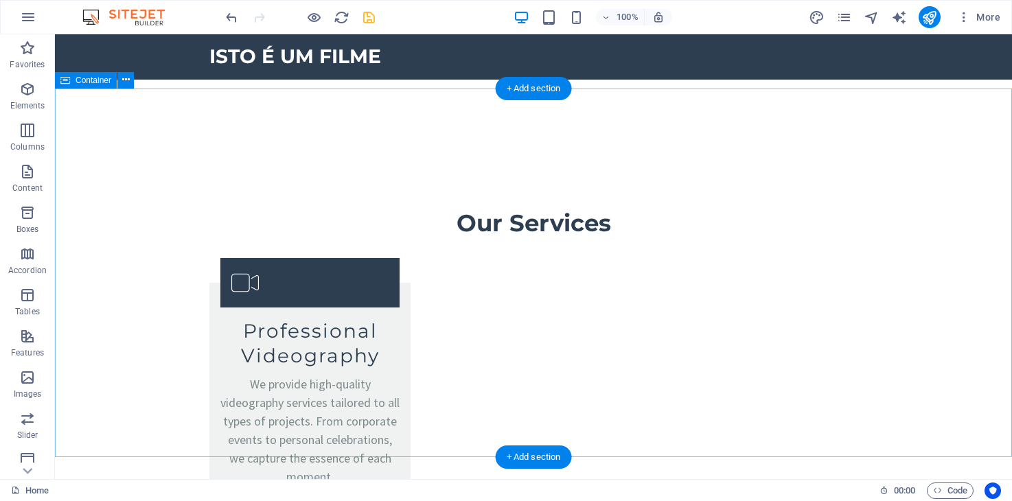
scroll to position [1633, 0]
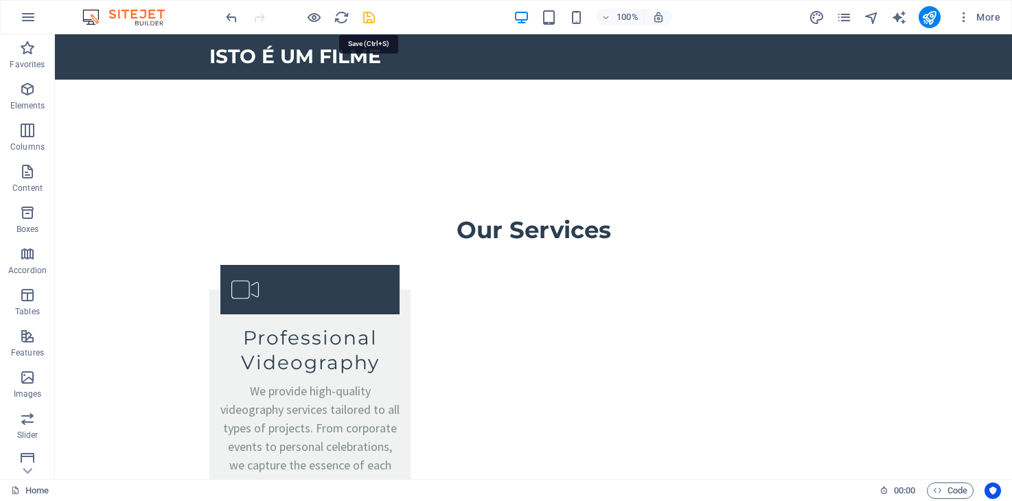
click at [371, 16] on icon "save" at bounding box center [369, 18] width 16 height 16
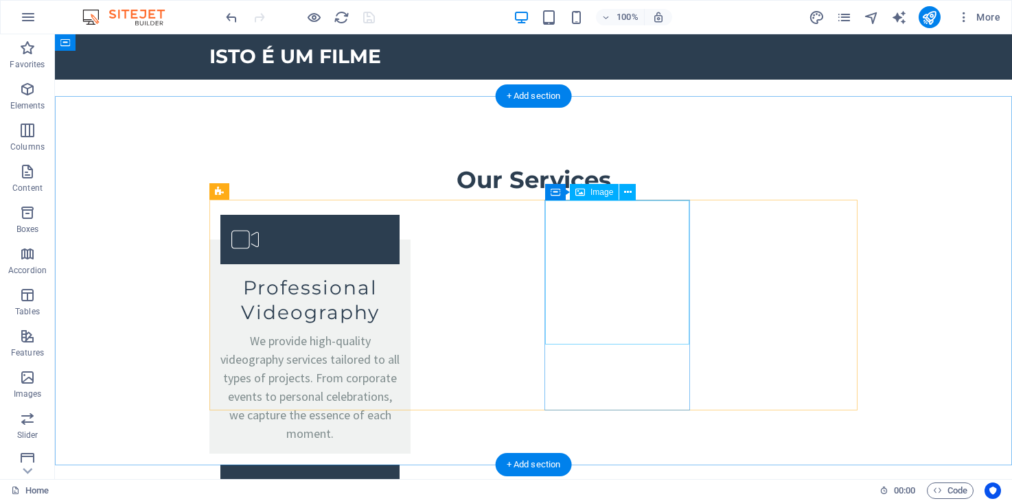
scroll to position [1642, 0]
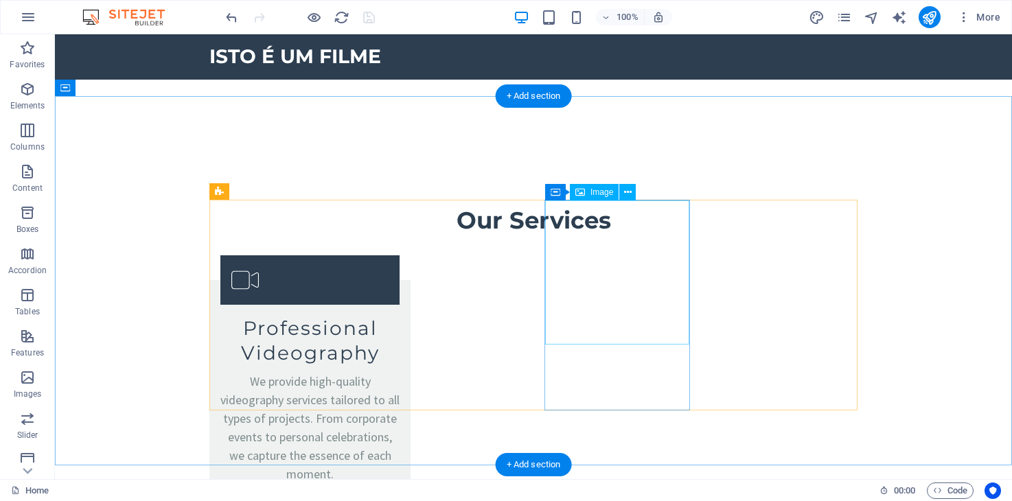
select select "px"
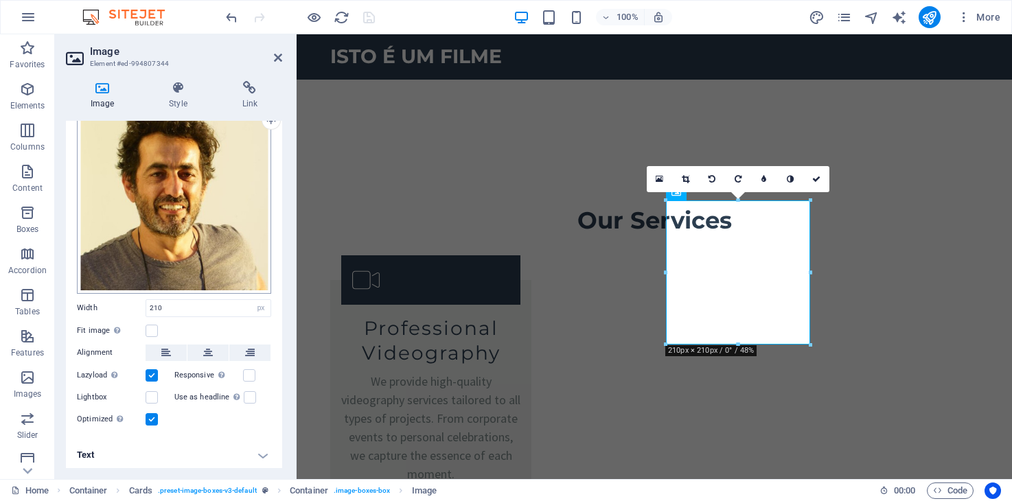
scroll to position [57, 0]
click at [246, 372] on label at bounding box center [249, 375] width 12 height 12
click at [0, 0] on input "Responsive Automatically load retina image and smartphone optimized sizes." at bounding box center [0, 0] width 0 height 0
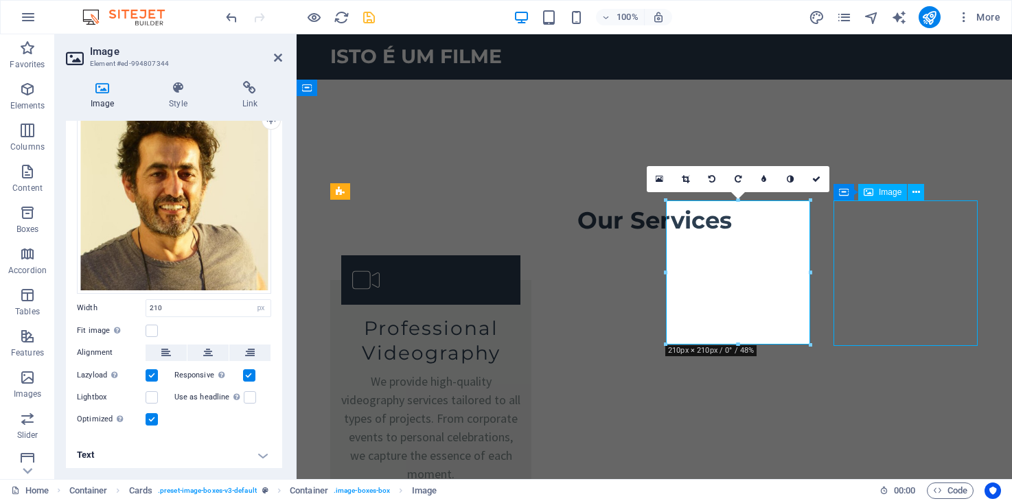
select select "px"
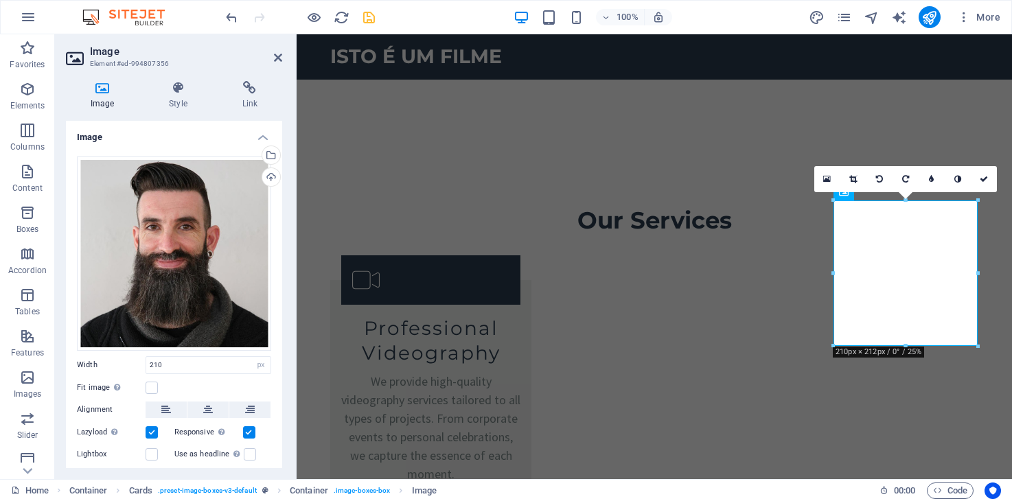
click at [249, 429] on label at bounding box center [249, 432] width 12 height 12
click at [0, 0] on input "Responsive Automatically load retina image and smartphone optimized sizes." at bounding box center [0, 0] width 0 height 0
click at [249, 429] on label at bounding box center [249, 432] width 12 height 12
click at [0, 0] on input "Responsive Automatically load retina image and smartphone optimized sizes." at bounding box center [0, 0] width 0 height 0
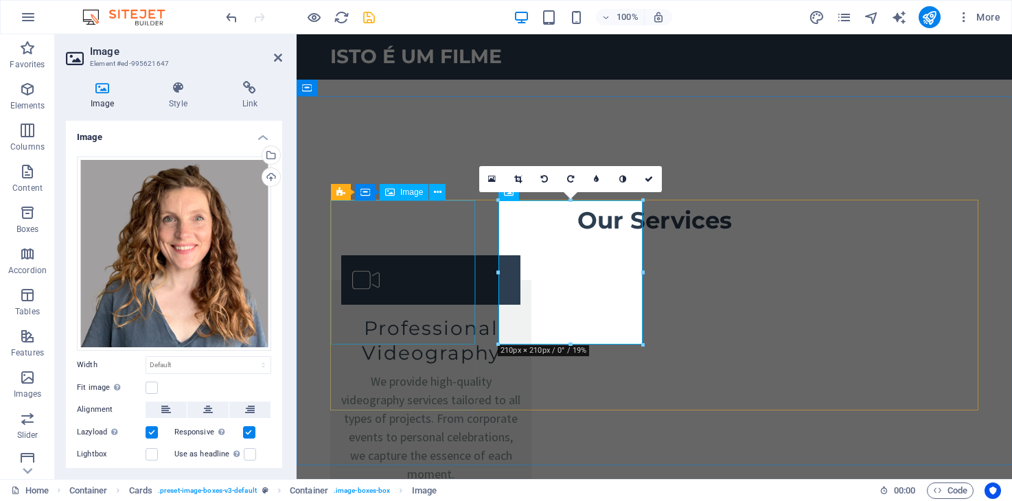
select select "vw"
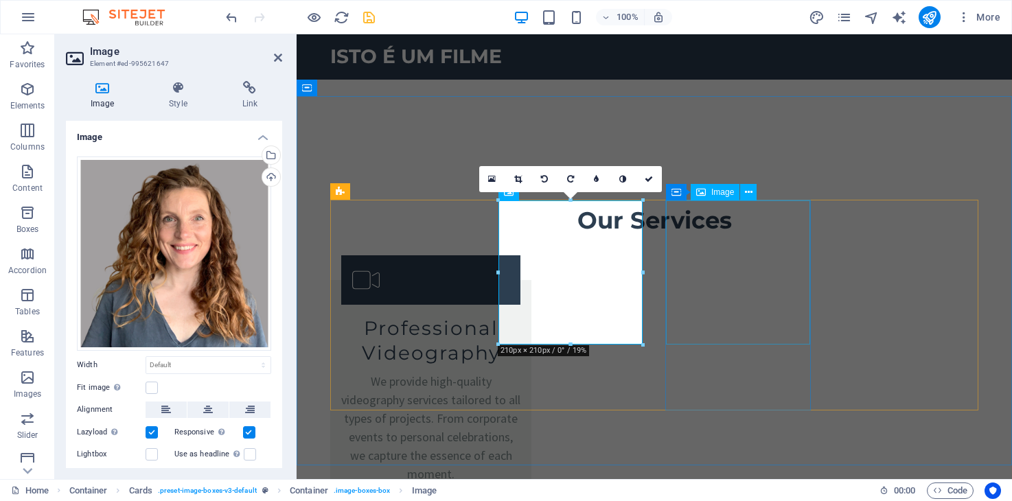
select select "px"
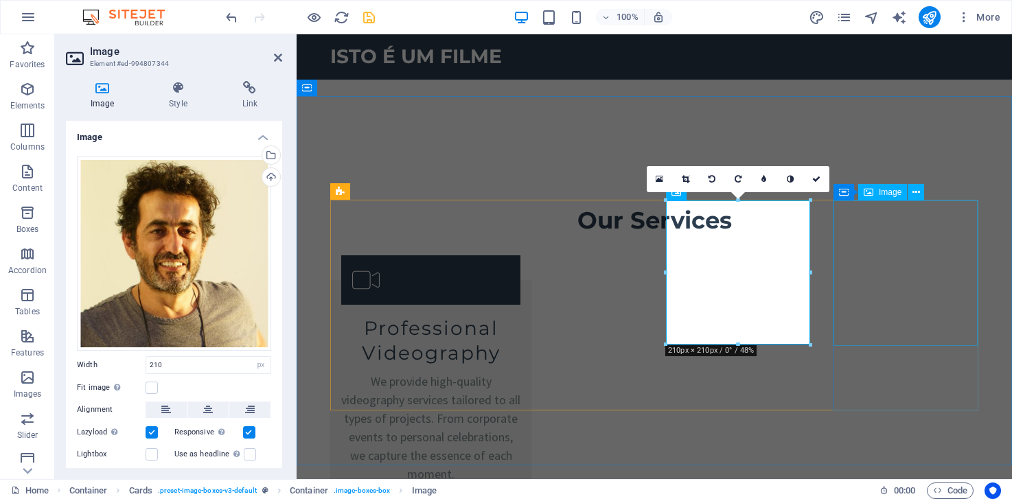
select select "px"
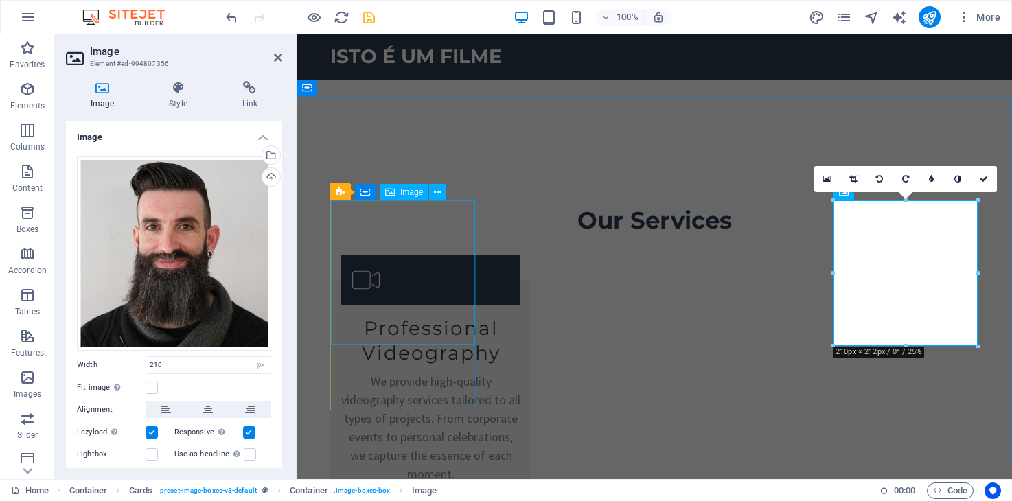
select select "vw"
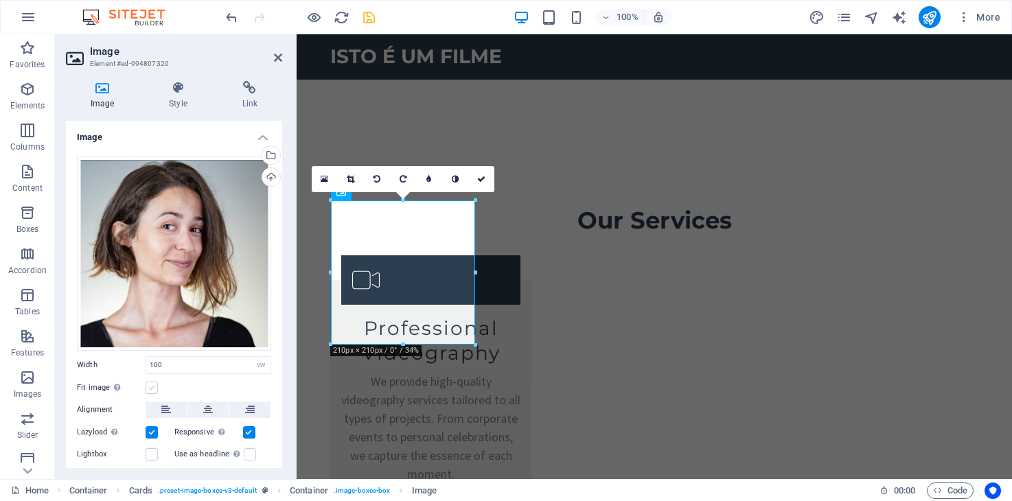
click at [149, 384] on label at bounding box center [152, 388] width 12 height 12
click at [0, 0] on input "Fit image Automatically fit image to a fixed width and height" at bounding box center [0, 0] width 0 height 0
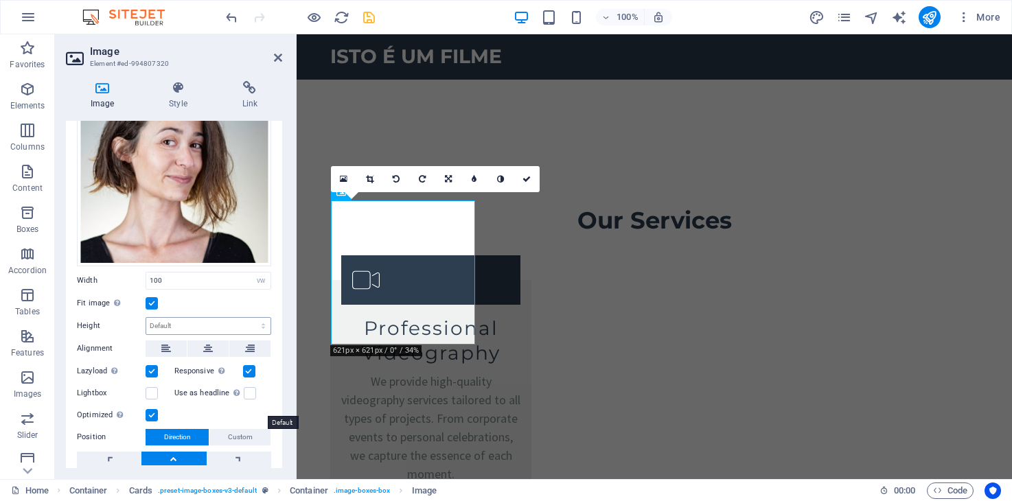
scroll to position [87, 0]
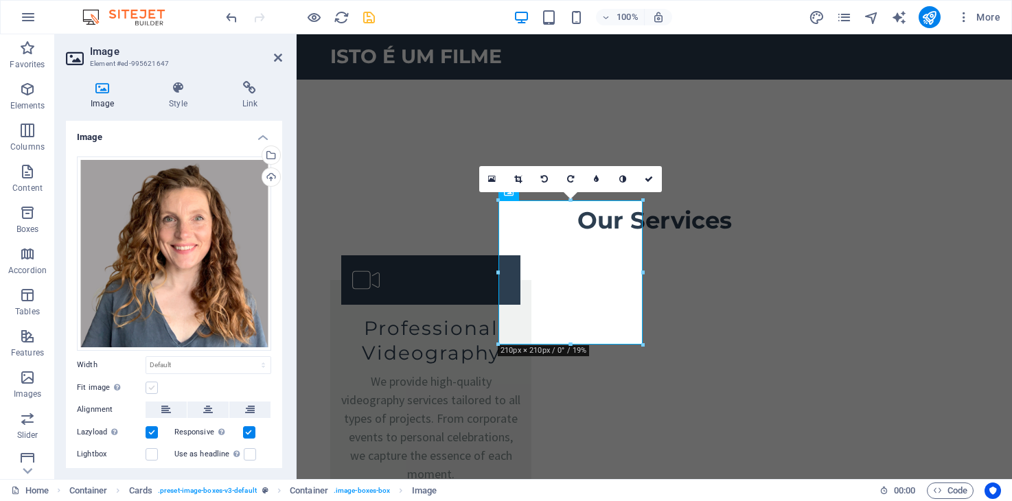
click at [151, 382] on label at bounding box center [152, 388] width 12 height 12
click at [0, 0] on input "Fit image Automatically fit image to a fixed width and height" at bounding box center [0, 0] width 0 height 0
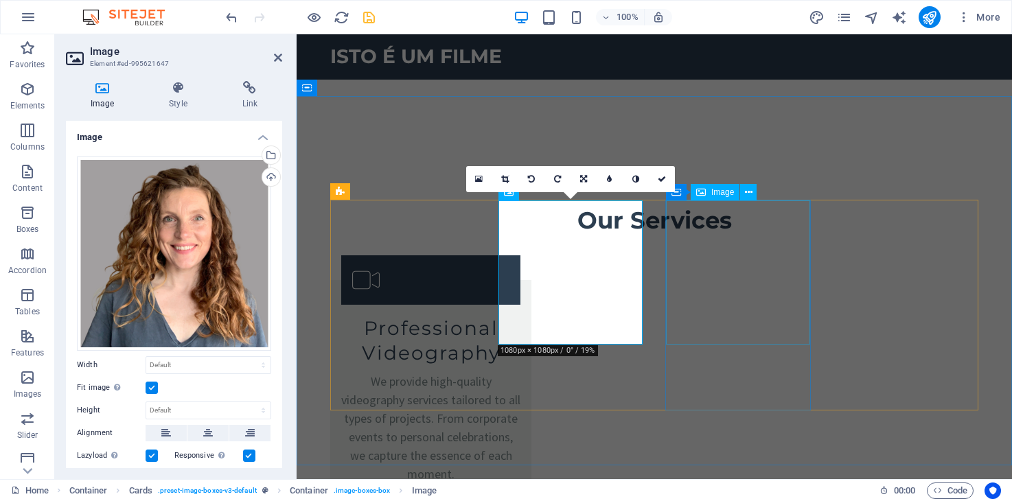
select select "px"
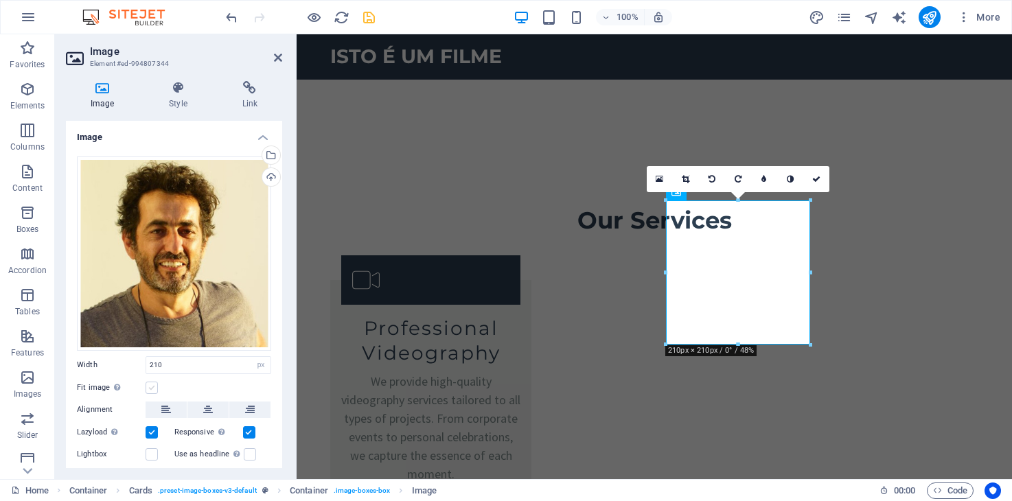
click at [152, 387] on label at bounding box center [152, 388] width 12 height 12
click at [0, 0] on input "Fit image Automatically fit image to a fixed width and height" at bounding box center [0, 0] width 0 height 0
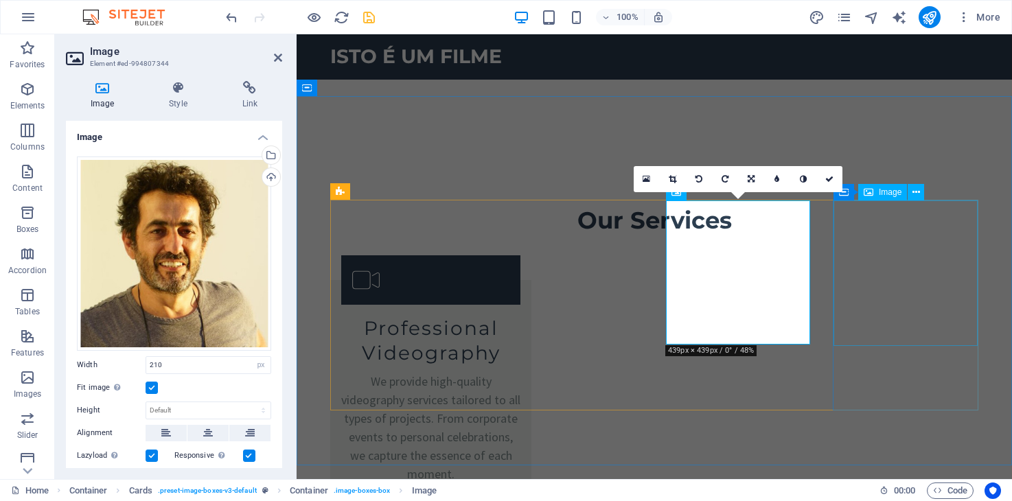
select select "px"
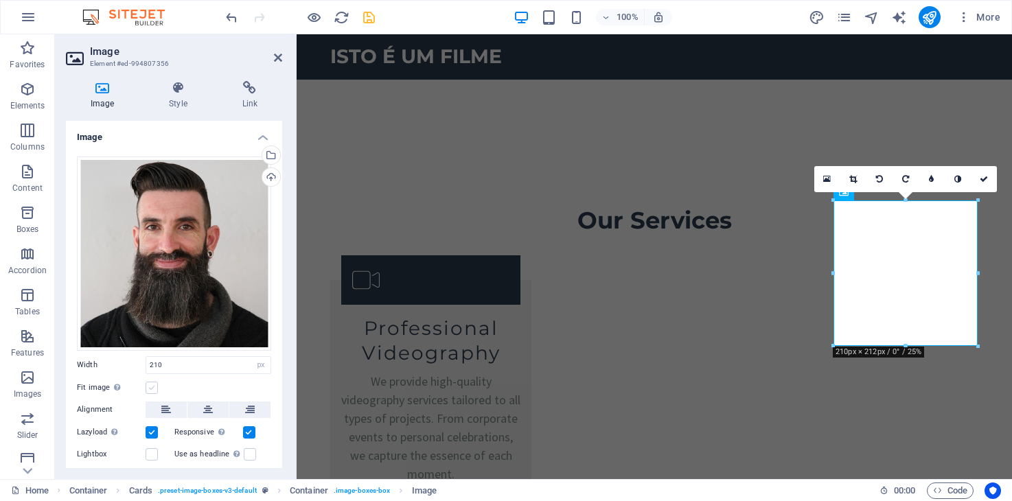
click at [151, 388] on label at bounding box center [152, 388] width 12 height 12
click at [0, 0] on input "Fit image Automatically fit image to a fixed width and height" at bounding box center [0, 0] width 0 height 0
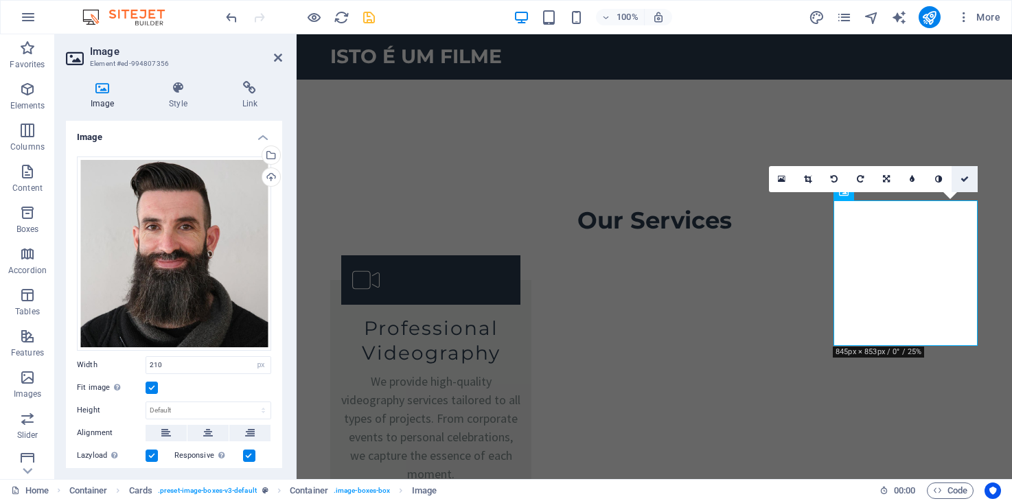
click at [962, 181] on icon at bounding box center [964, 179] width 8 height 8
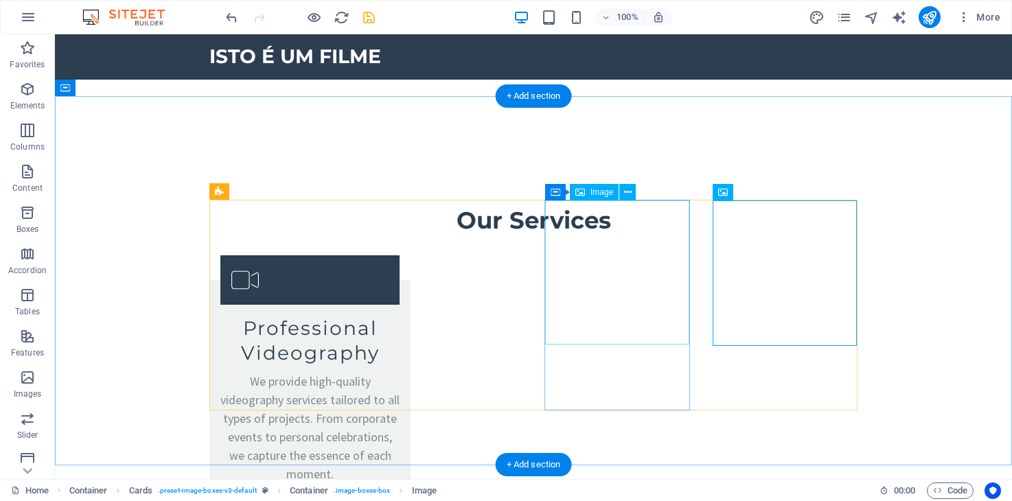
select select "px"
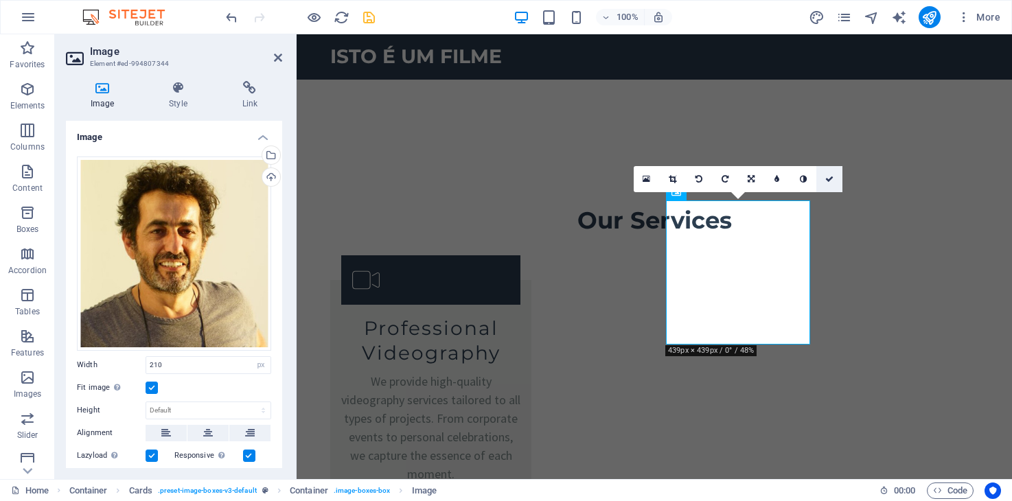
drag, startPoint x: 829, startPoint y: 177, endPoint x: 773, endPoint y: 143, distance: 65.9
click at [829, 177] on icon at bounding box center [829, 179] width 8 height 8
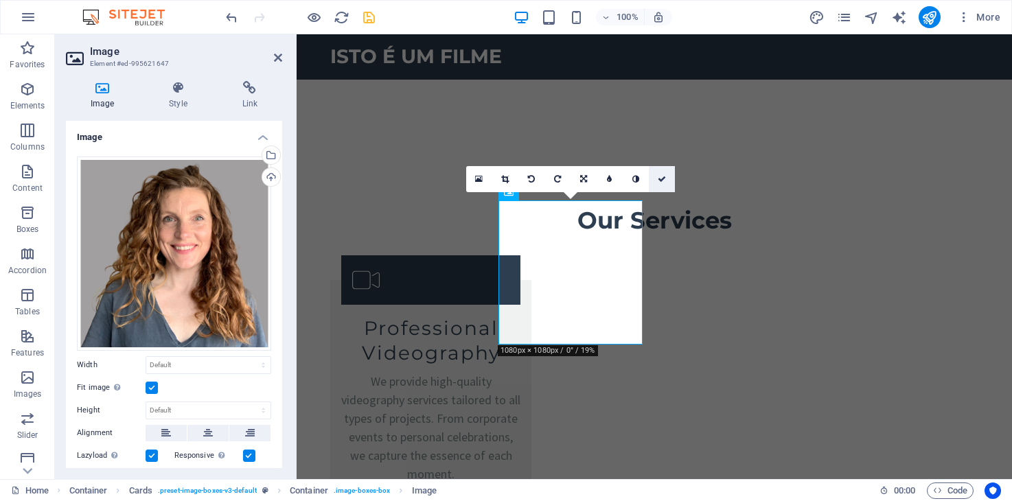
drag, startPoint x: 665, startPoint y: 185, endPoint x: 600, endPoint y: 150, distance: 73.7
click at [665, 185] on link at bounding box center [662, 179] width 26 height 26
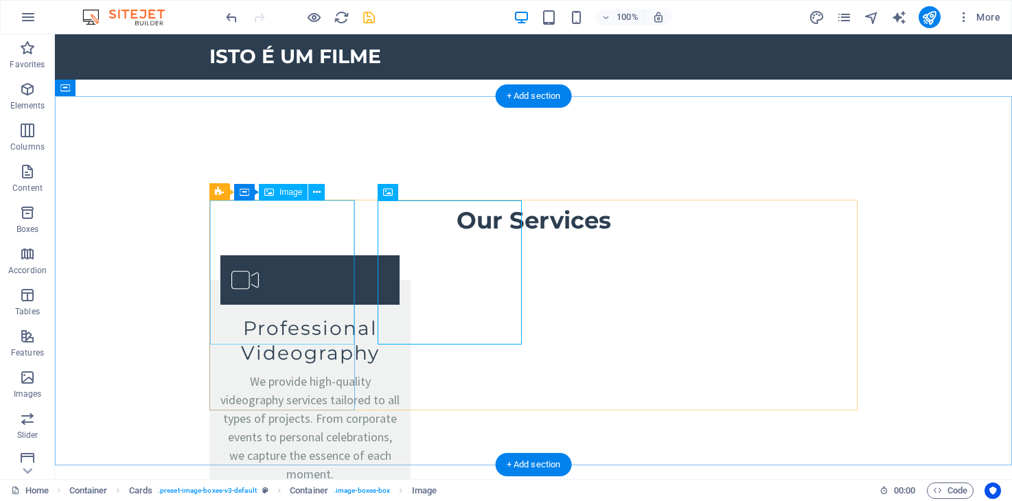
select select "vw"
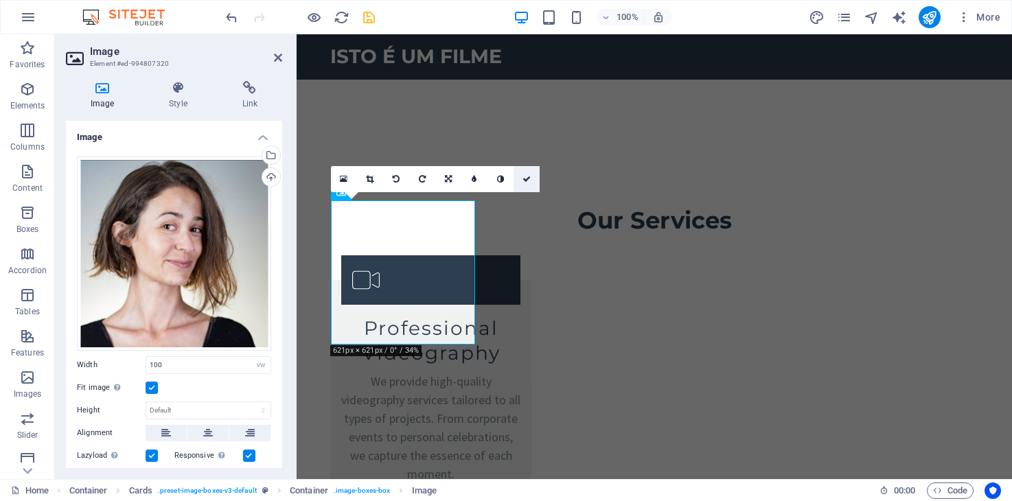
click at [524, 182] on icon at bounding box center [526, 179] width 8 height 8
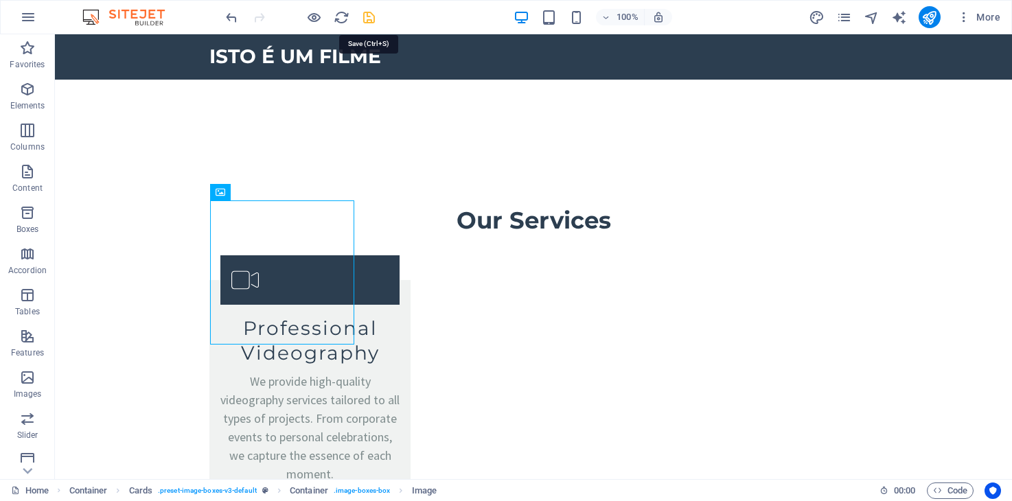
click at [367, 18] on icon "save" at bounding box center [369, 18] width 16 height 16
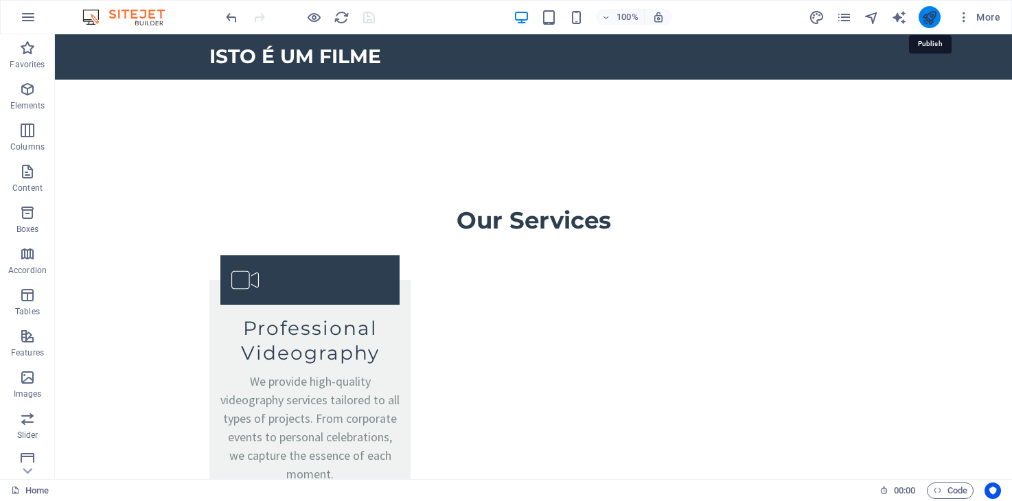
click at [931, 21] on icon "publish" at bounding box center [929, 18] width 16 height 16
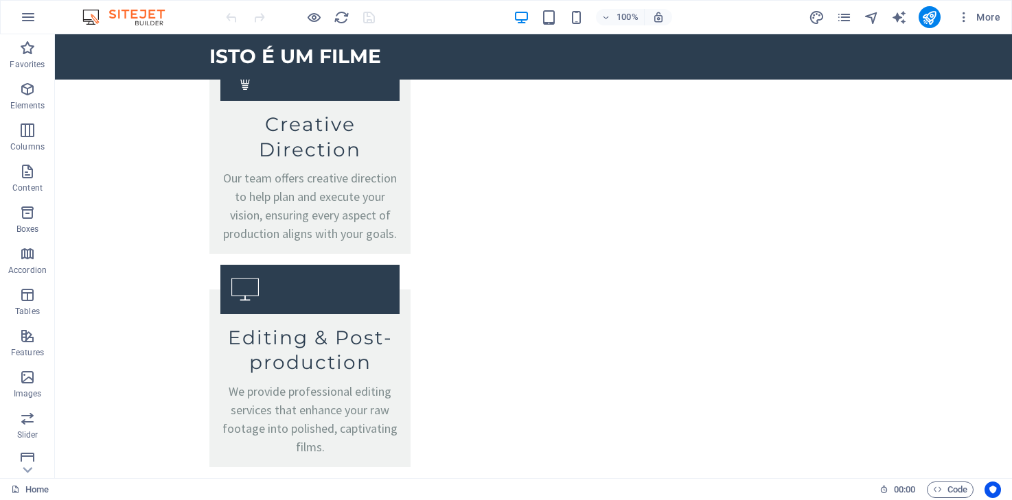
scroll to position [2381, 0]
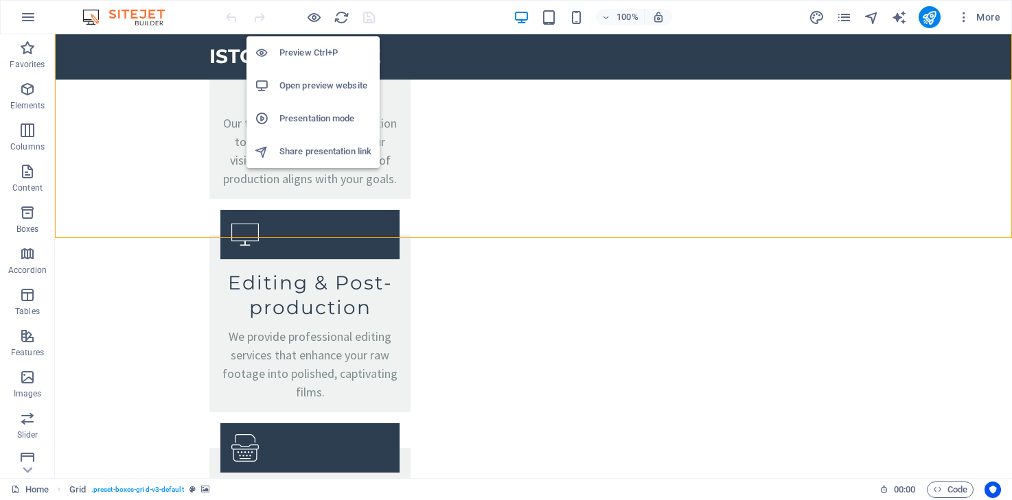
click at [311, 25] on div "Preview Ctrl+P Open preview website Presentation mode Share presentation link" at bounding box center [312, 96] width 133 height 143
click at [314, 17] on icon "button" at bounding box center [314, 18] width 16 height 16
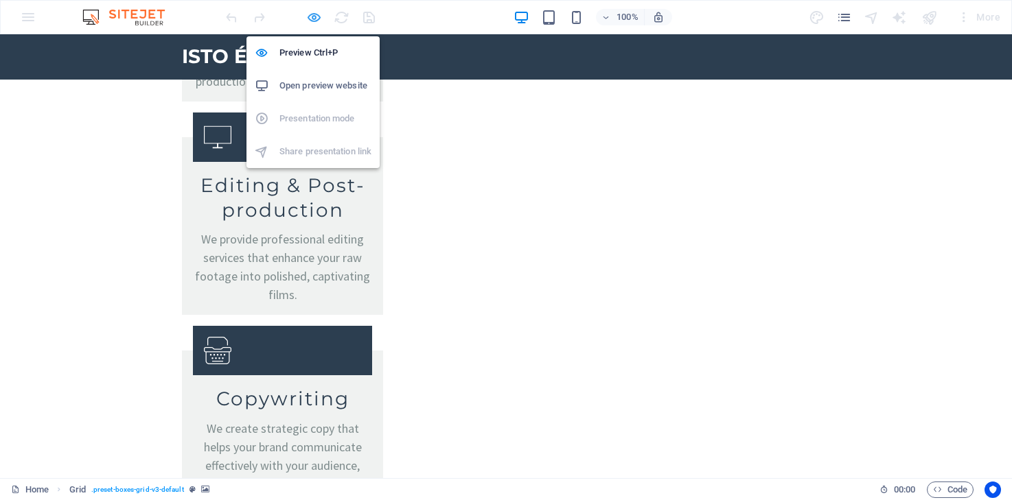
click at [312, 18] on icon "button" at bounding box center [314, 18] width 16 height 16
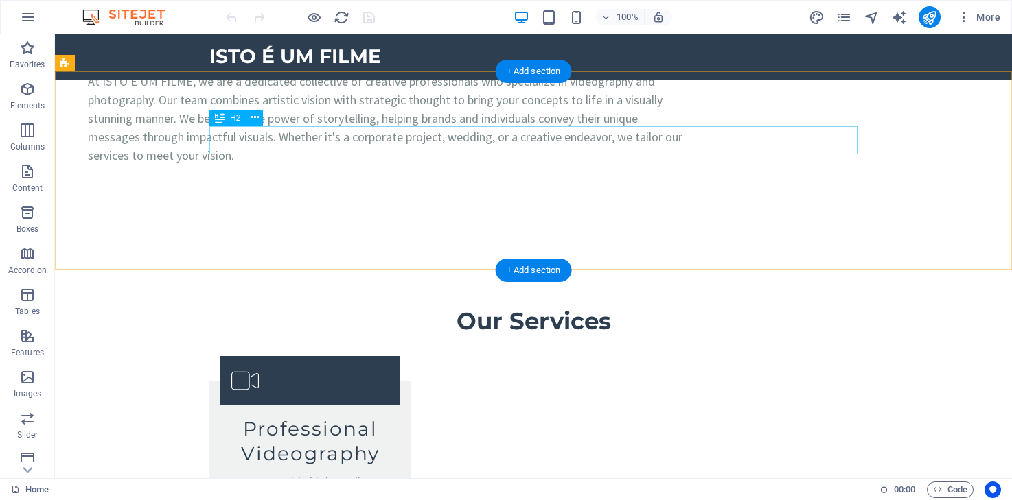
scroll to position [1683, 0]
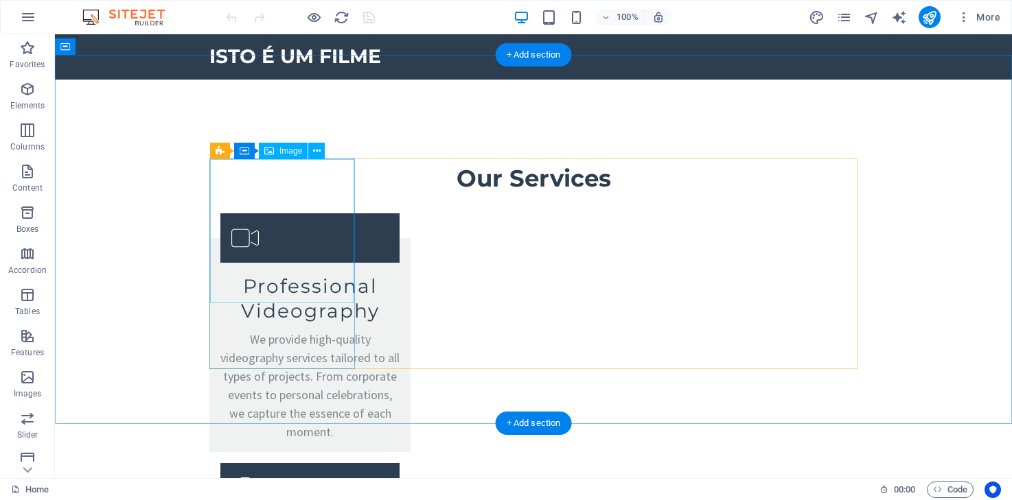
select select "vw"
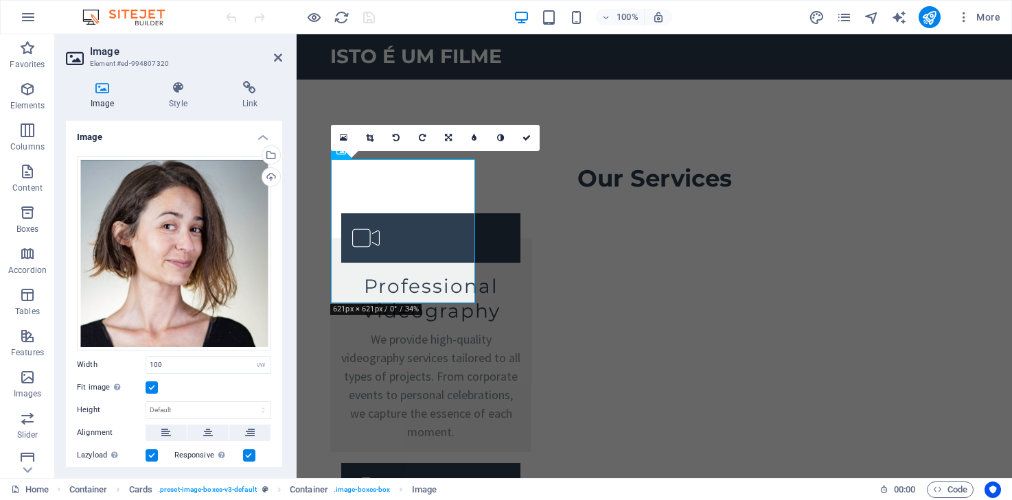
click at [151, 389] on label at bounding box center [152, 388] width 12 height 12
click at [0, 0] on input "Fit image Automatically fit image to a fixed width and height" at bounding box center [0, 0] width 0 height 0
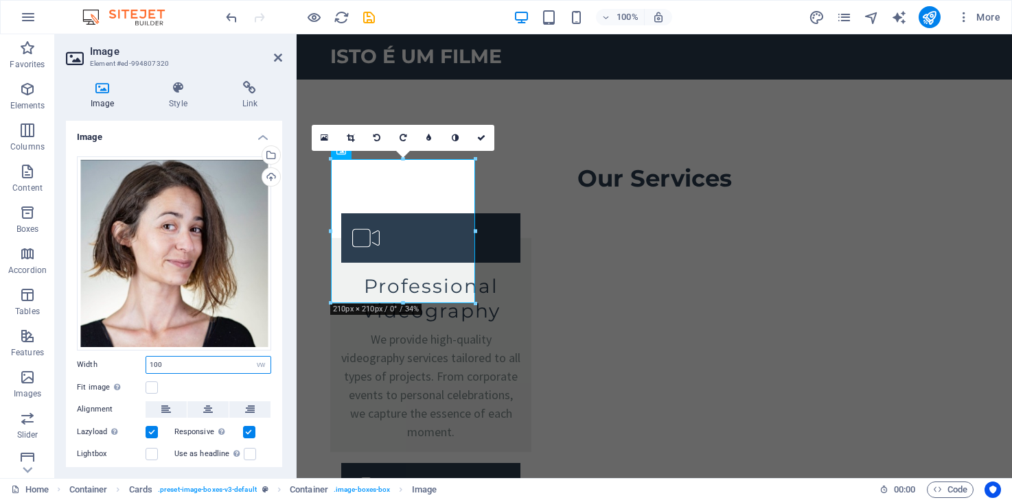
click at [192, 362] on input "100" at bounding box center [208, 365] width 124 height 16
click at [192, 385] on div "Fit image Automatically fit image to a fixed width and height" at bounding box center [174, 388] width 194 height 16
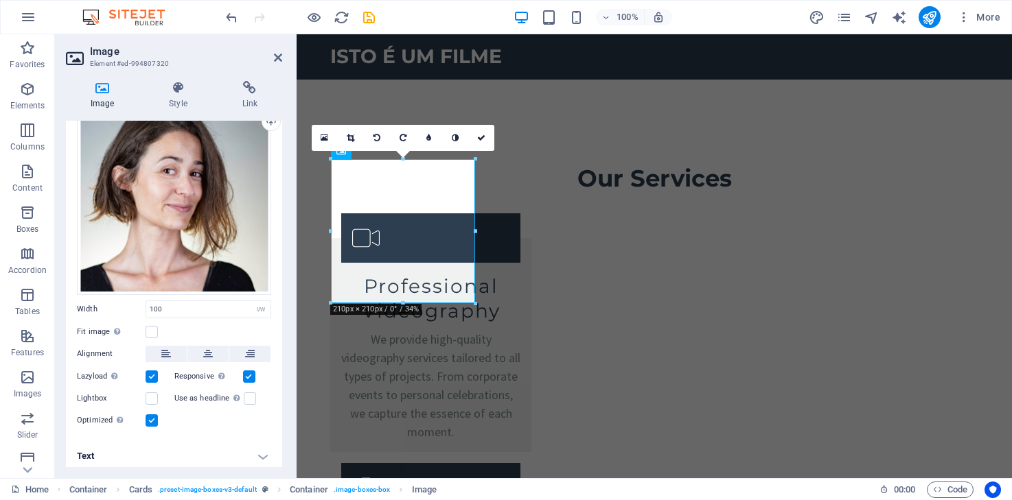
scroll to position [58, 0]
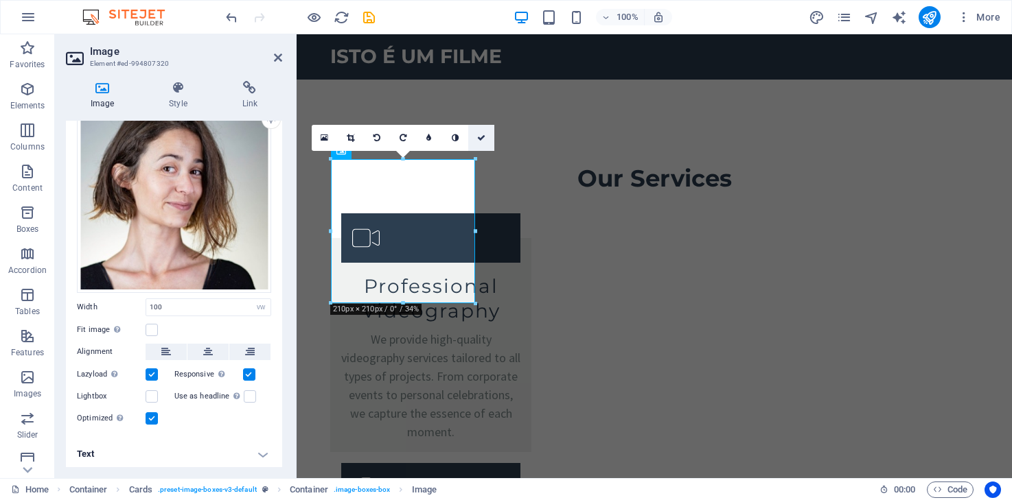
click at [480, 143] on link at bounding box center [481, 138] width 26 height 26
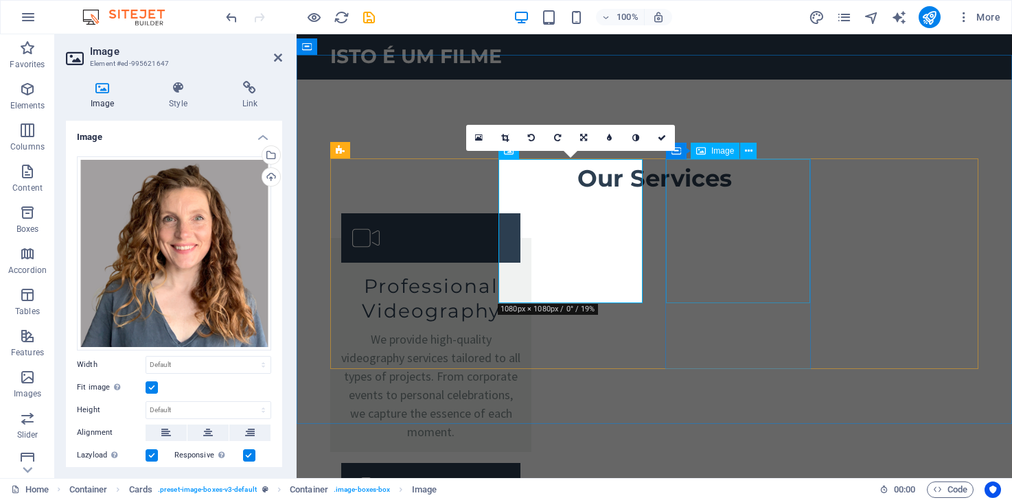
select select "px"
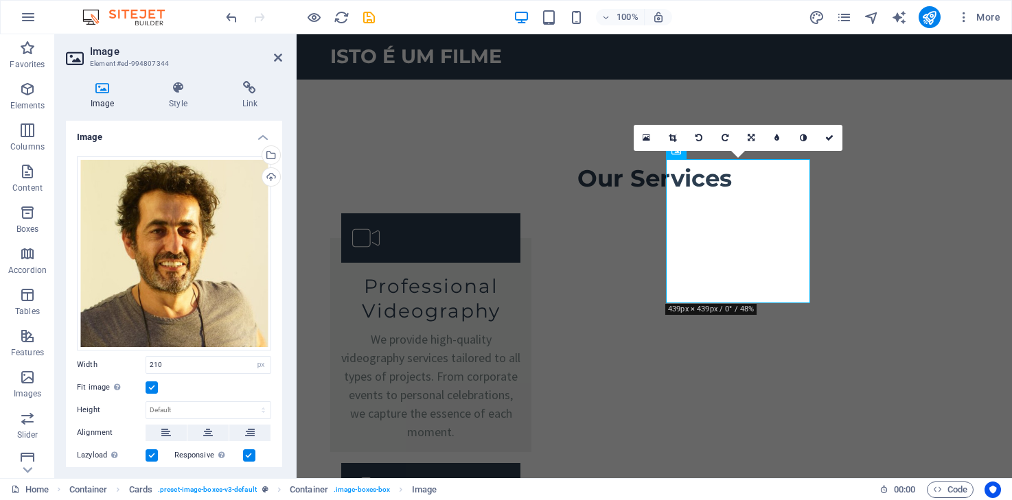
click at [152, 385] on label at bounding box center [152, 388] width 12 height 12
click at [0, 0] on input "Fit image Automatically fit image to a fixed width and height" at bounding box center [0, 0] width 0 height 0
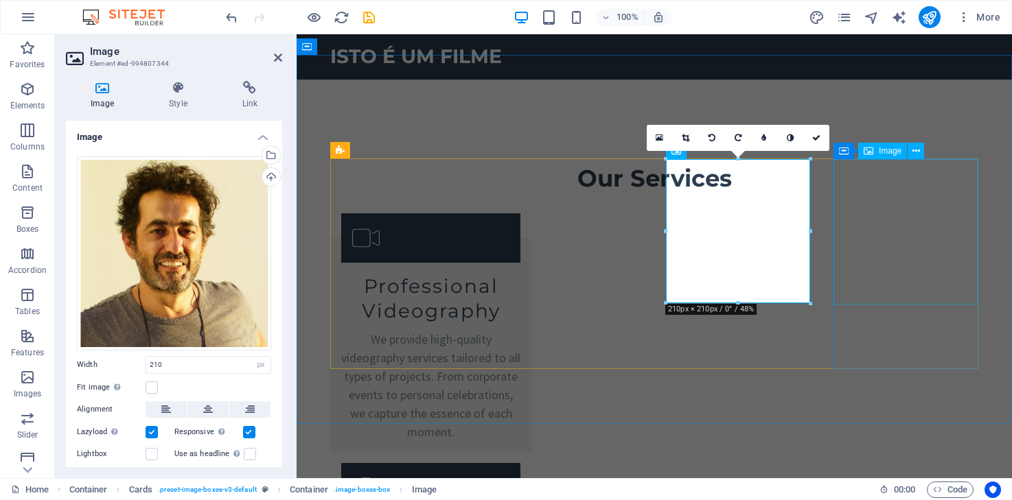
select select "px"
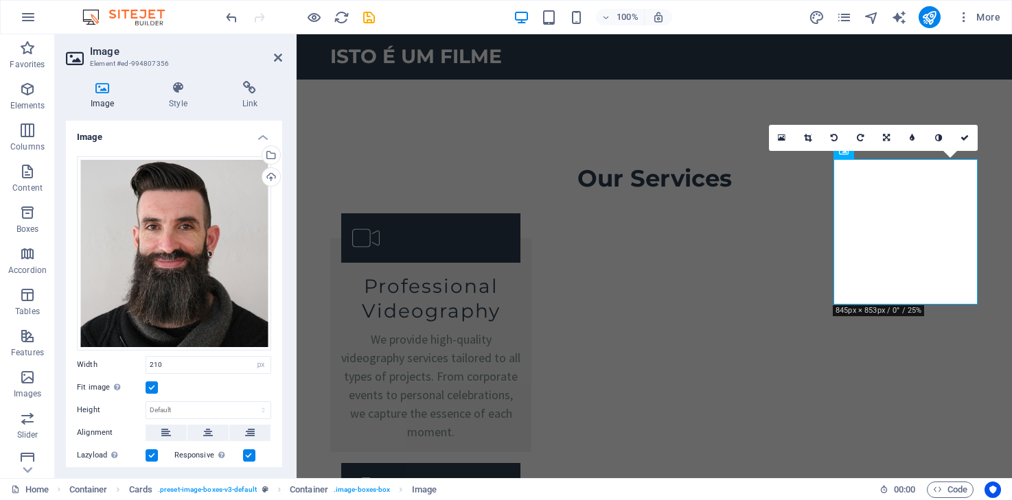
click at [150, 382] on label at bounding box center [152, 388] width 12 height 12
click at [0, 0] on input "Fit image Automatically fit image to a fixed width and height" at bounding box center [0, 0] width 0 height 0
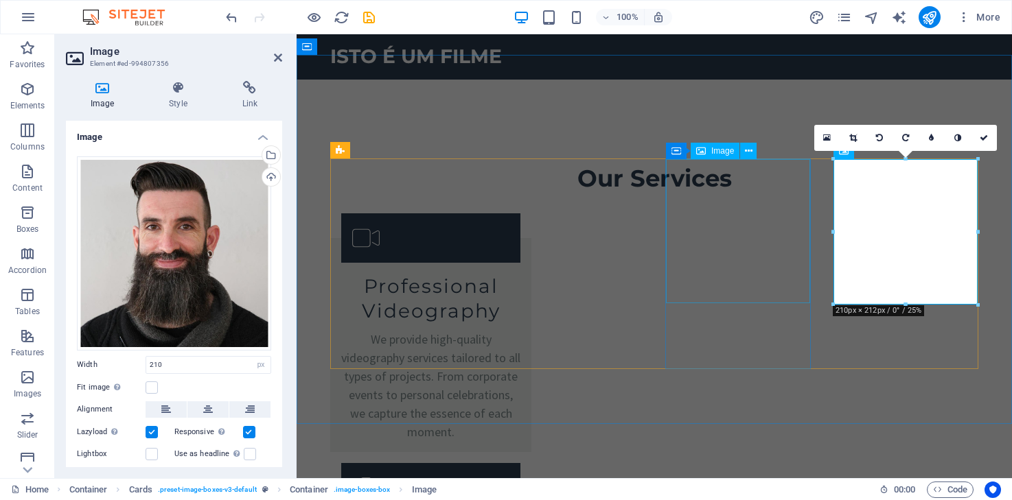
select select "px"
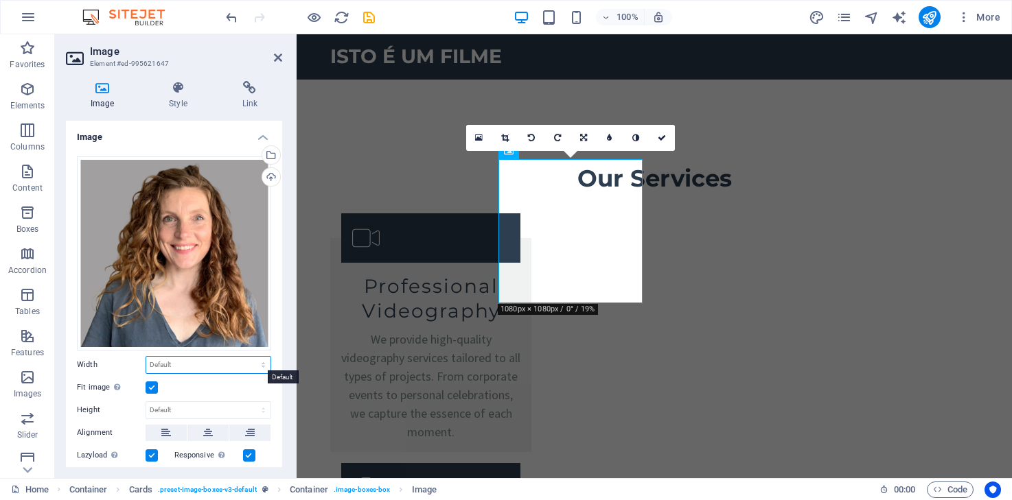
click at [238, 362] on select "Default auto px rem % em vh vw" at bounding box center [208, 365] width 124 height 16
click at [146, 357] on select "Default auto px rem % em vh vw" at bounding box center [208, 365] width 124 height 16
select select "DISABLED_OPTION_VALUE"
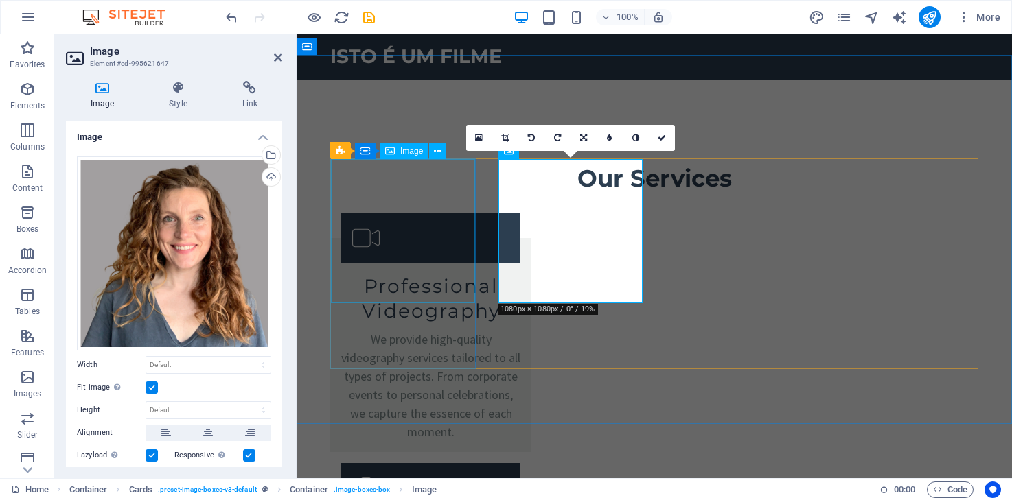
select select "vw"
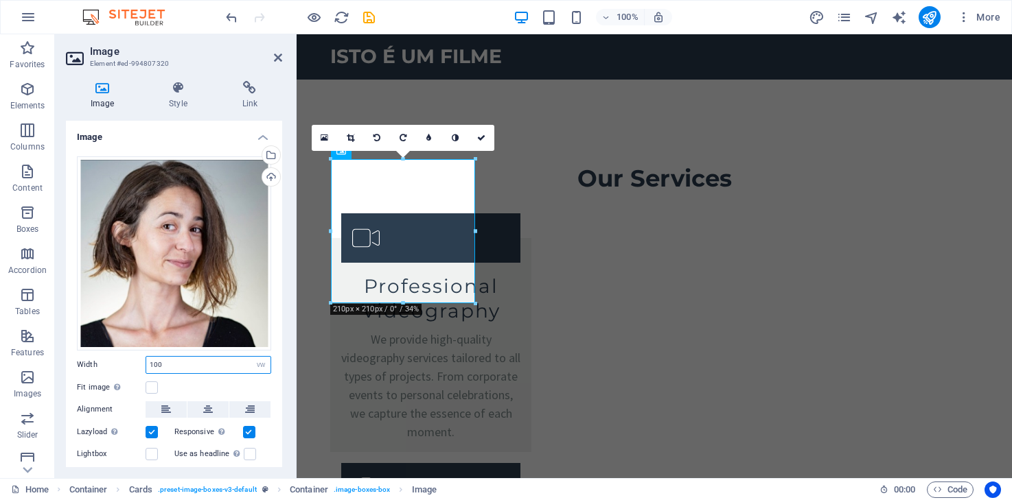
click at [218, 362] on input "100" at bounding box center [208, 365] width 124 height 16
type input "210"
click at [260, 364] on select "Default auto px rem % em vh vw" at bounding box center [260, 365] width 19 height 16
select select "px"
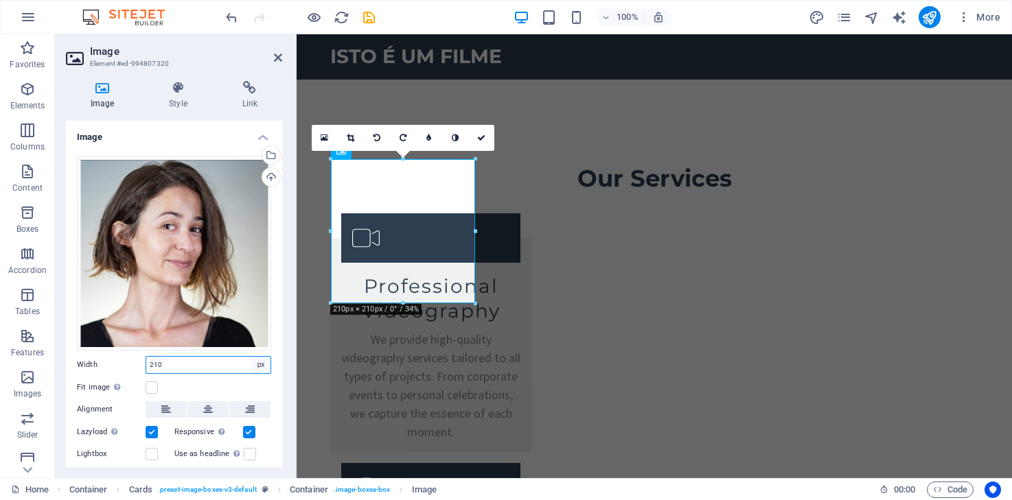
click at [251, 357] on select "Default auto px rem % em vh vw" at bounding box center [260, 365] width 19 height 16
click at [275, 382] on div "Drag files here, click to choose files or select files from Files or our free s…" at bounding box center [174, 321] width 216 height 350
click at [483, 132] on link at bounding box center [481, 138] width 26 height 26
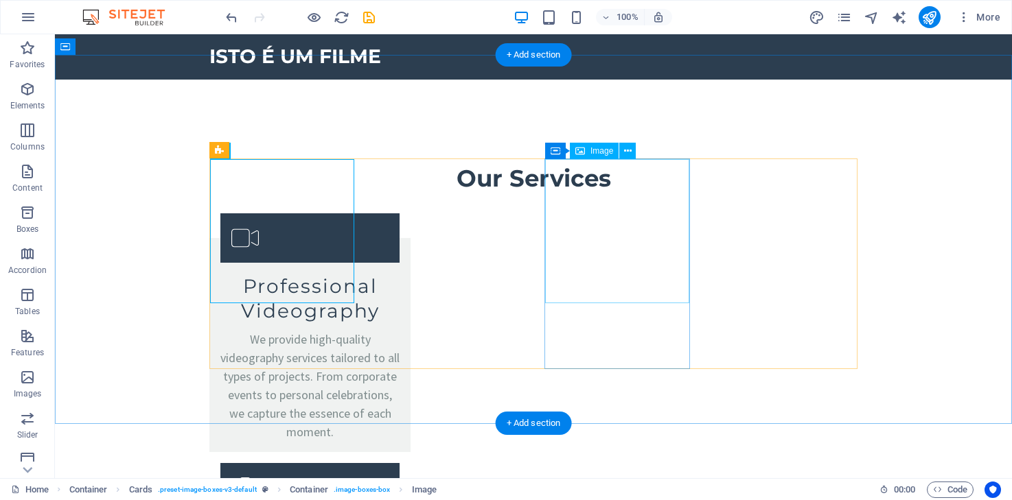
select select "px"
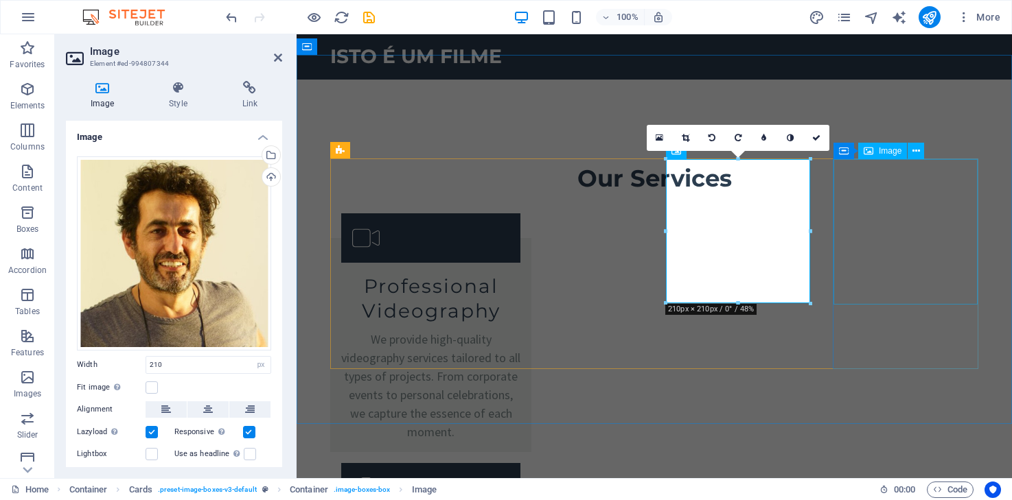
select select "px"
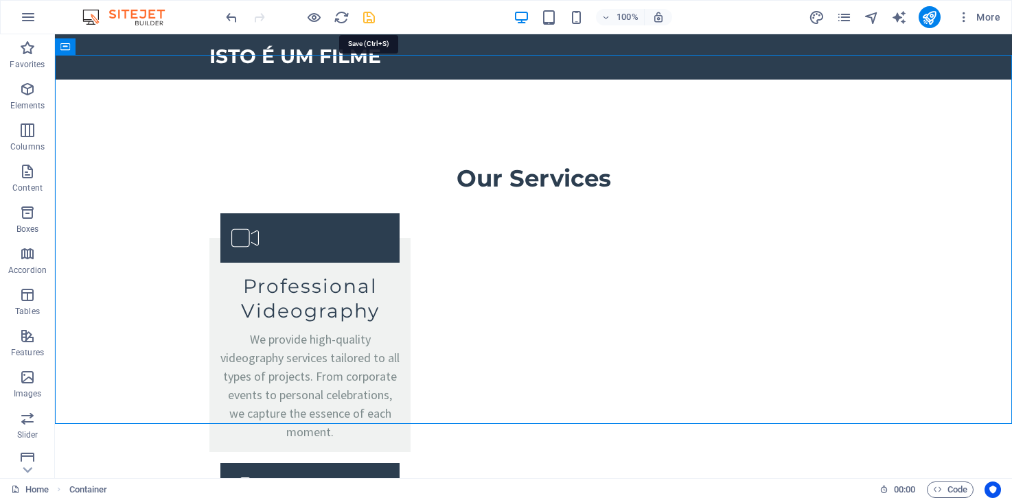
click at [372, 18] on icon "save" at bounding box center [369, 18] width 16 height 16
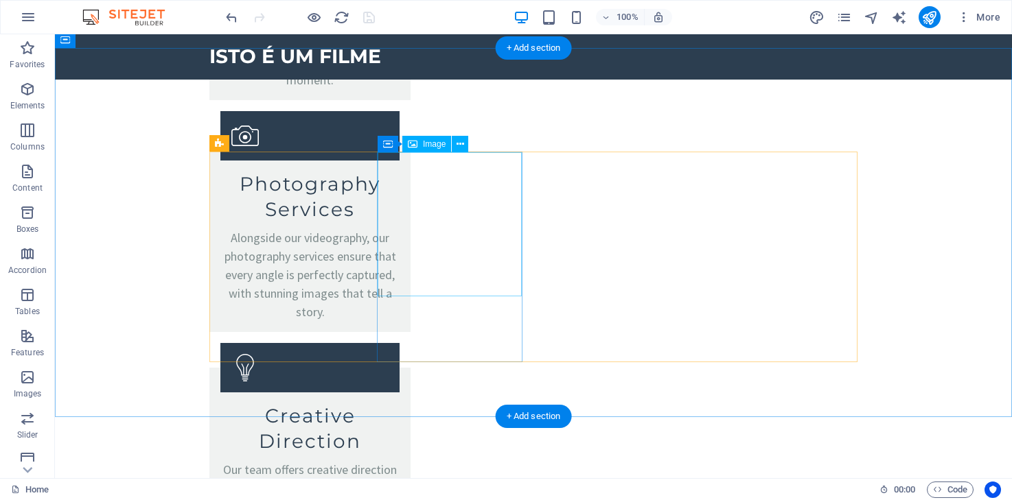
scroll to position [2381, 0]
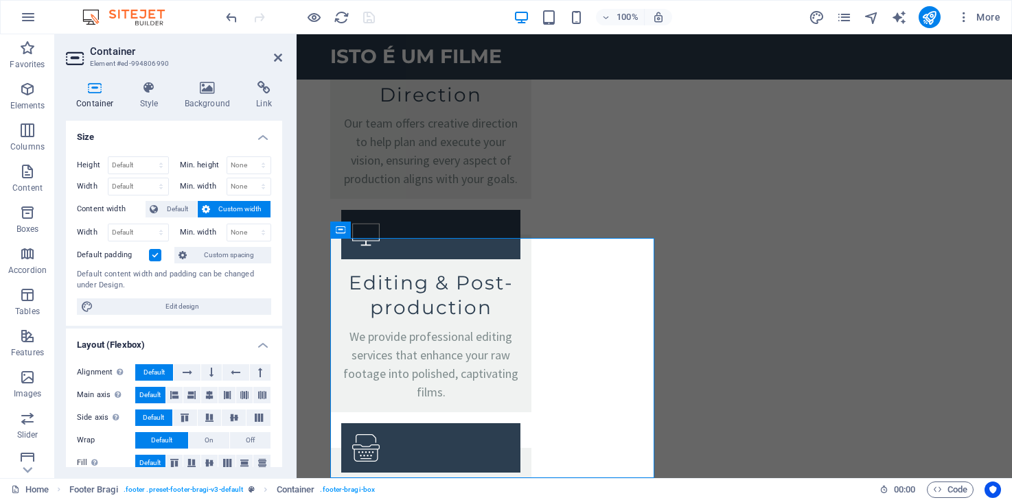
click at [157, 254] on label at bounding box center [155, 255] width 12 height 12
click at [0, 0] on input "Default padding" at bounding box center [0, 0] width 0 height 0
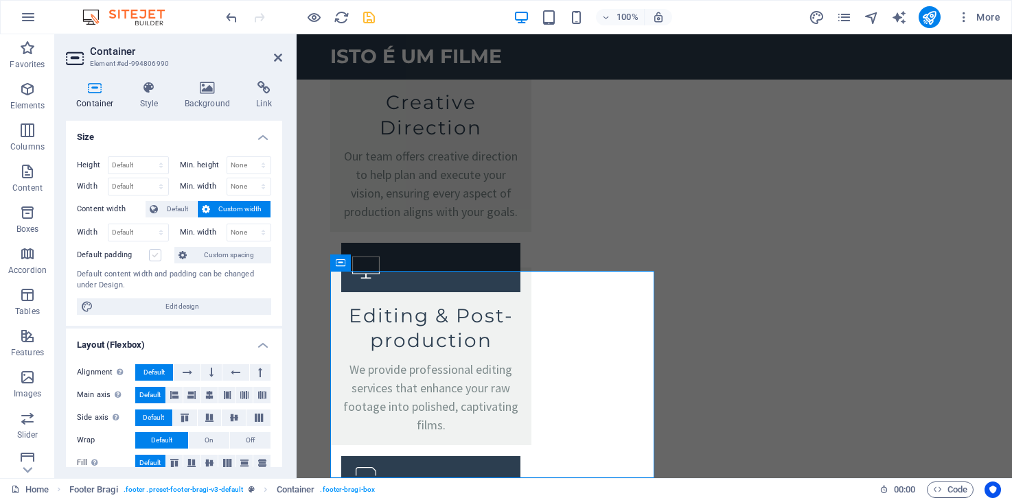
click at [157, 254] on label at bounding box center [155, 255] width 12 height 12
click at [0, 0] on input "Default padding" at bounding box center [0, 0] width 0 height 0
click at [157, 255] on label at bounding box center [155, 255] width 12 height 12
click at [0, 0] on input "Default padding" at bounding box center [0, 0] width 0 height 0
click at [157, 255] on label at bounding box center [155, 255] width 12 height 12
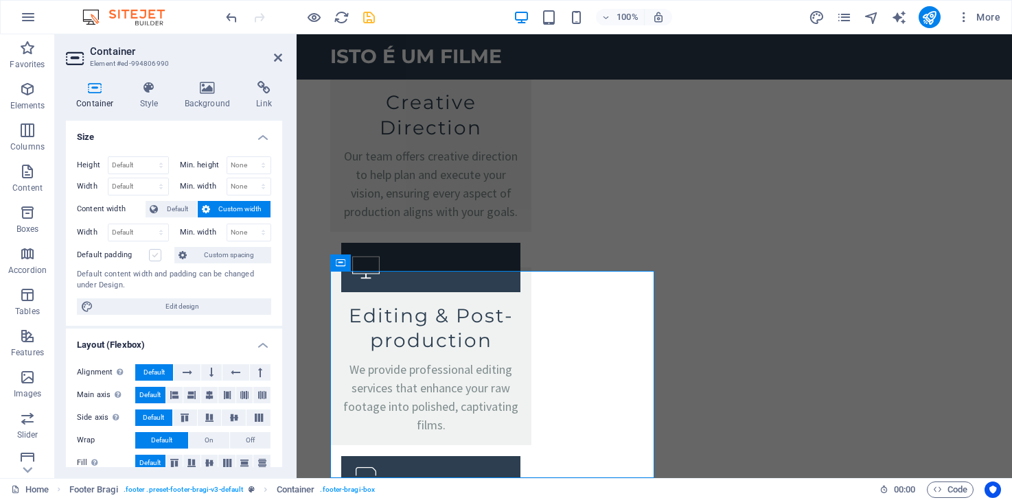
click at [0, 0] on input "Default padding" at bounding box center [0, 0] width 0 height 0
click at [181, 310] on span "Edit design" at bounding box center [182, 307] width 170 height 16
select select "px"
select select "200"
select select "px"
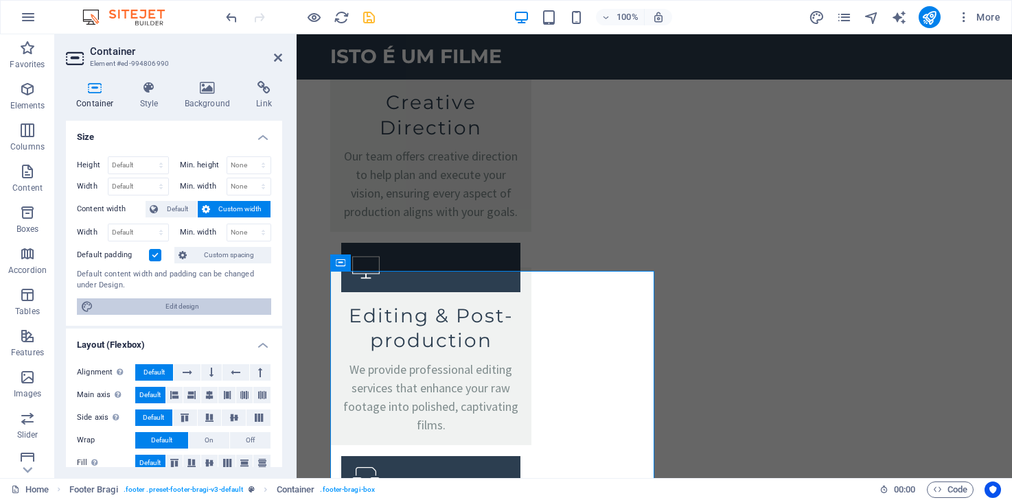
select select "rem"
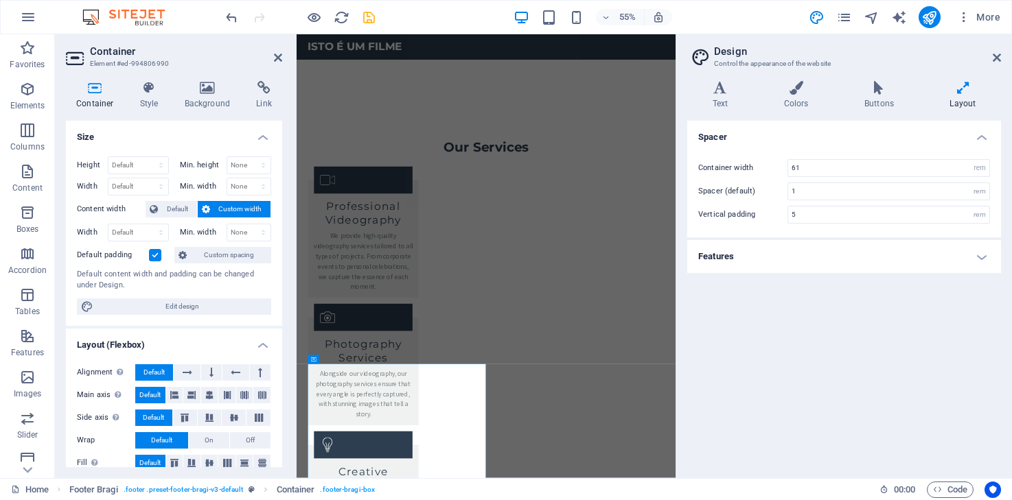
click at [987, 252] on h4 "Features" at bounding box center [844, 256] width 314 height 33
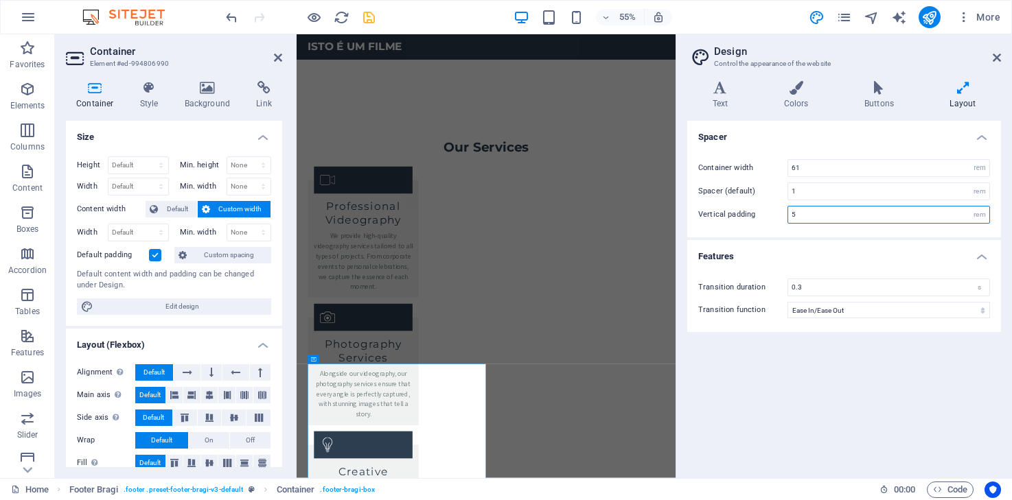
click at [821, 211] on input "5" at bounding box center [888, 215] width 201 height 16
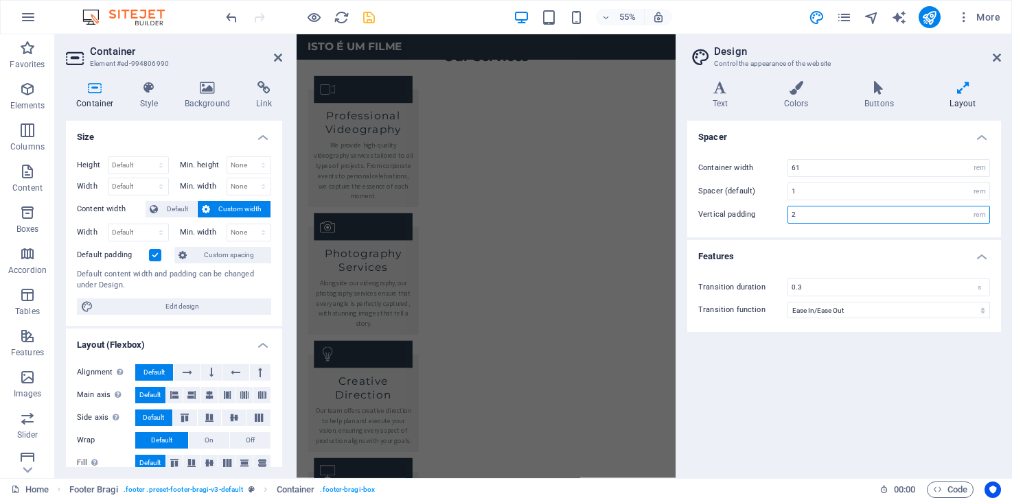
scroll to position [2052, 0]
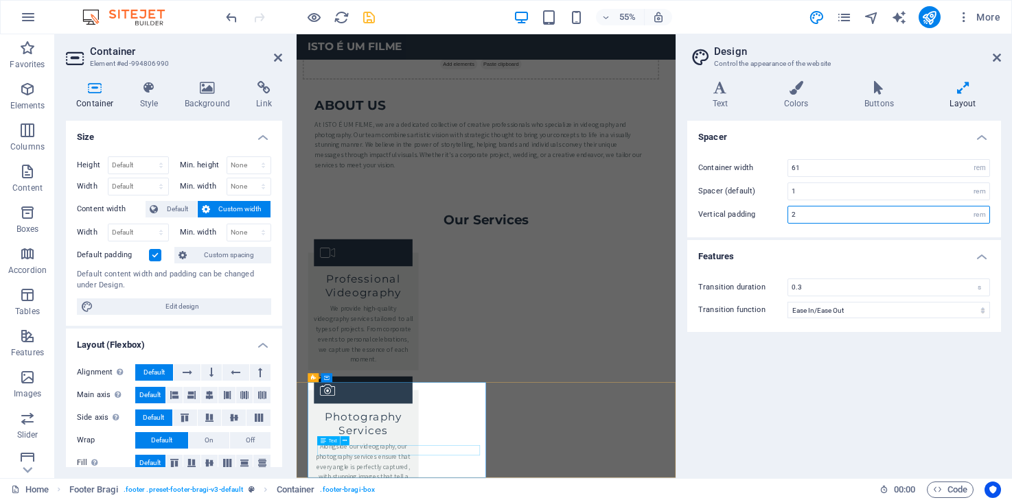
type input "2"
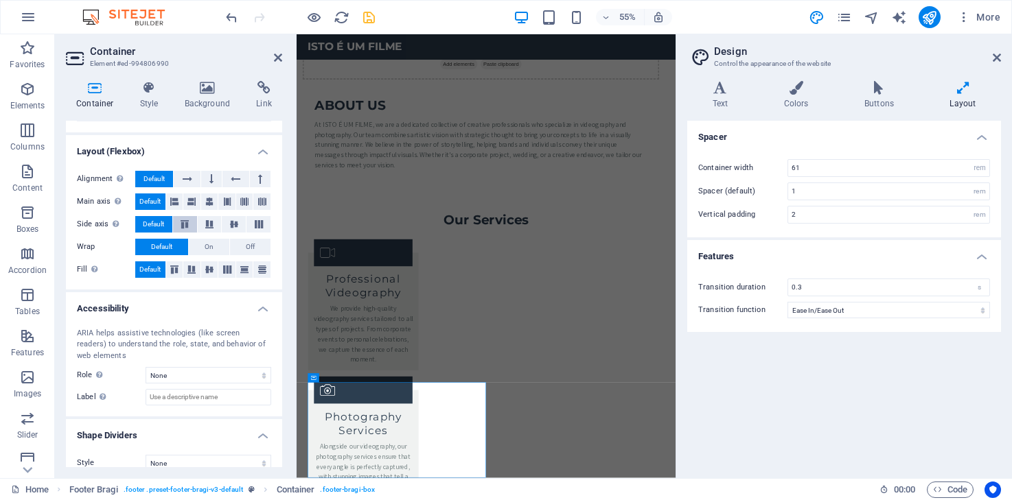
scroll to position [209, 0]
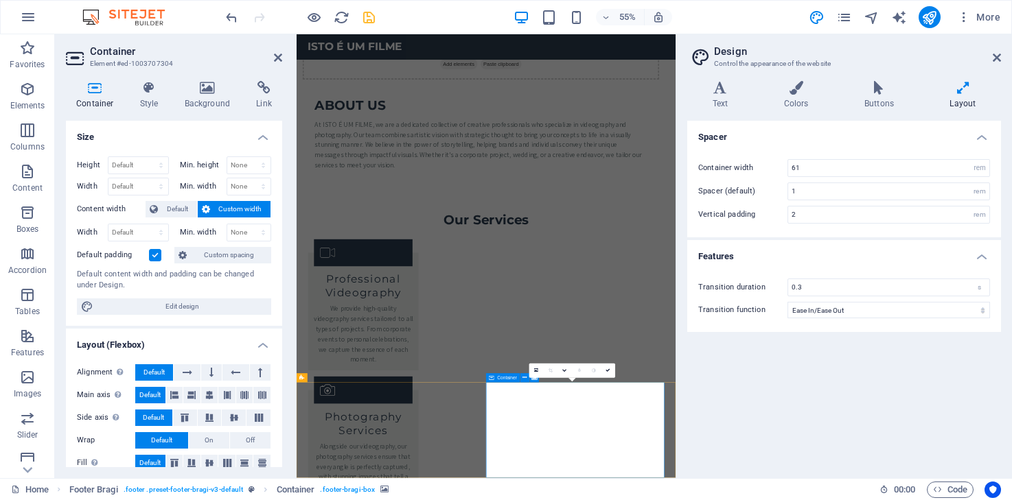
click at [274, 58] on icon at bounding box center [278, 57] width 8 height 11
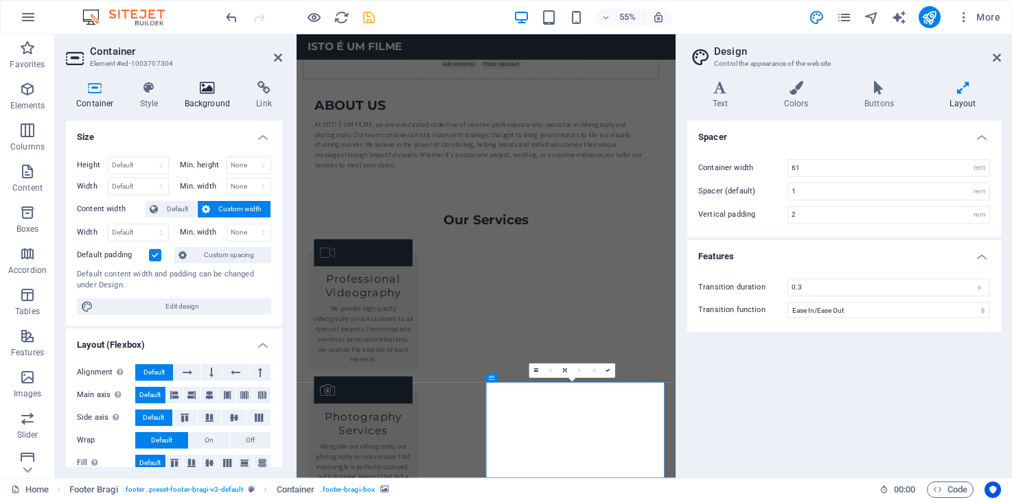
click at [211, 98] on h4 "Background" at bounding box center [210, 95] width 72 height 29
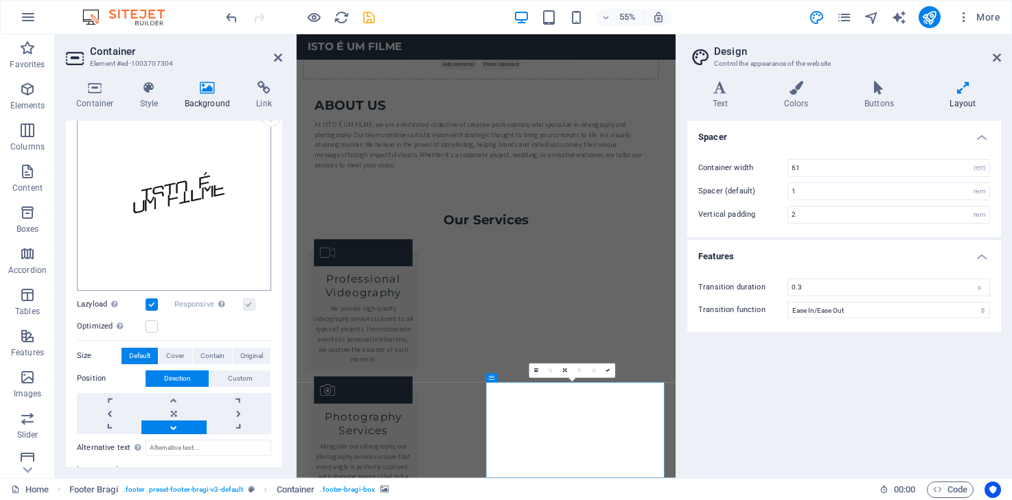
scroll to position [181, 0]
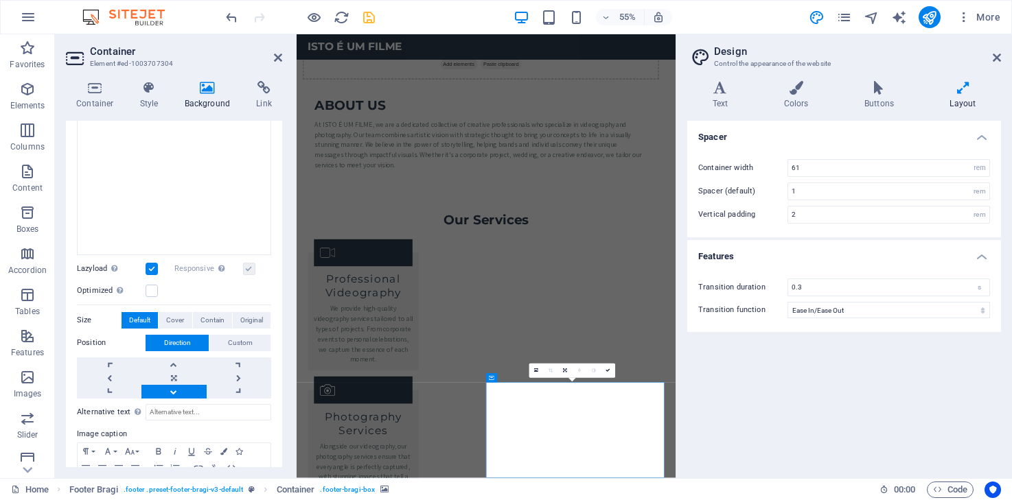
click at [249, 269] on label at bounding box center [249, 269] width 12 height 12
click at [174, 387] on link at bounding box center [173, 392] width 65 height 14
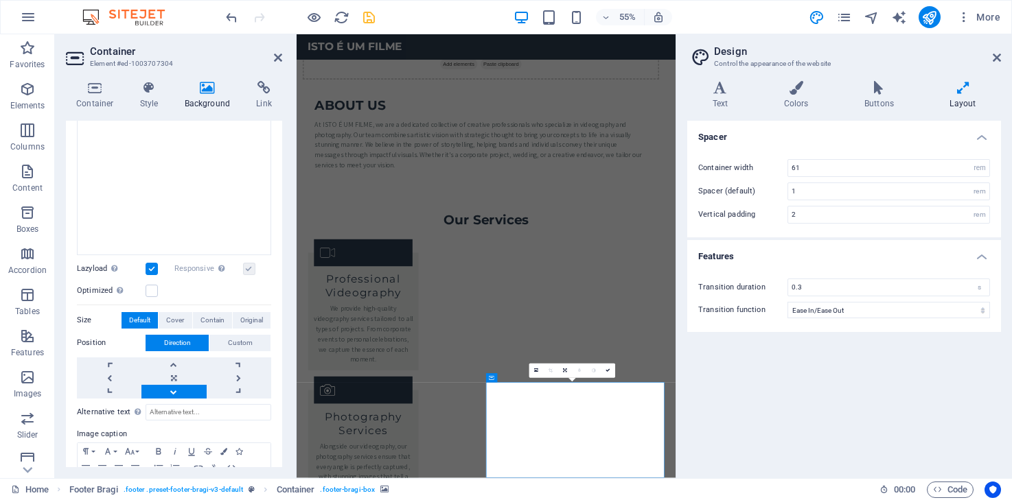
click at [174, 387] on link at bounding box center [173, 392] width 65 height 14
click at [176, 361] on link at bounding box center [173, 365] width 65 height 14
click at [174, 376] on link at bounding box center [173, 378] width 65 height 14
click at [822, 407] on div "Spacer Container width 61 rem px Spacer (default) 1 rem Vertical padding 2 rem …" at bounding box center [844, 294] width 314 height 347
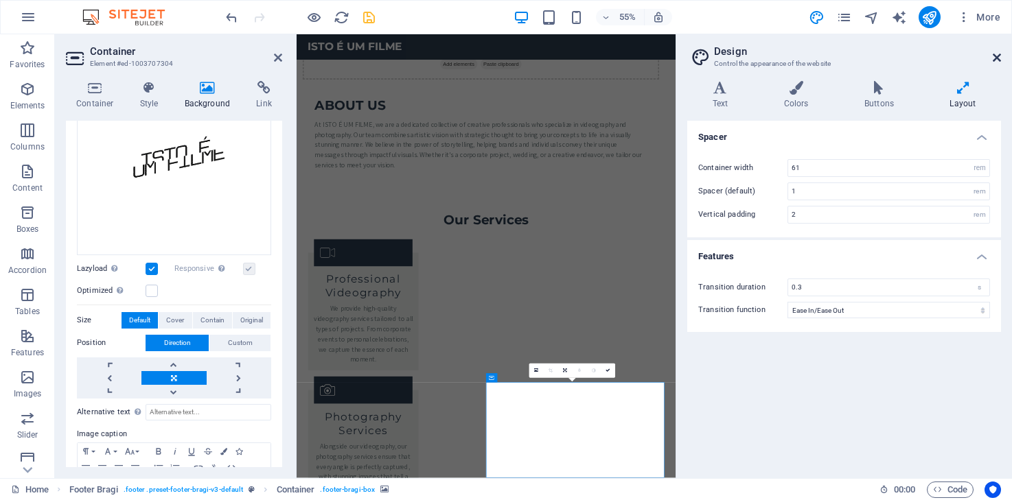
click at [993, 62] on icon at bounding box center [997, 57] width 8 height 11
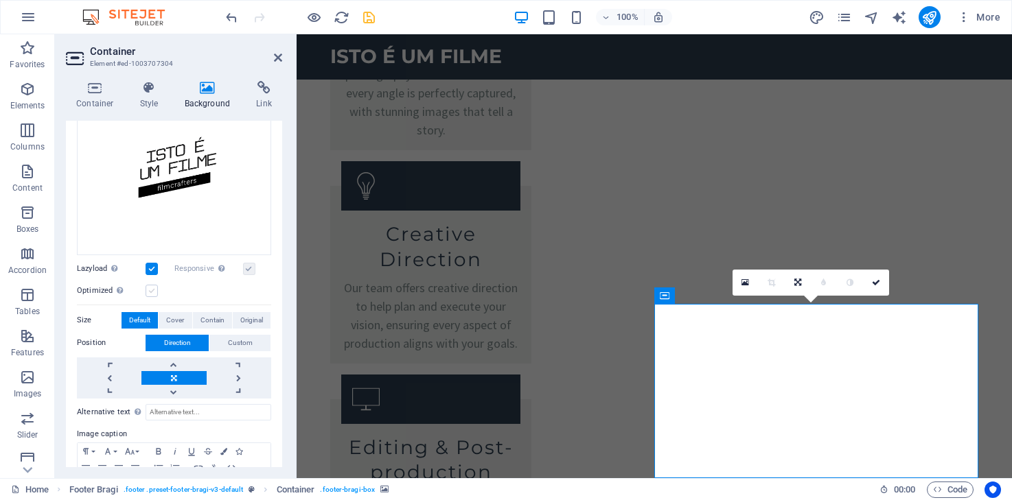
click at [154, 287] on label at bounding box center [152, 291] width 12 height 12
click at [0, 0] on input "Optimized Images are compressed to improve page speed." at bounding box center [0, 0] width 0 height 0
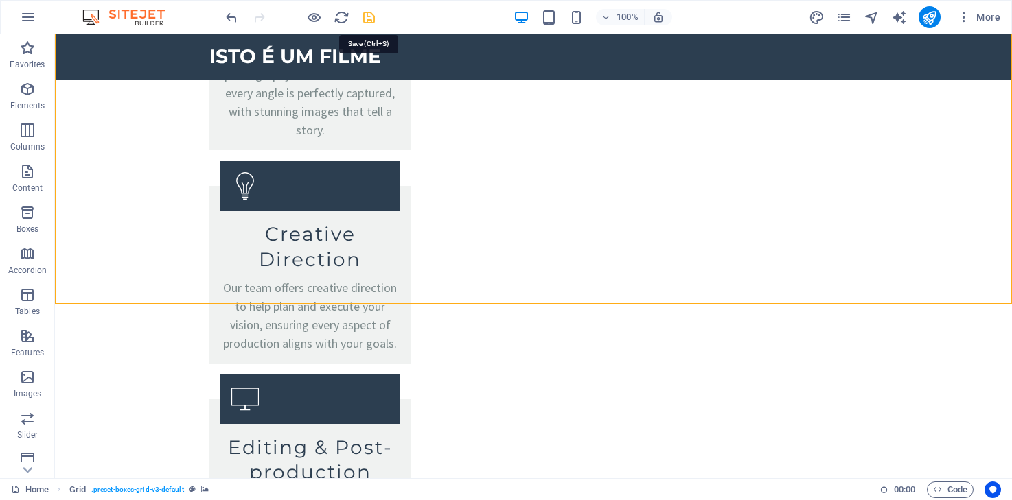
click at [364, 21] on icon "save" at bounding box center [369, 18] width 16 height 16
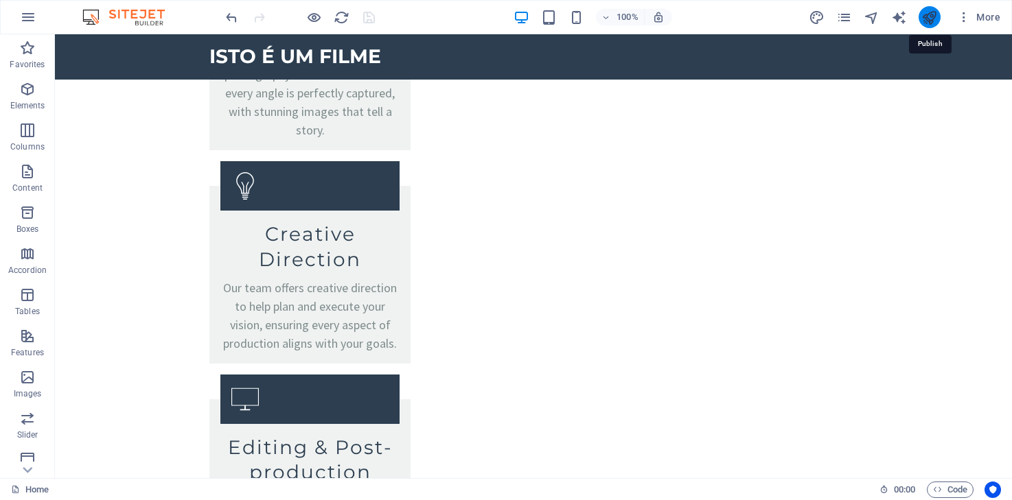
click at [924, 19] on icon "publish" at bounding box center [929, 18] width 16 height 16
